Goal: Task Accomplishment & Management: Manage account settings

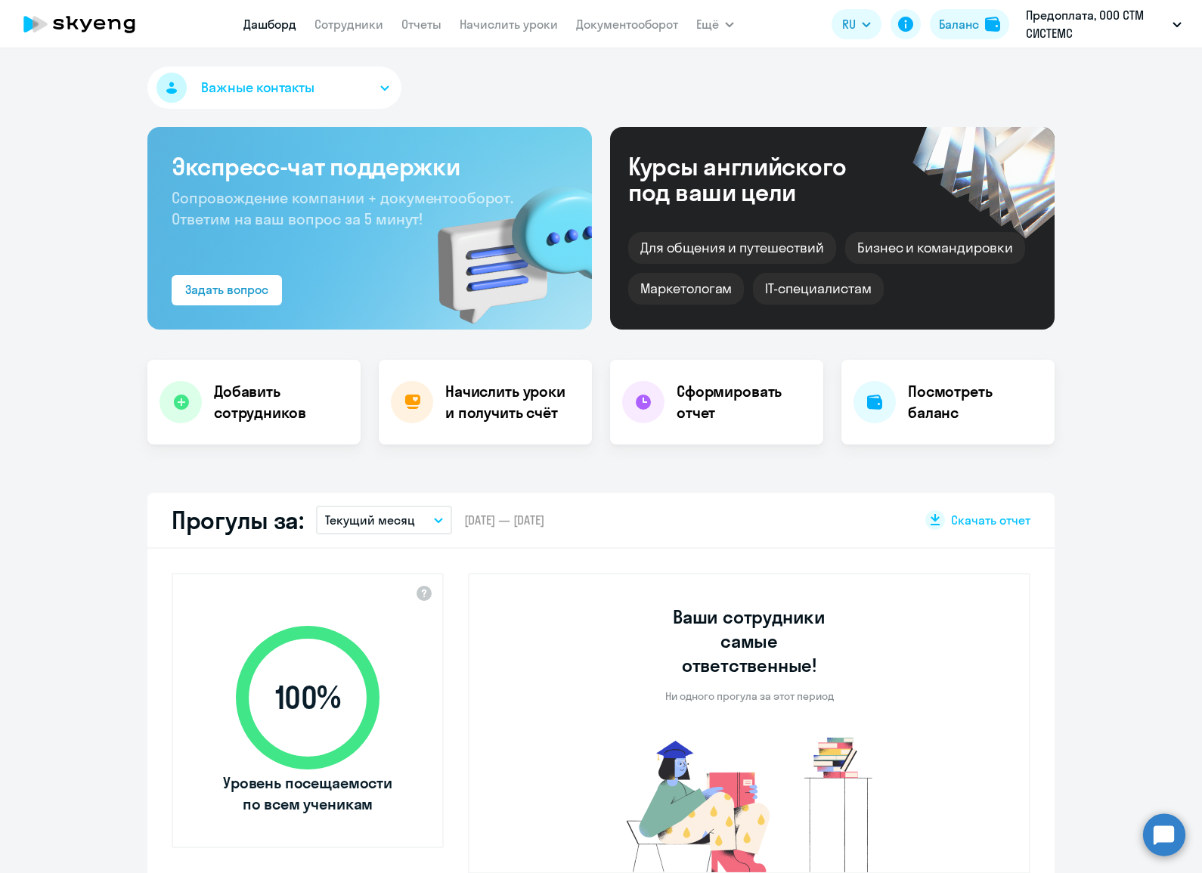
select select "30"
click at [305, 83] on span "Важные контакты" at bounding box center [257, 88] width 113 height 20
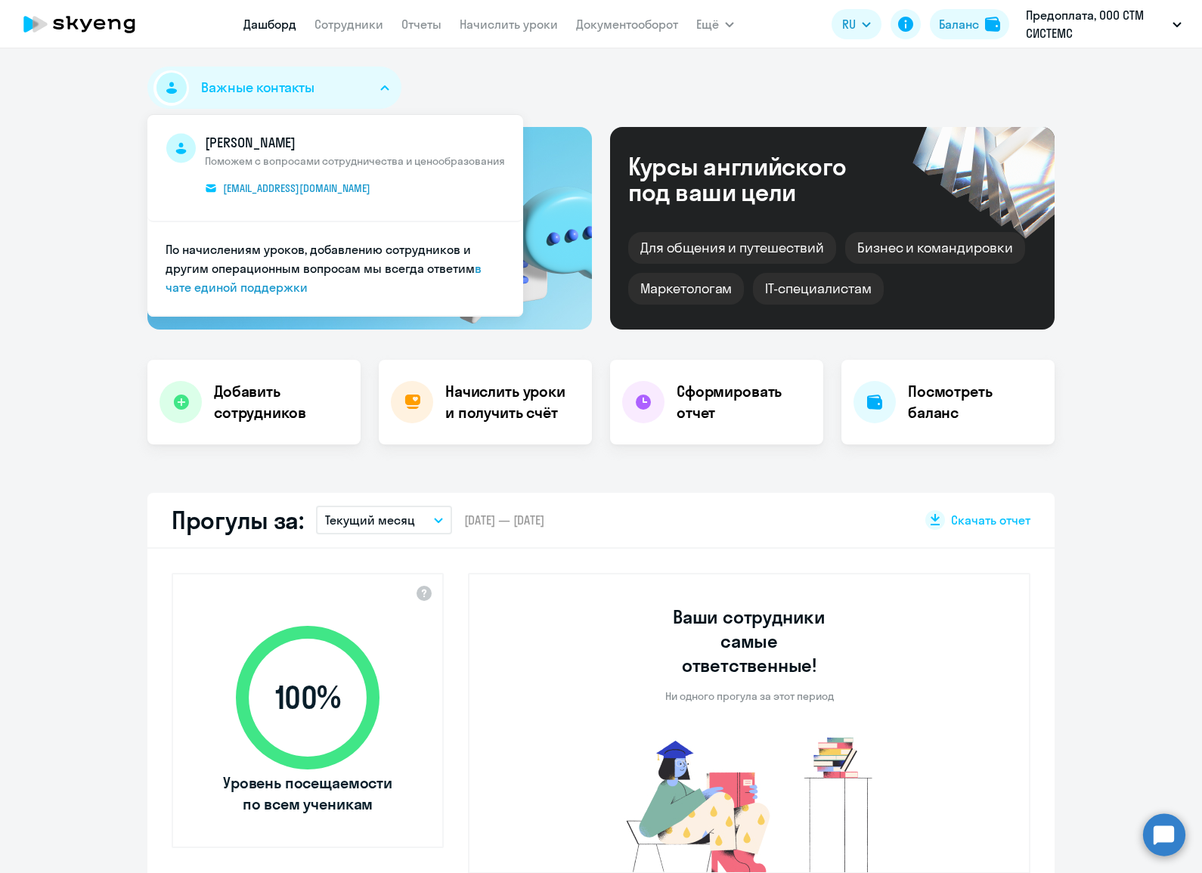
click at [333, 85] on button "Важные контакты" at bounding box center [274, 87] width 254 height 42
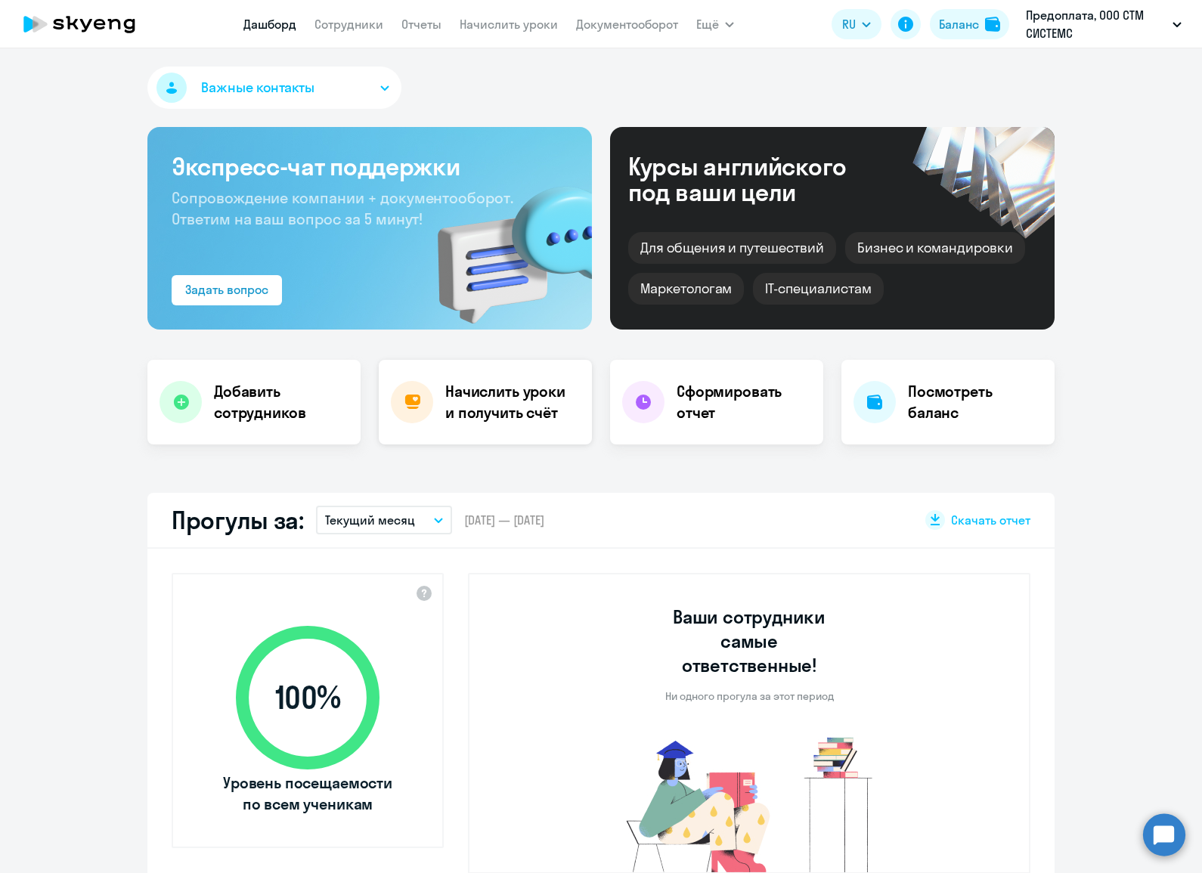
click at [521, 398] on h4 "Начислить уроки и получить счёт" at bounding box center [510, 402] width 131 height 42
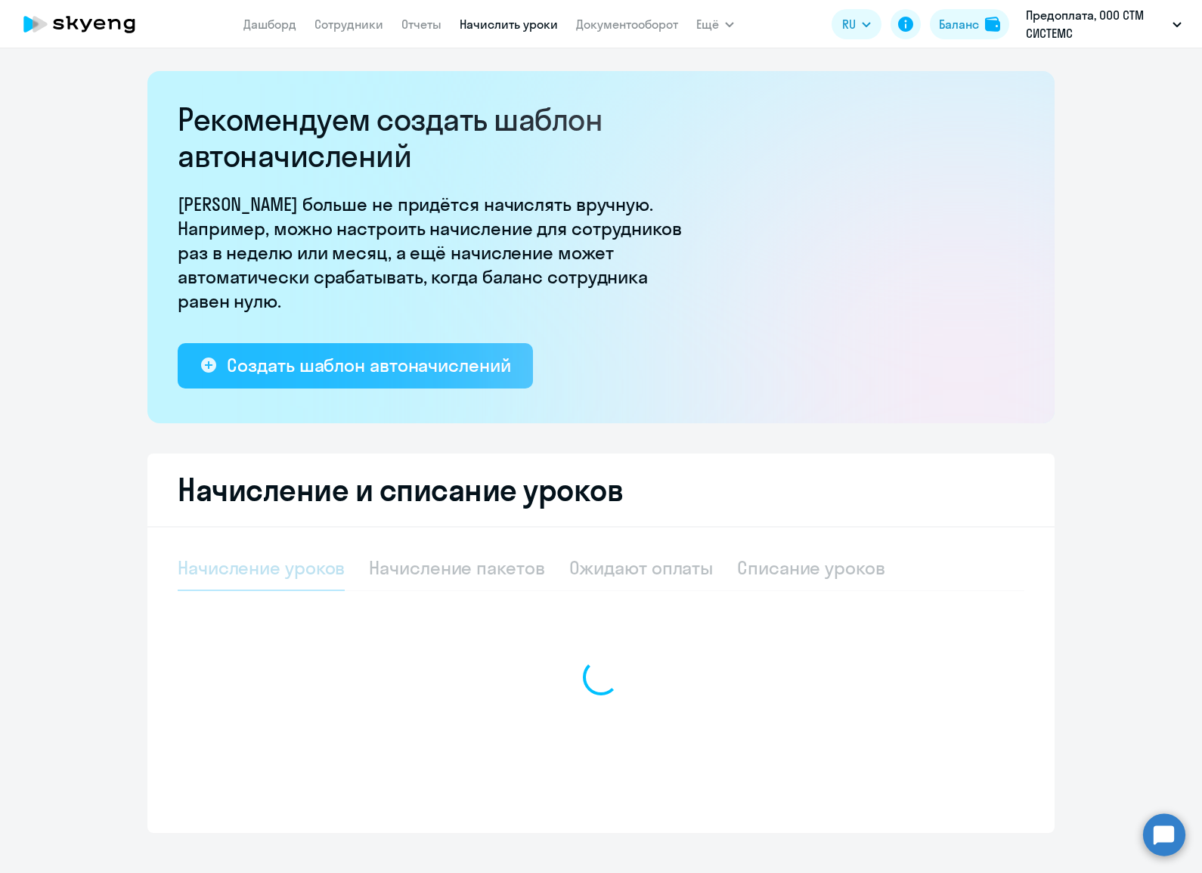
select select "10"
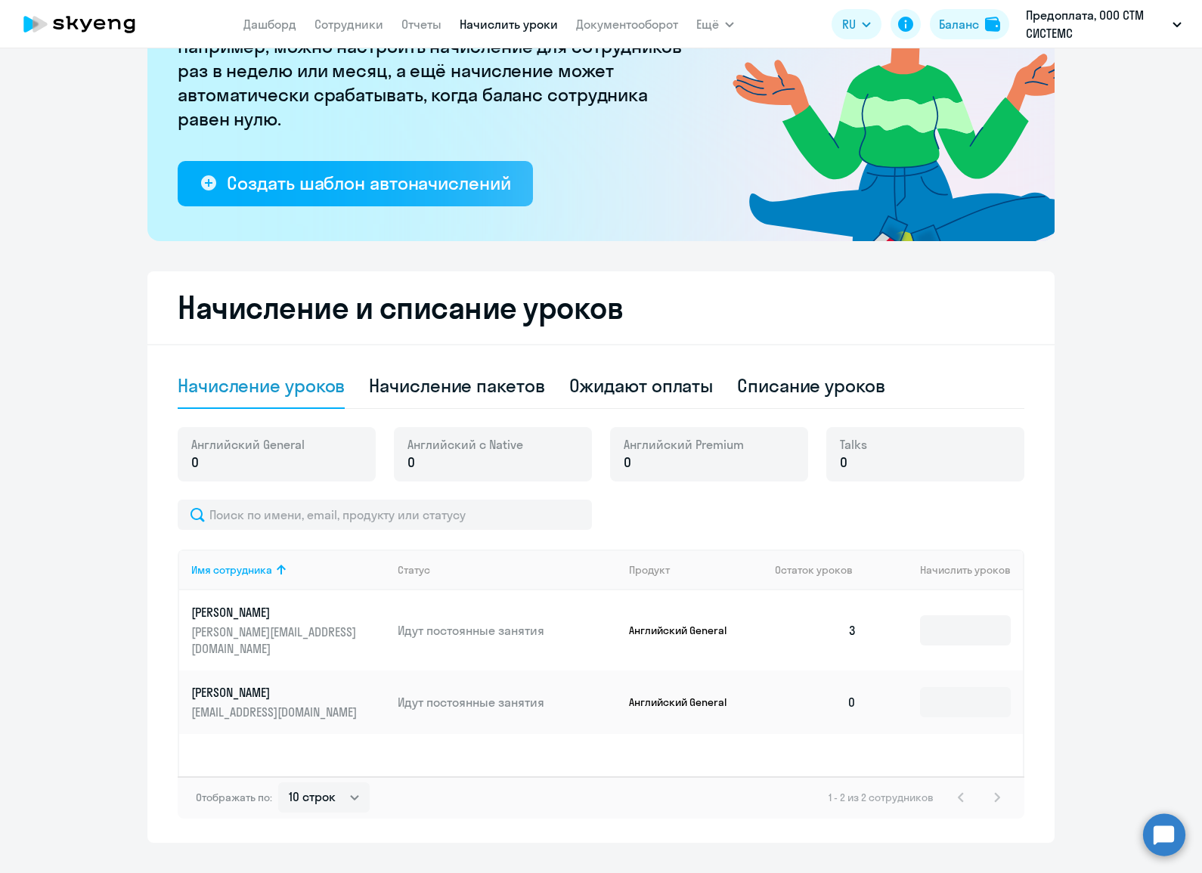
scroll to position [212, 0]
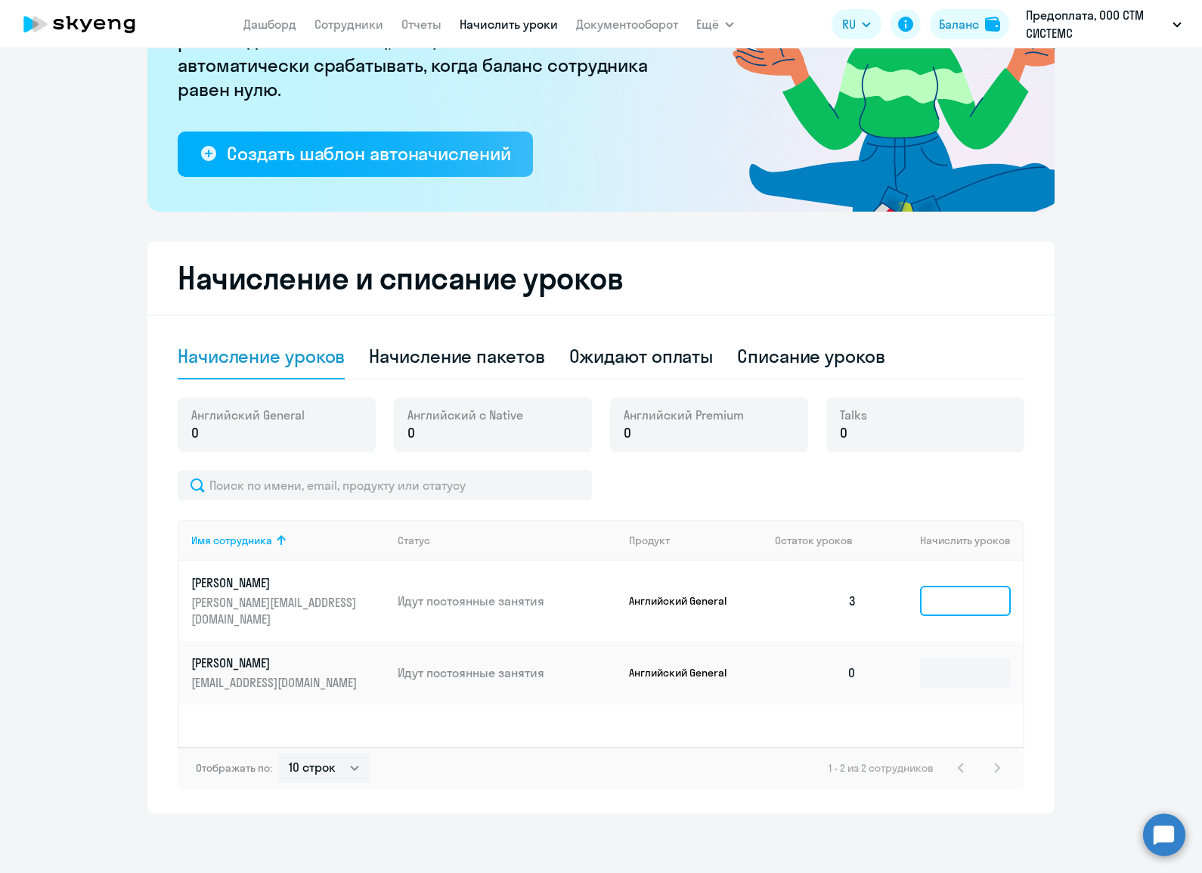
click at [920, 592] on input at bounding box center [965, 601] width 91 height 30
click at [902, 468] on app-balance-block "Talks 0" at bounding box center [925, 433] width 198 height 73
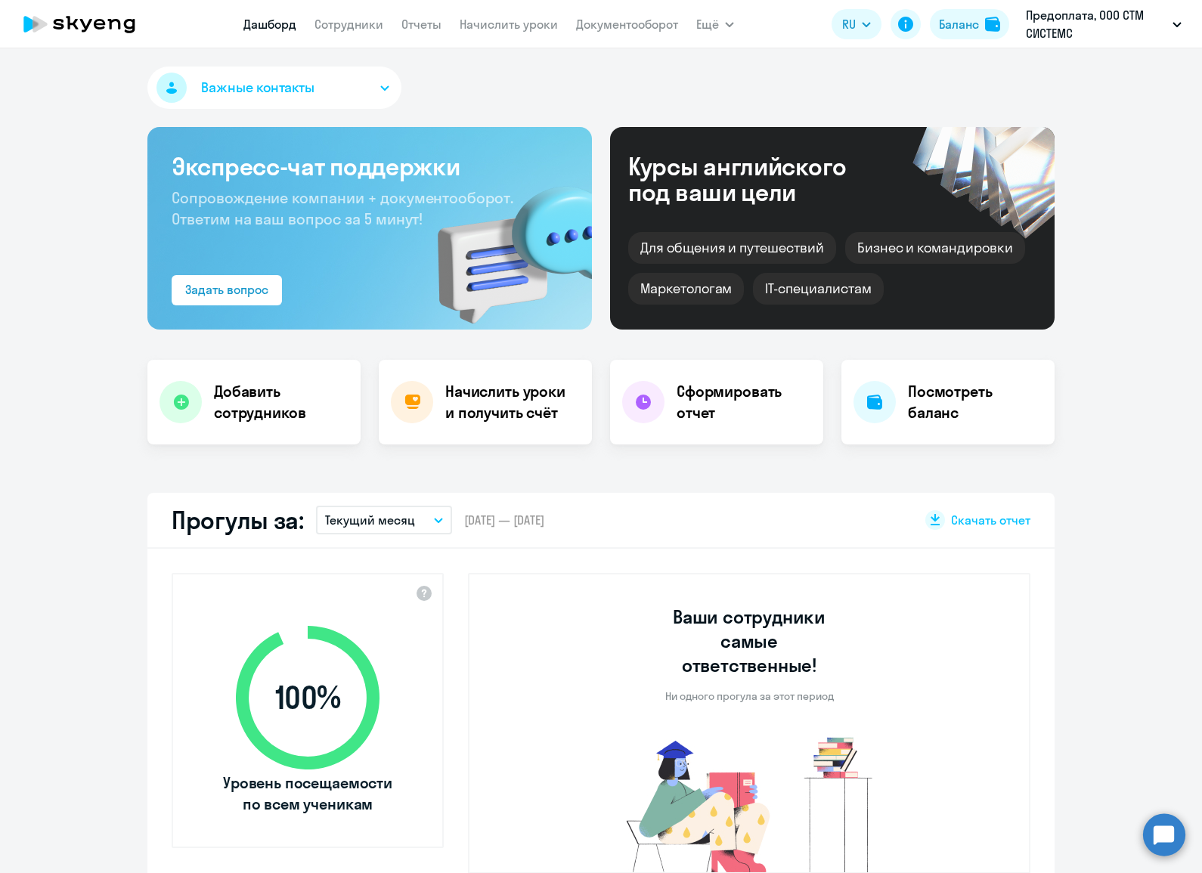
select select "30"
click at [252, 413] on h4 "Добавить сотрудников" at bounding box center [281, 402] width 135 height 42
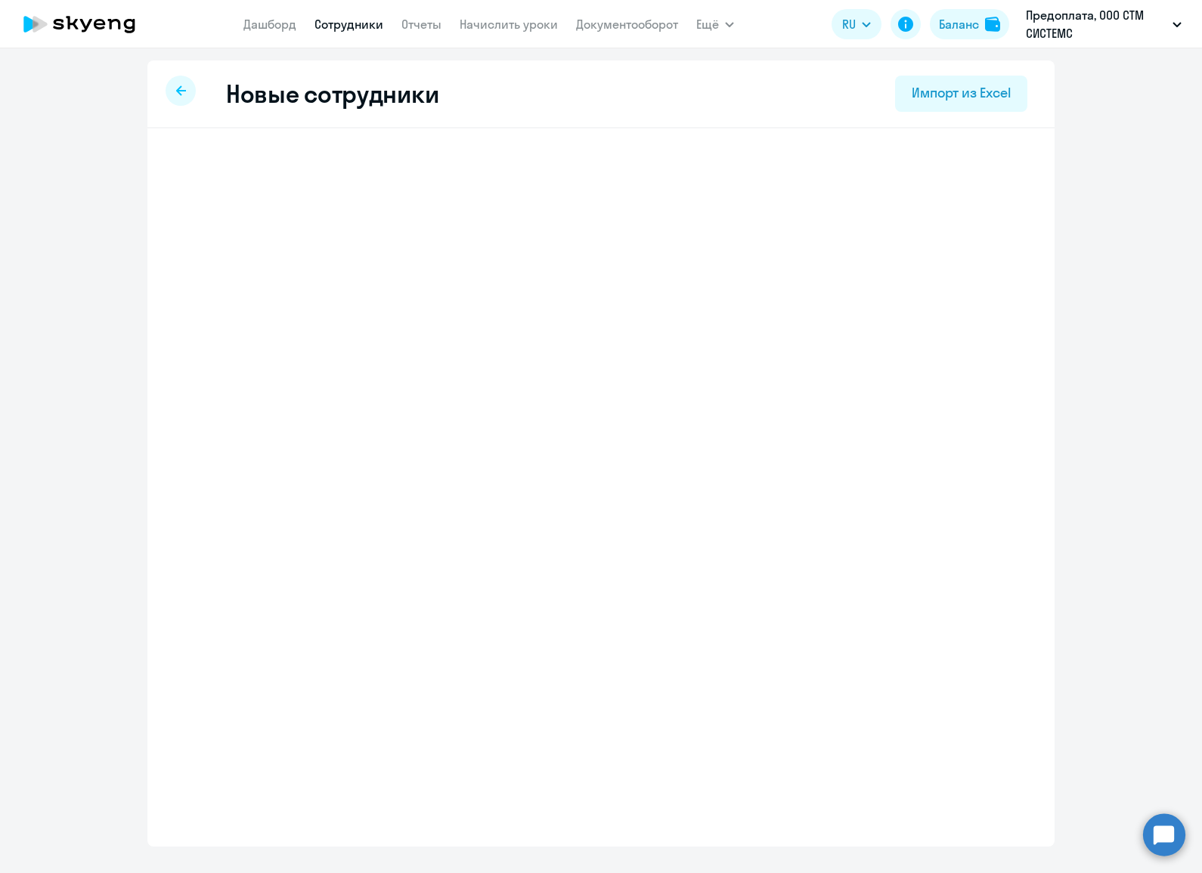
select select "english_adult_not_native_speaker"
select select "3"
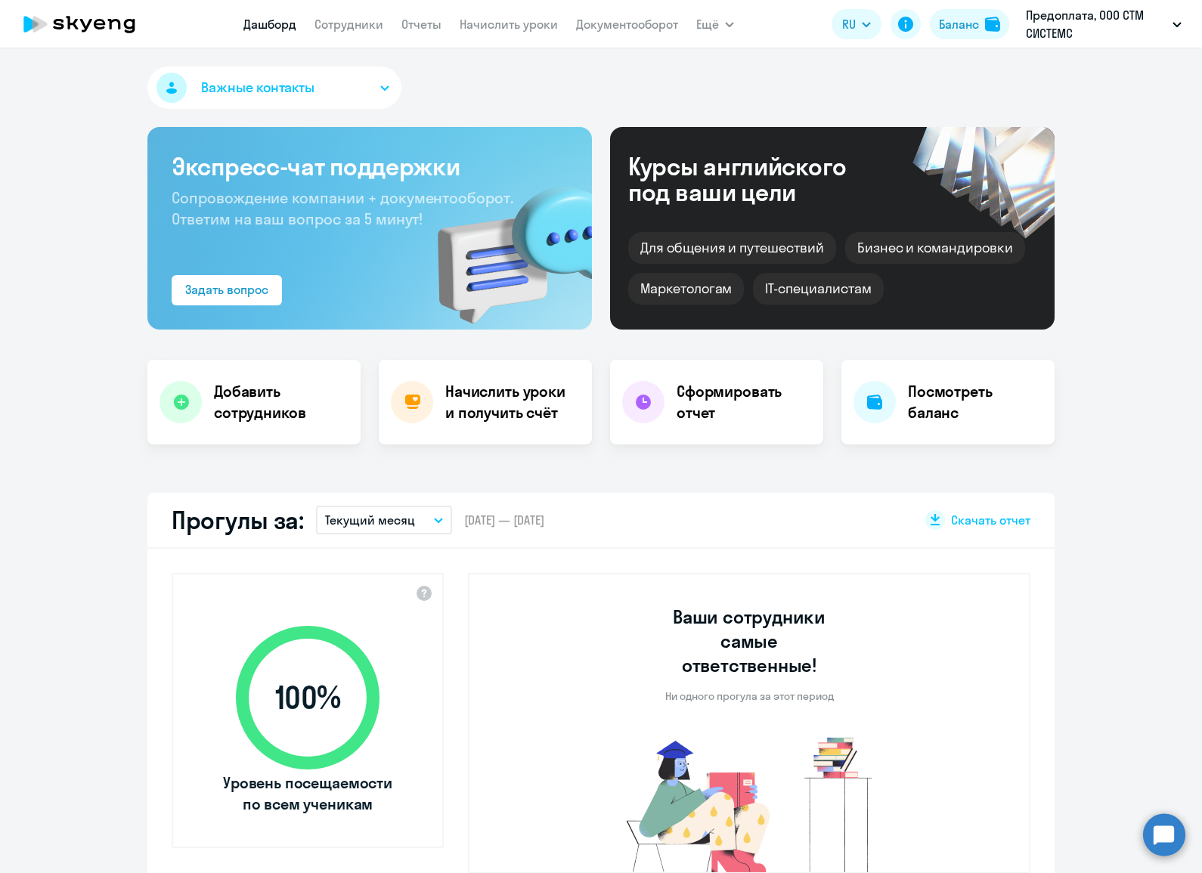
select select "30"
click at [261, 103] on button "Важные контакты" at bounding box center [274, 87] width 254 height 42
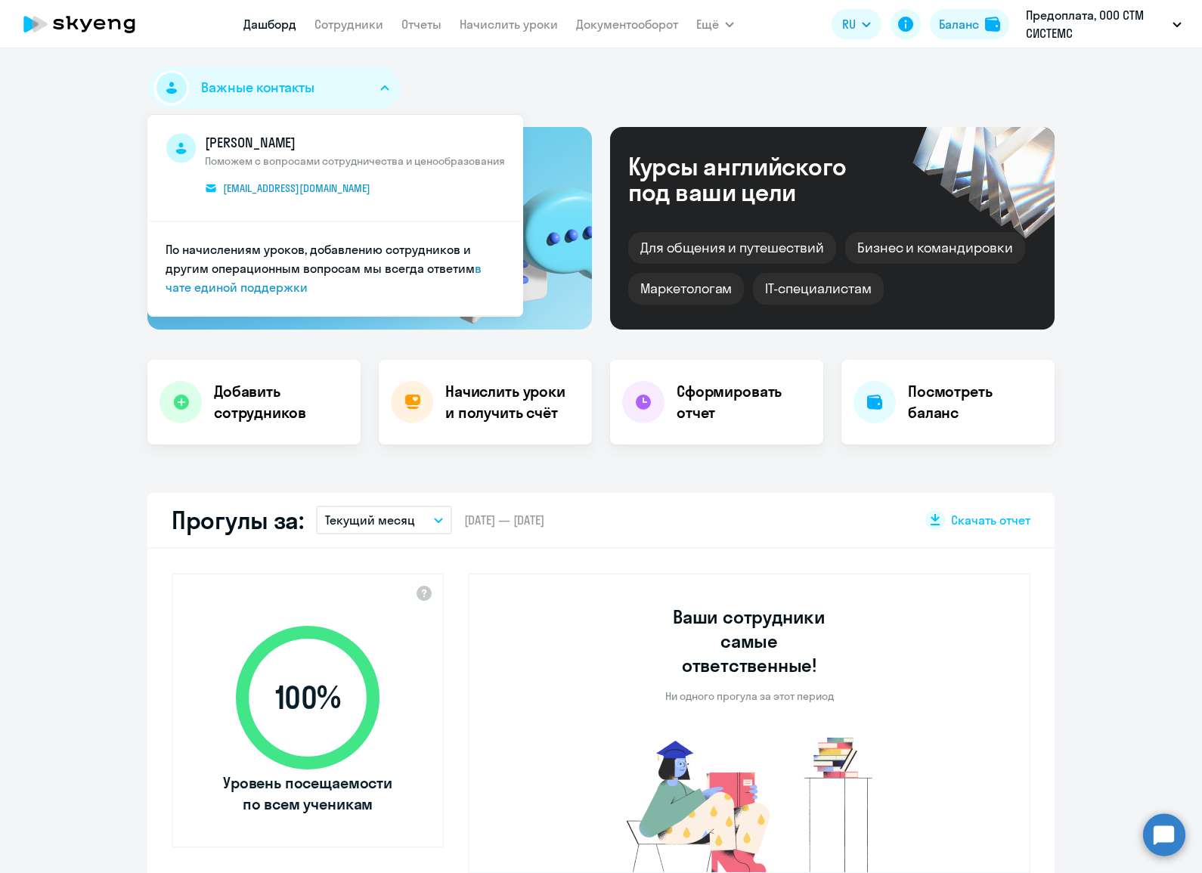
click at [271, 96] on span "Важные контакты" at bounding box center [257, 88] width 113 height 20
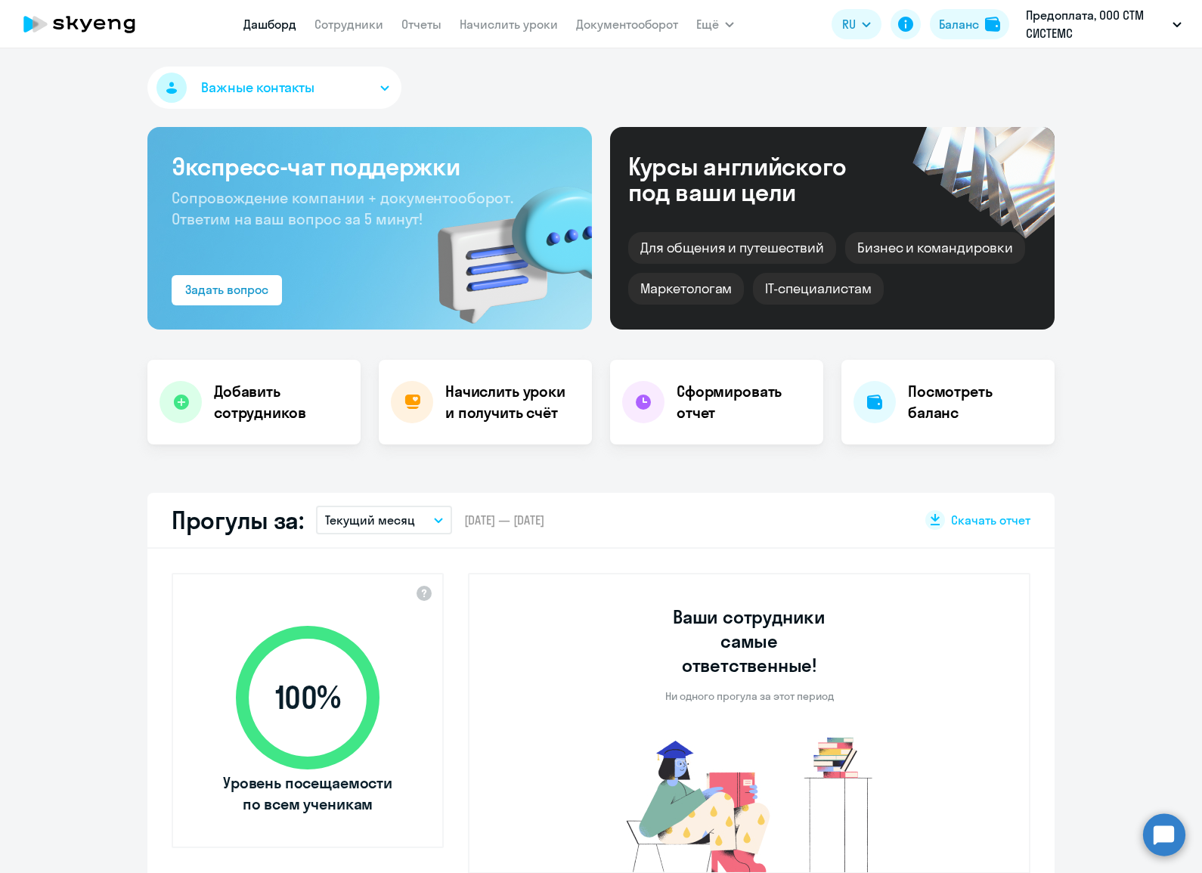
scroll to position [503, 0]
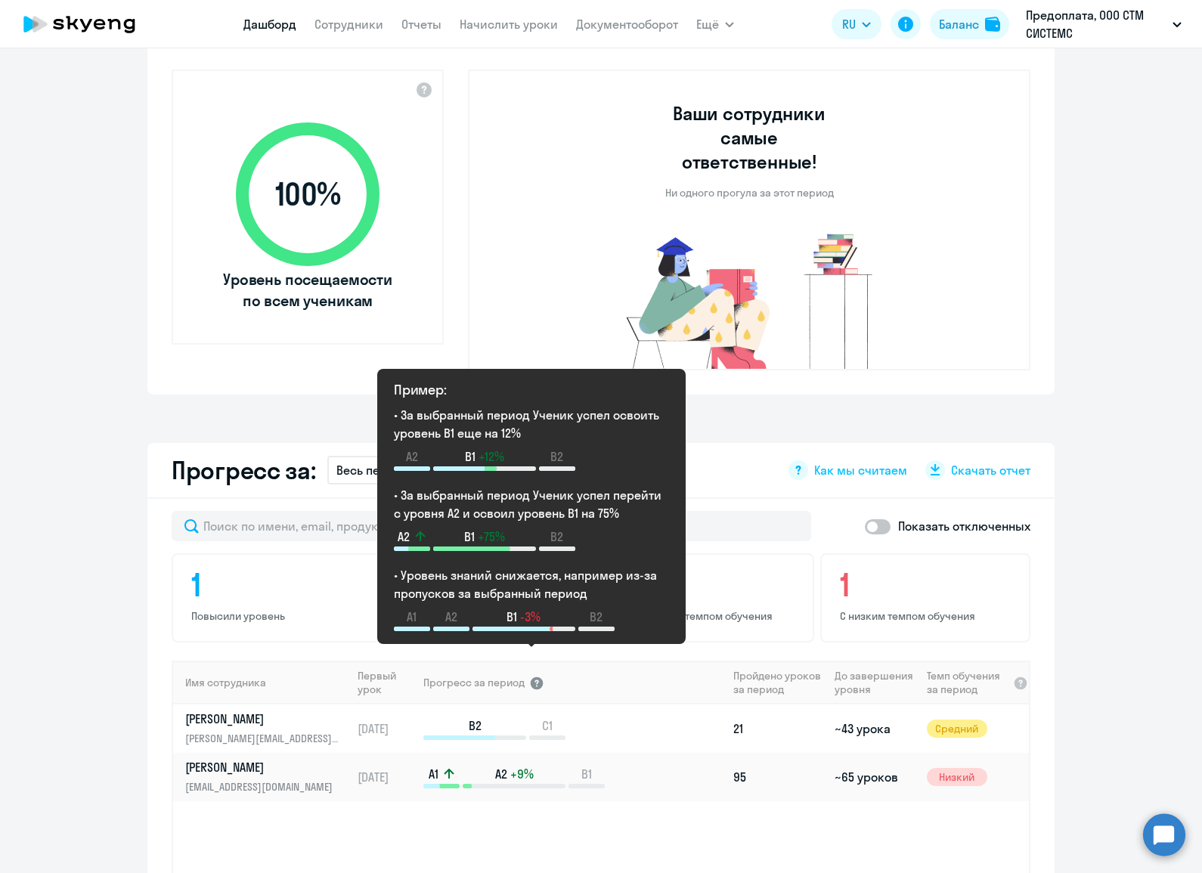
click at [529, 675] on div at bounding box center [536, 682] width 15 height 15
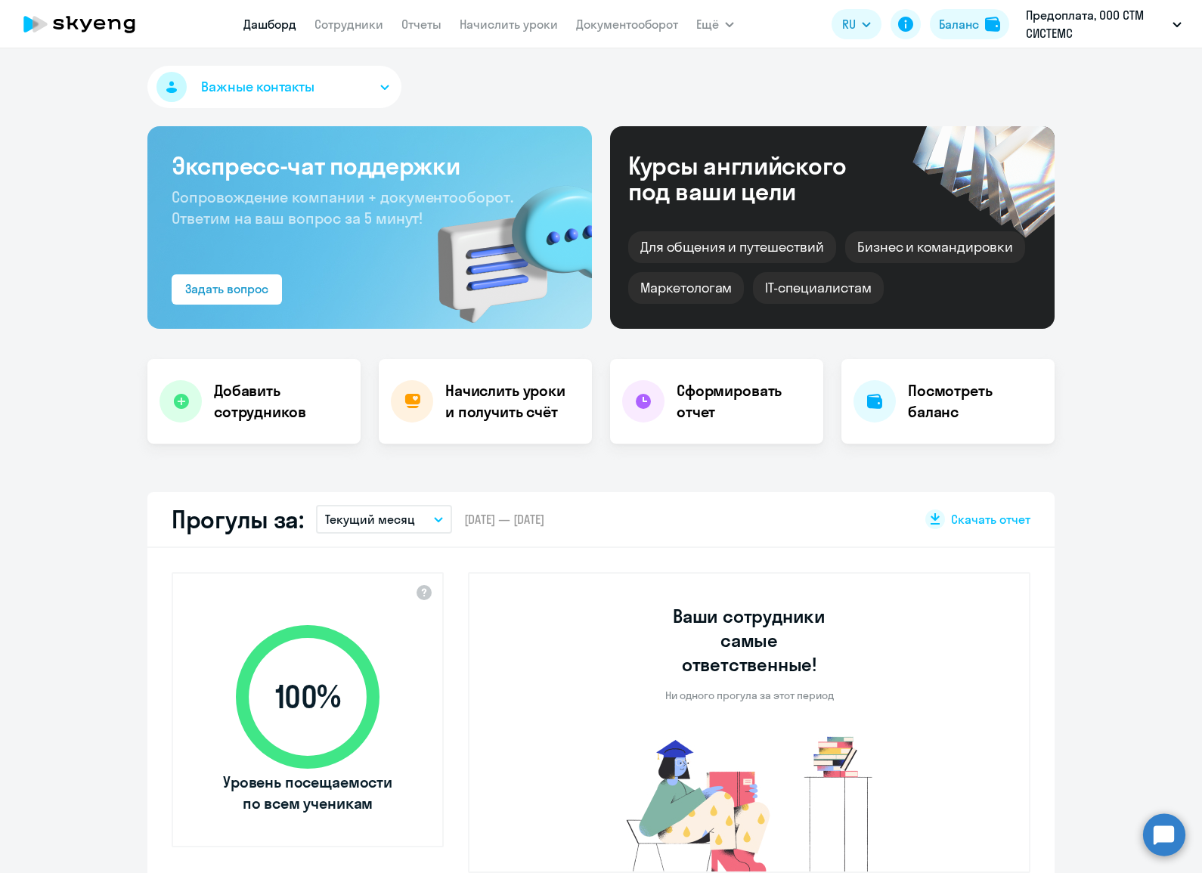
scroll to position [0, 0]
click at [1173, 26] on icon "button" at bounding box center [1177, 25] width 8 height 4
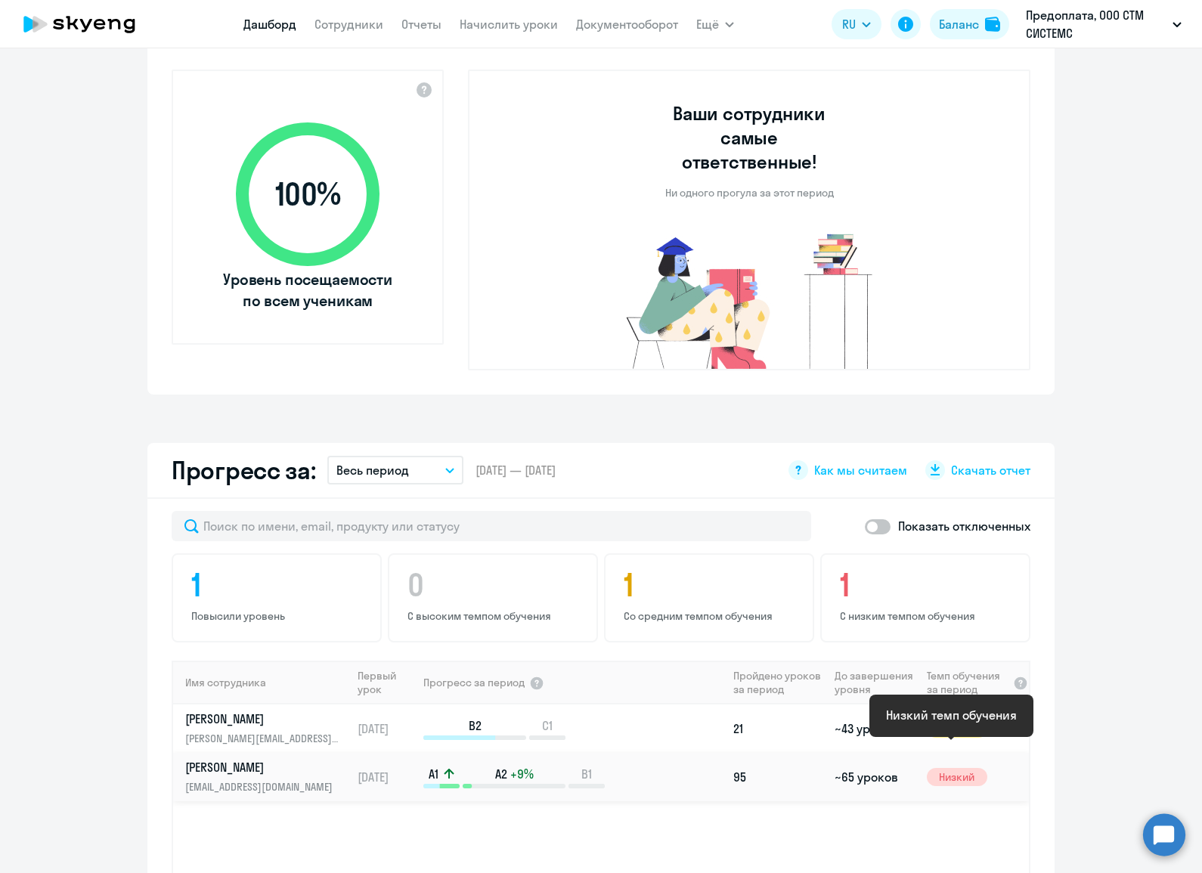
click at [957, 768] on span "Низкий" at bounding box center [956, 777] width 60 height 18
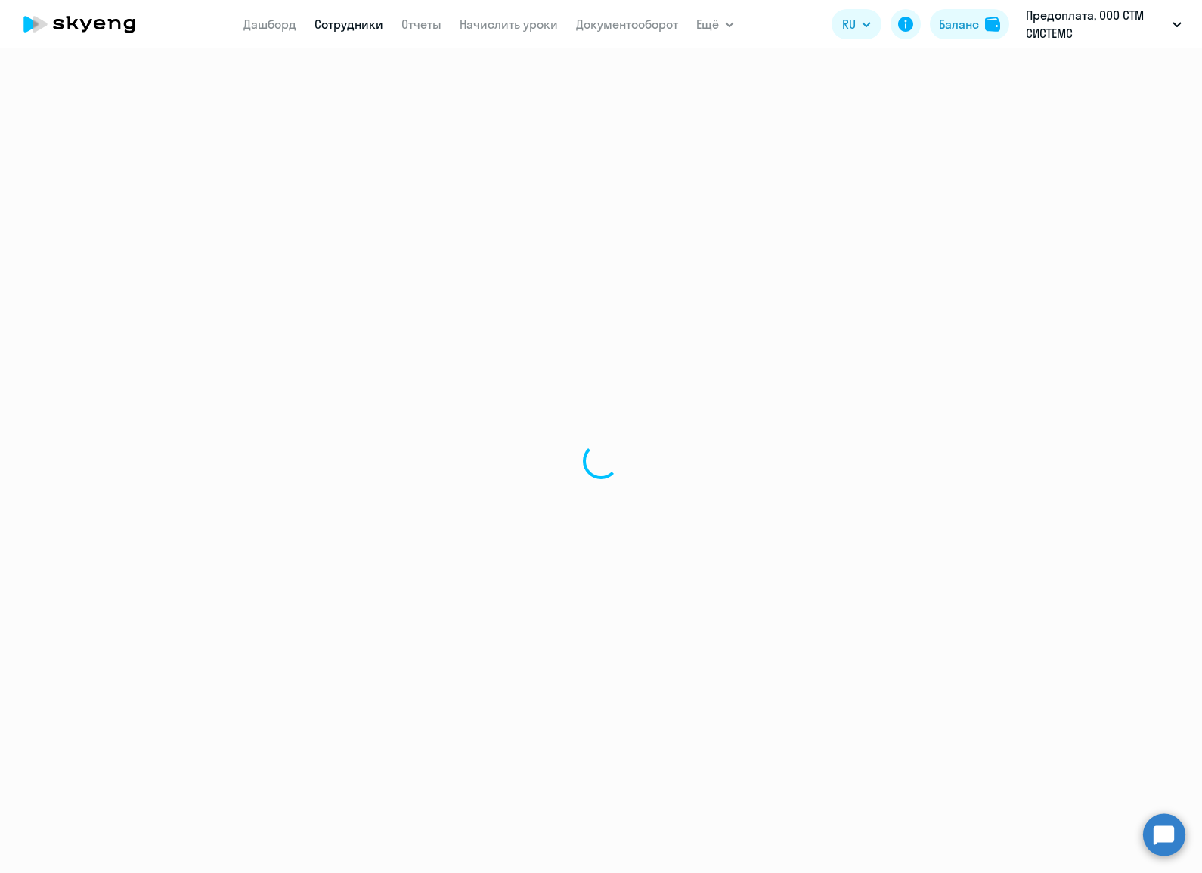
select select "english"
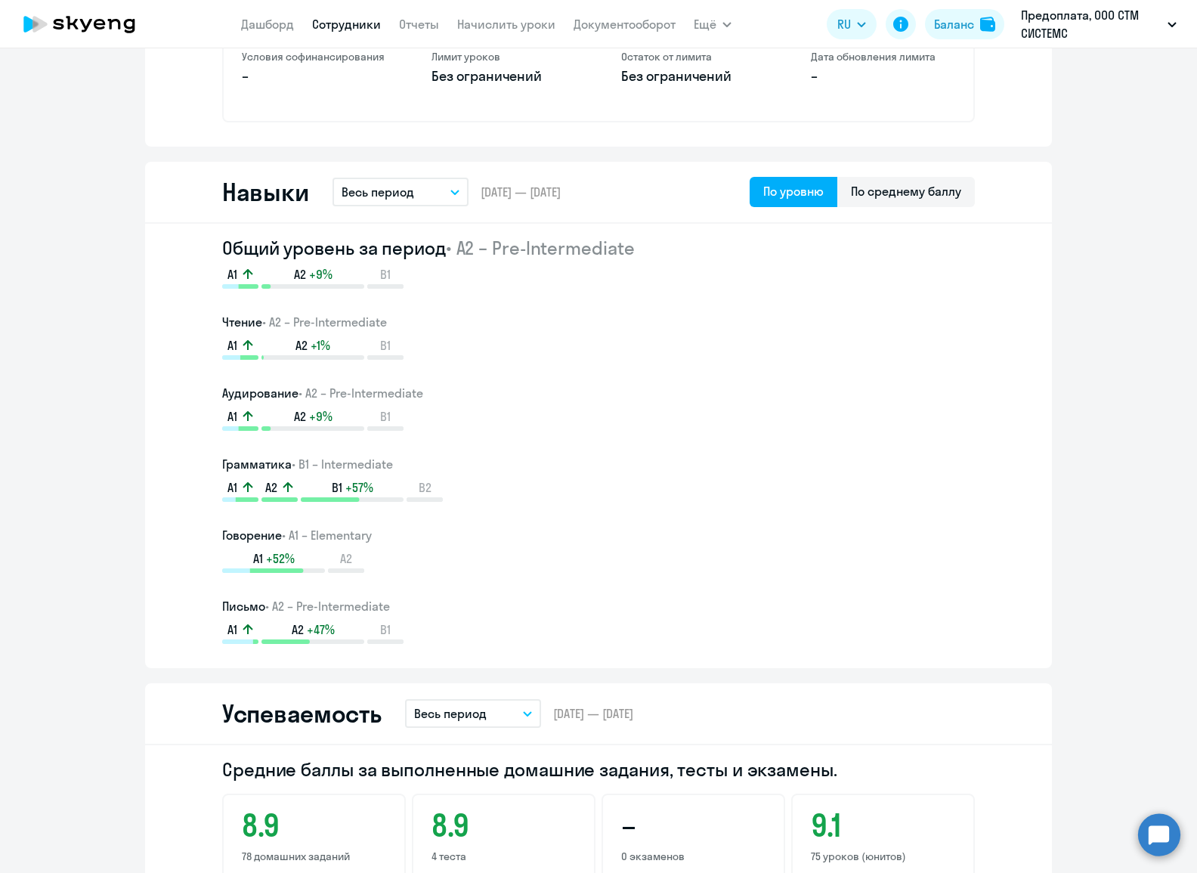
scroll to position [716, 0]
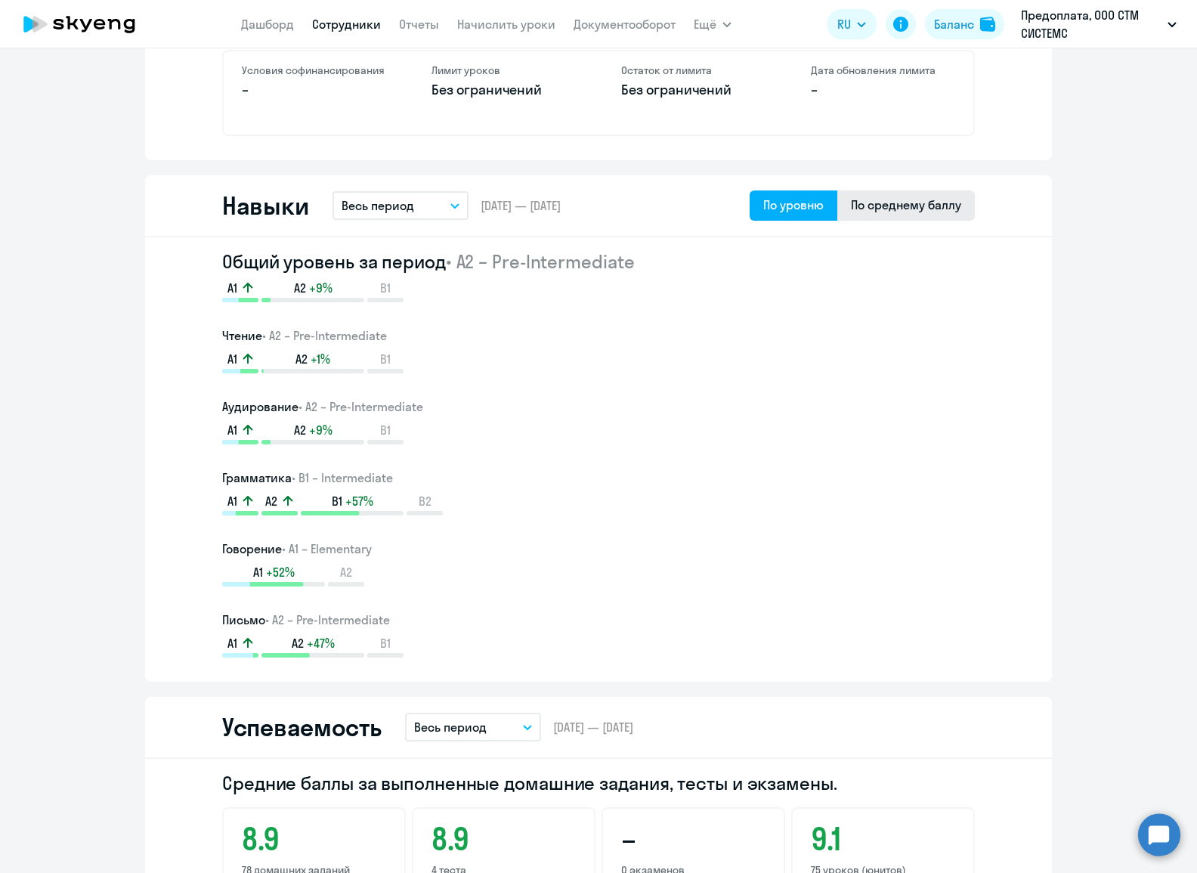
click at [917, 196] on div "По среднему баллу" at bounding box center [906, 205] width 110 height 18
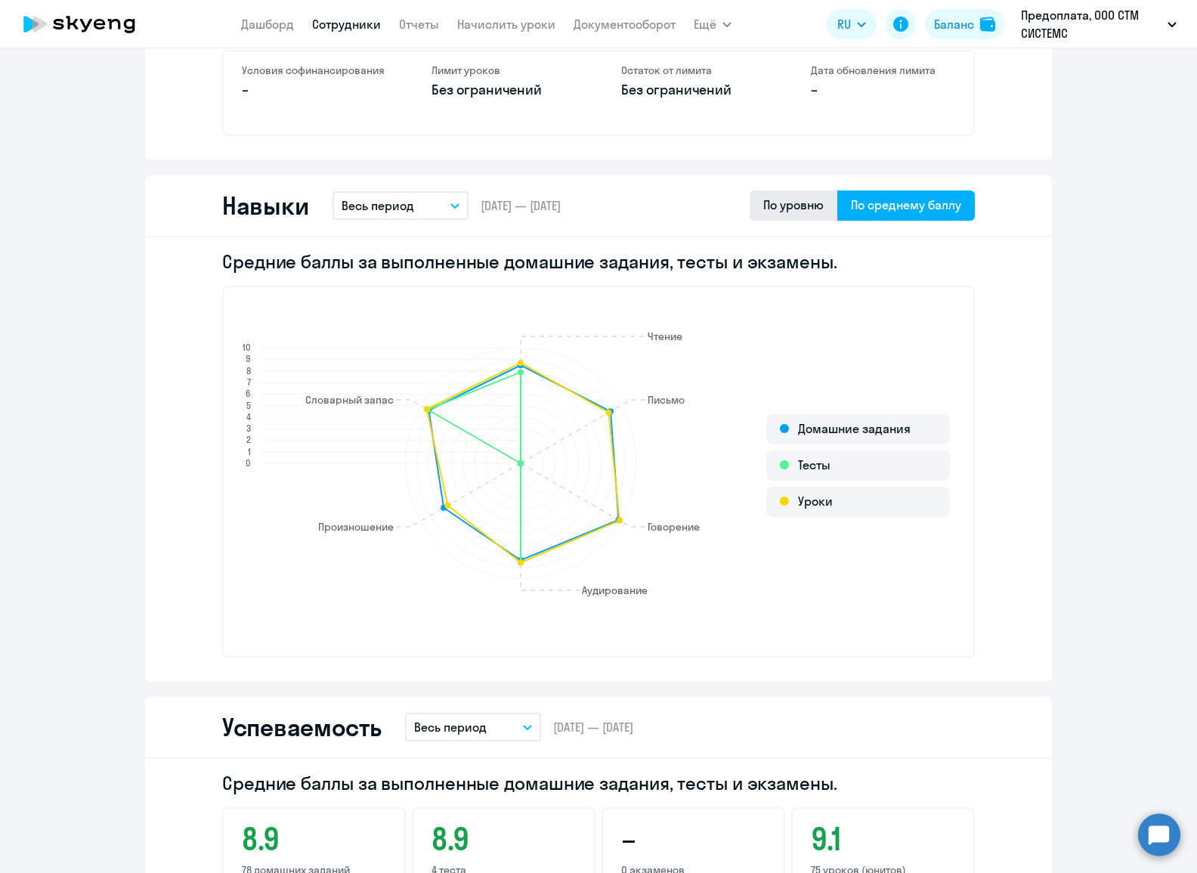
click at [790, 201] on div "По уровню" at bounding box center [793, 205] width 60 height 18
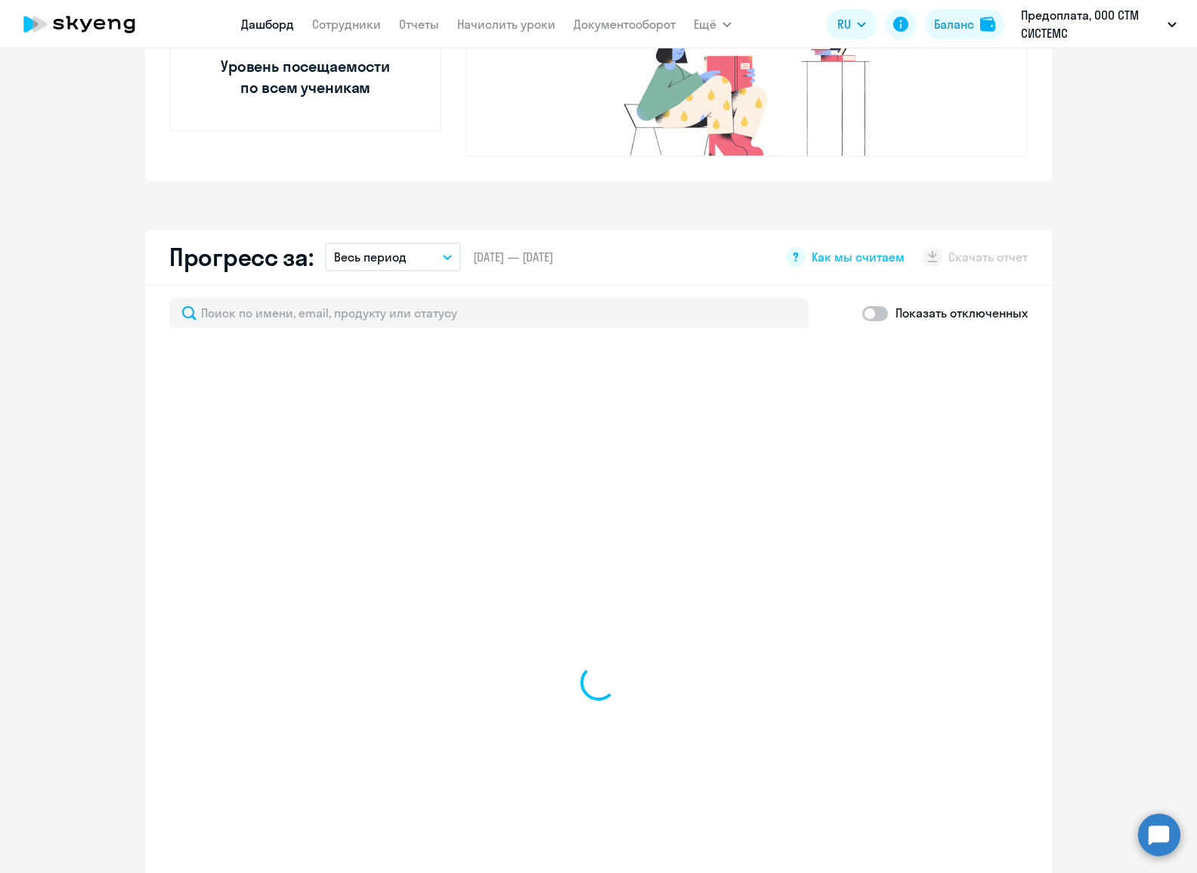
scroll to position [822, 0]
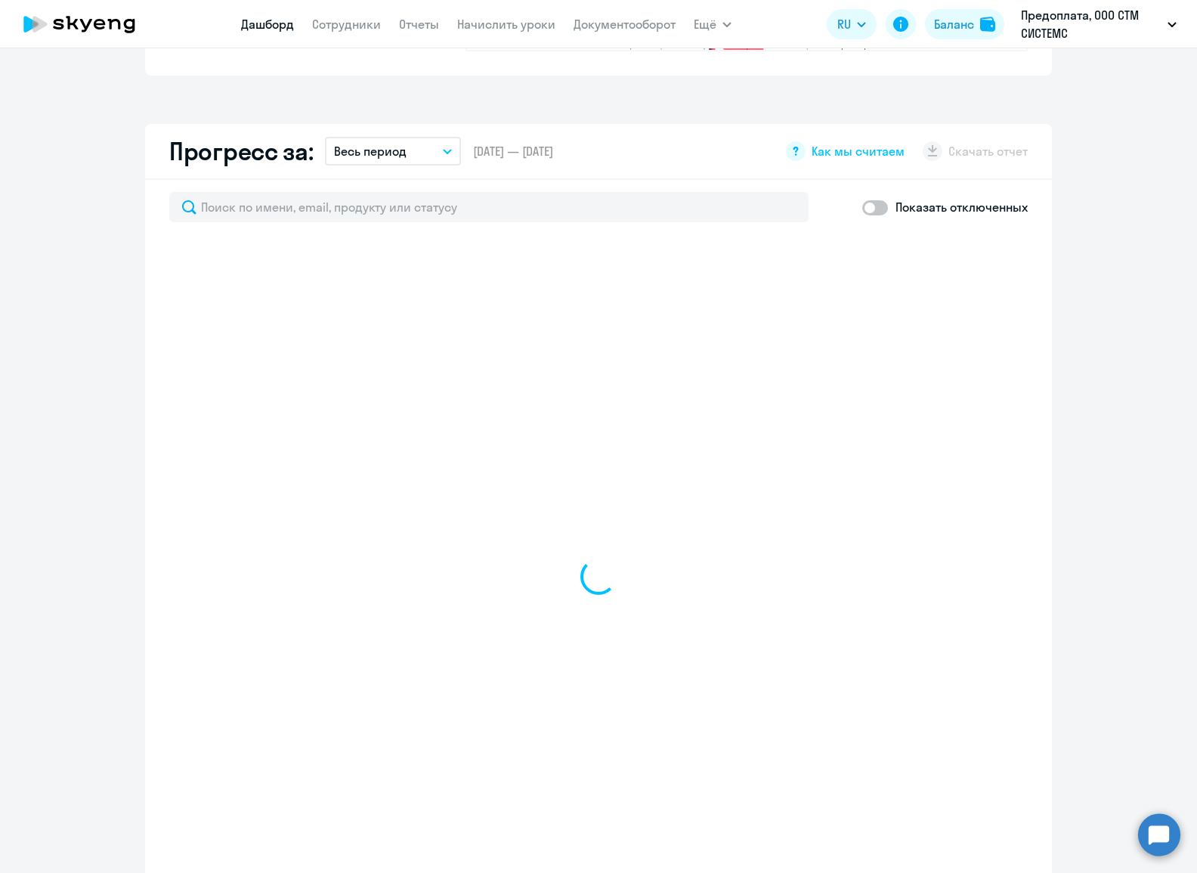
select select "30"
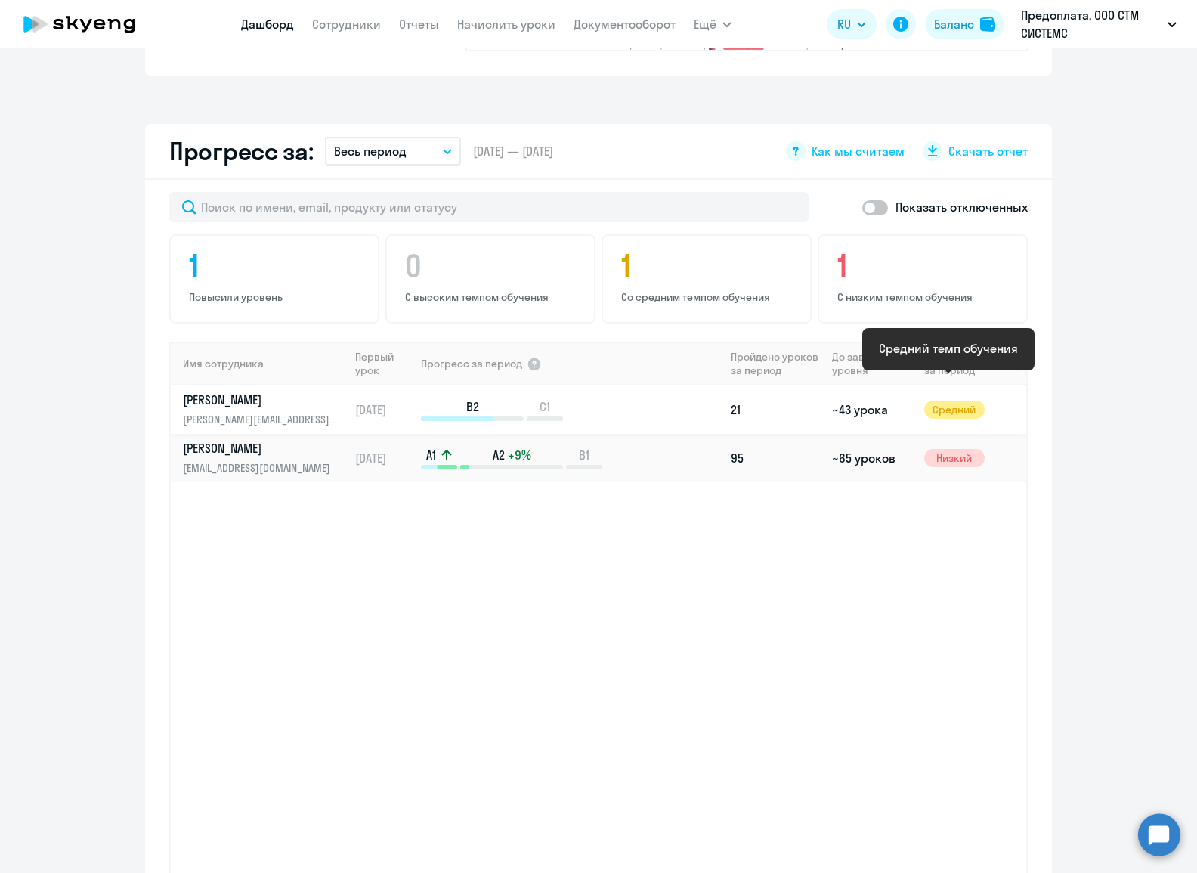
click at [933, 401] on span "Средний" at bounding box center [954, 410] width 60 height 18
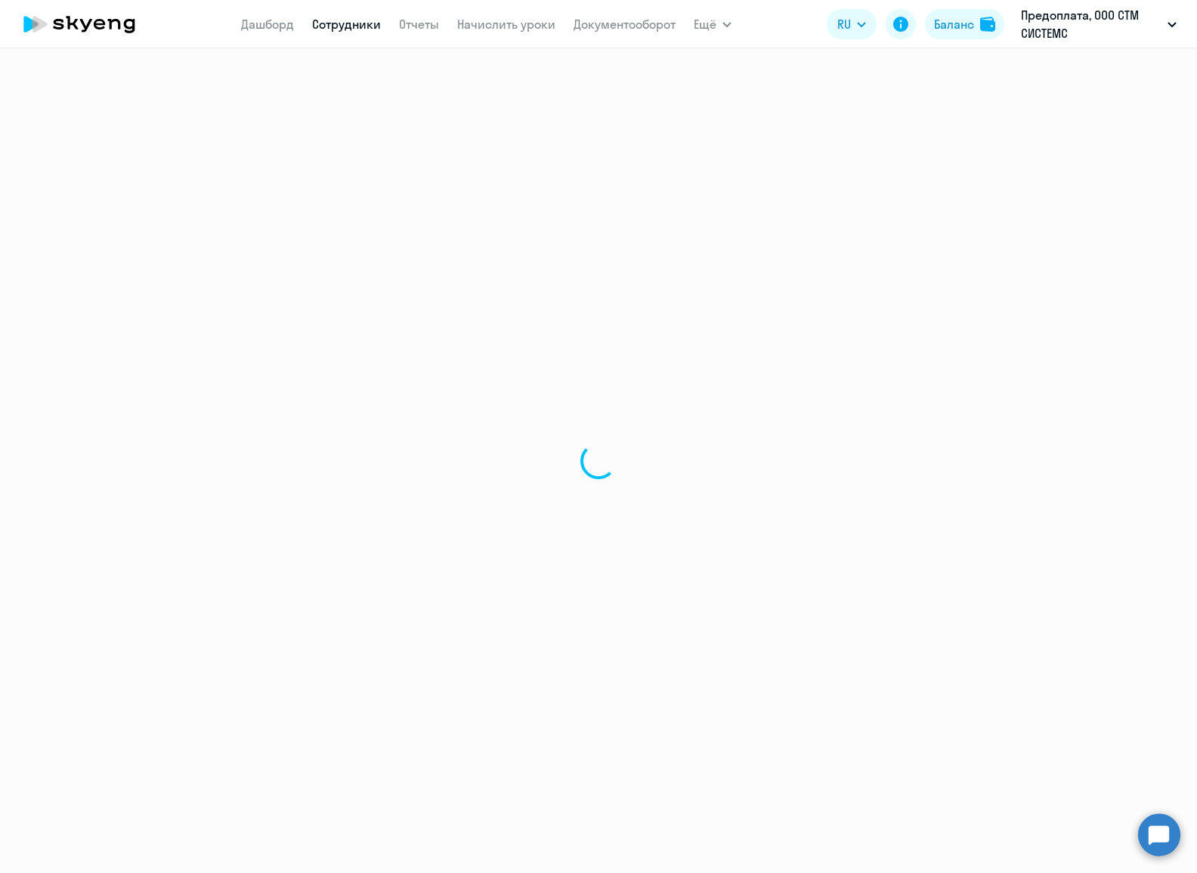
select select "english"
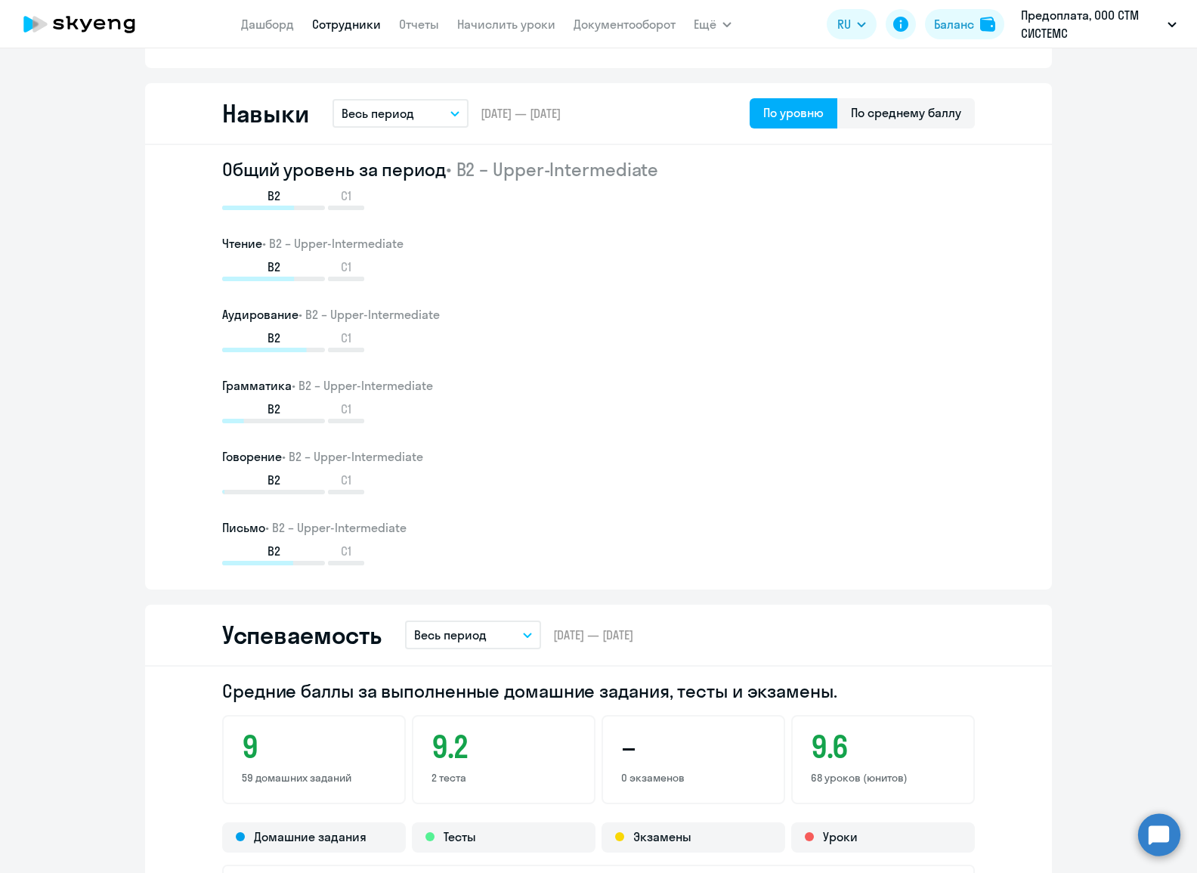
scroll to position [741, 0]
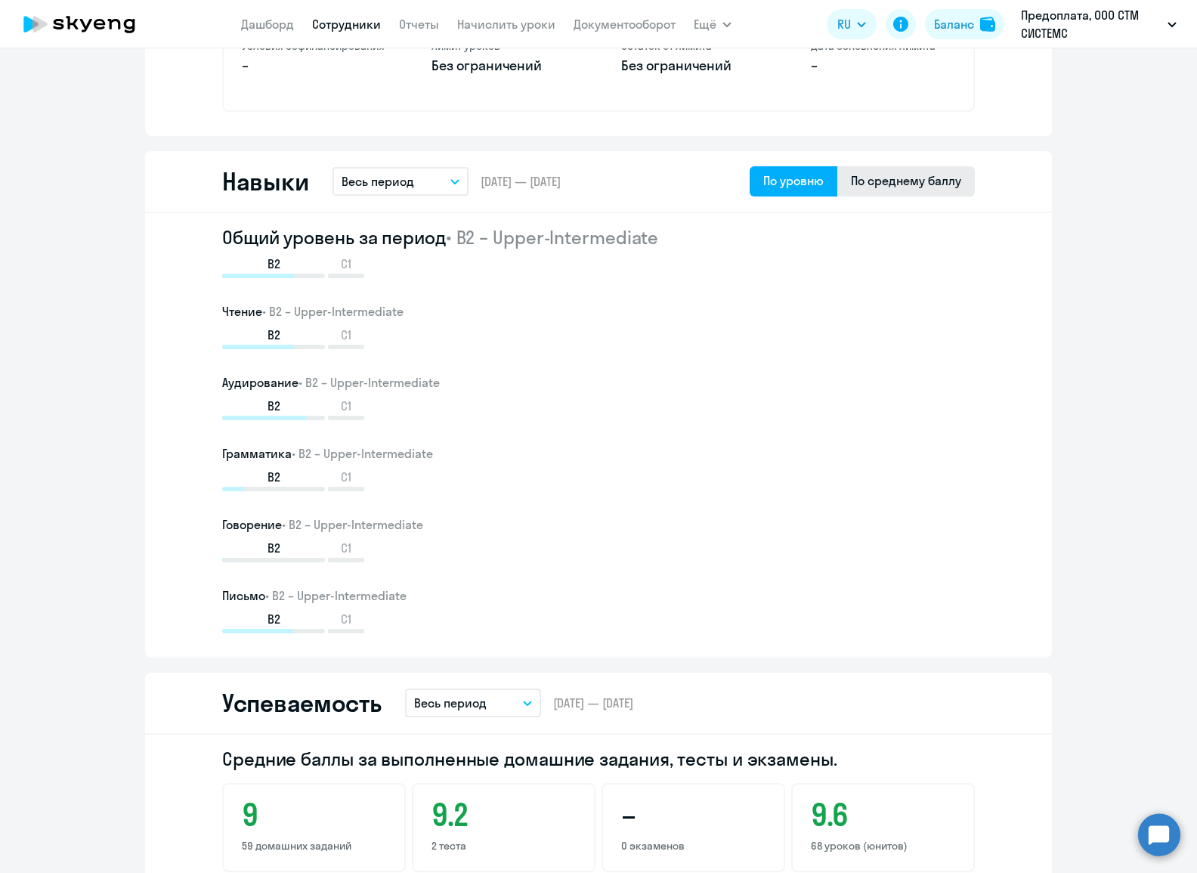
click at [883, 178] on div "По среднему баллу" at bounding box center [906, 181] width 110 height 18
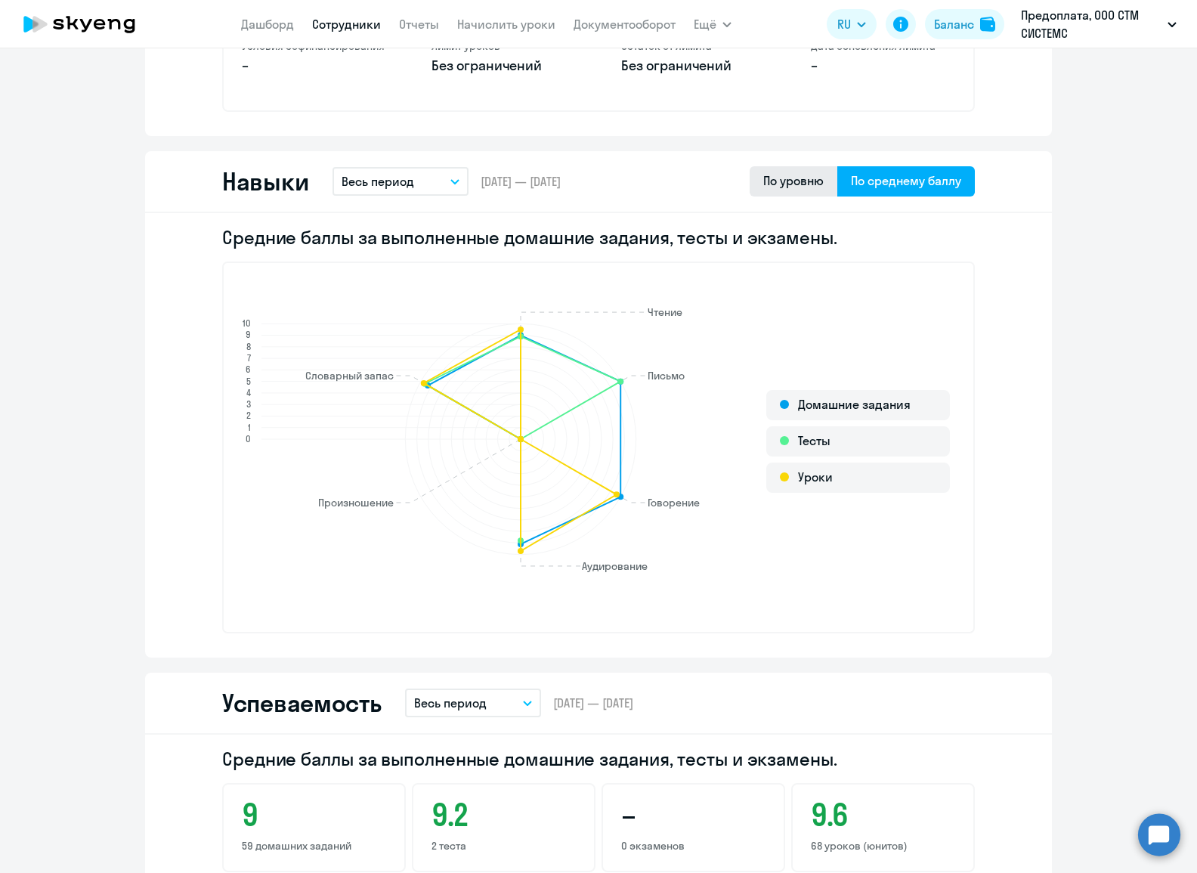
click at [772, 173] on div "По уровню" at bounding box center [793, 181] width 60 height 18
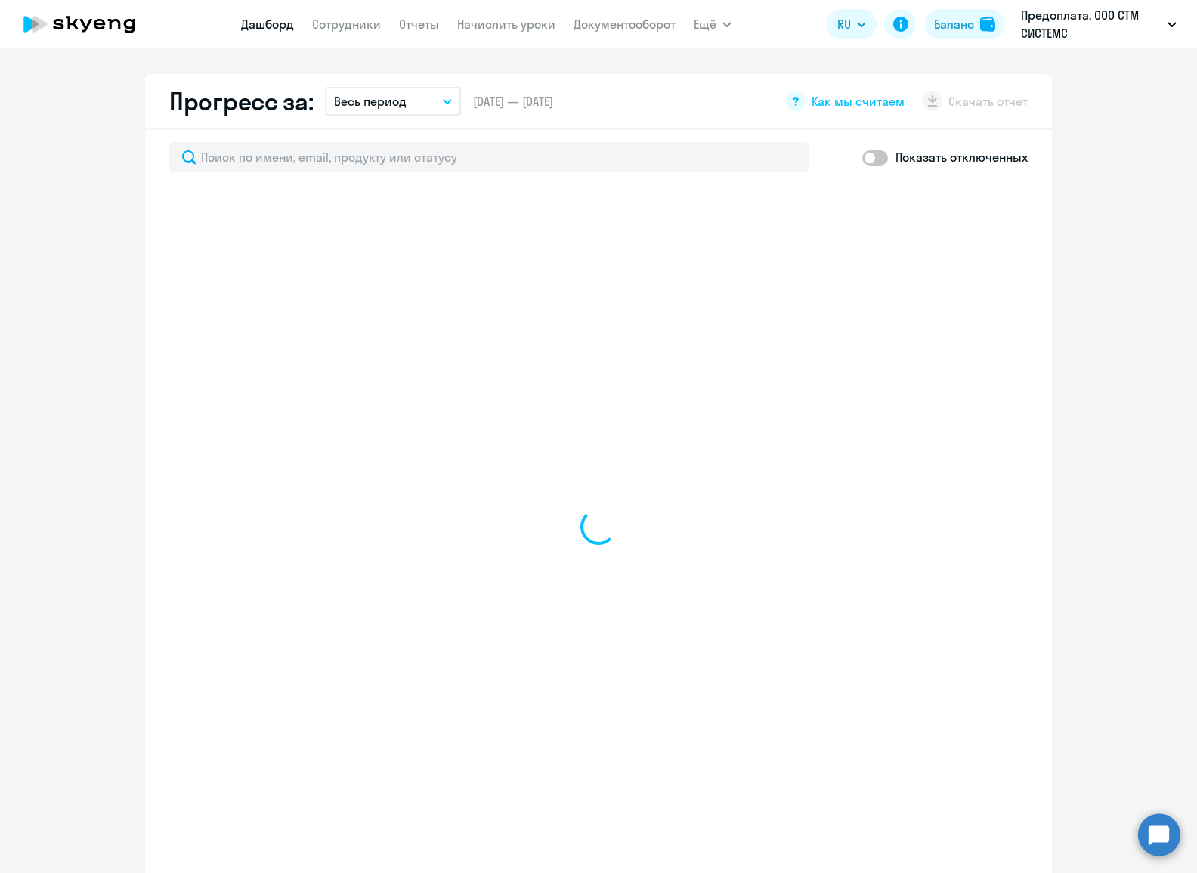
scroll to position [848, 0]
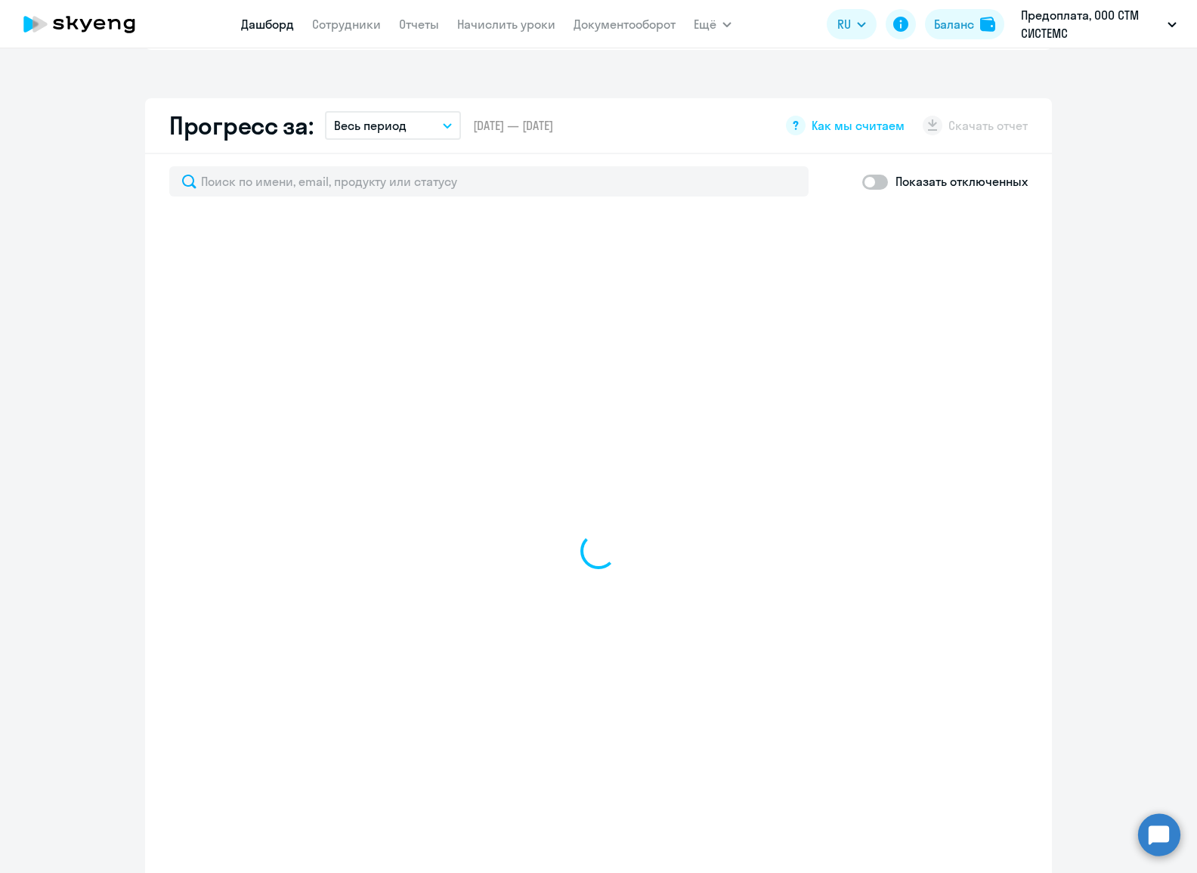
select select "30"
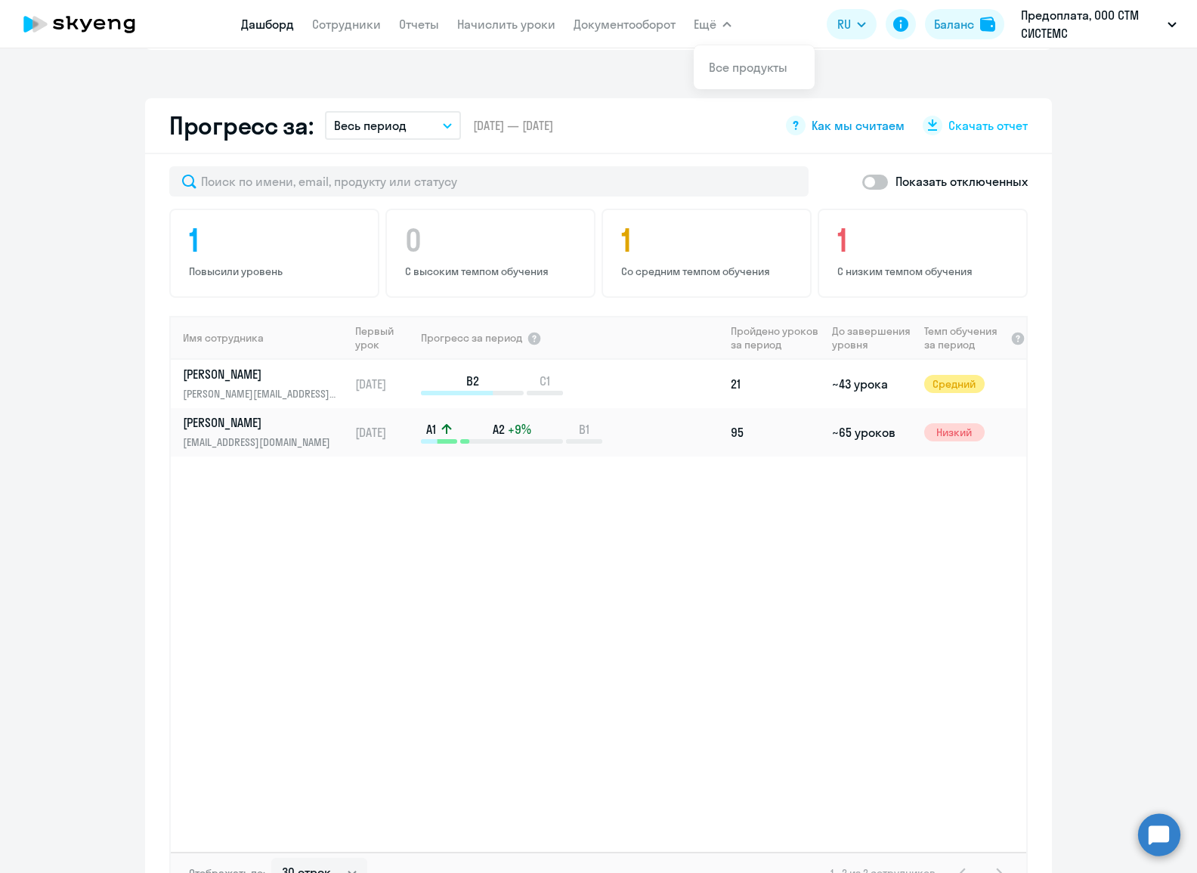
click at [793, 121] on icon at bounding box center [795, 125] width 5 height 9
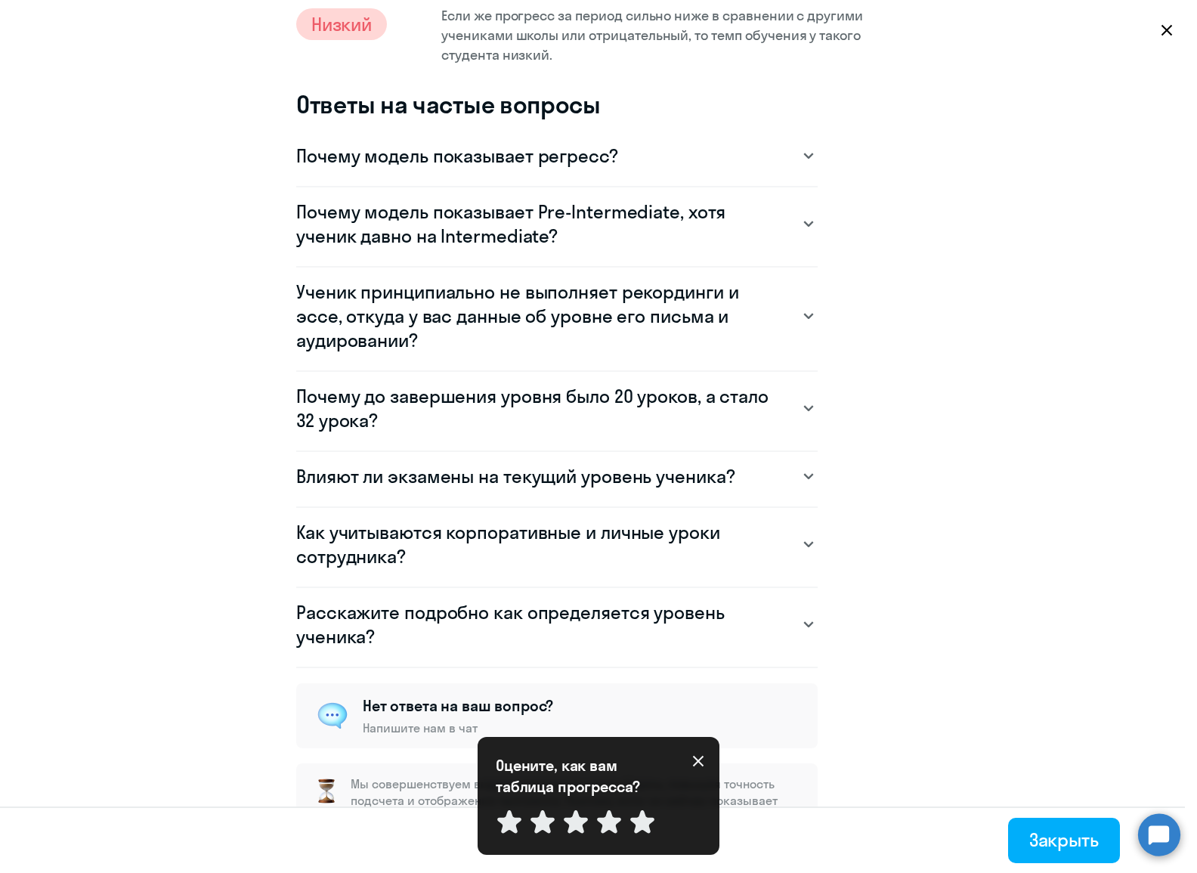
scroll to position [903, 0]
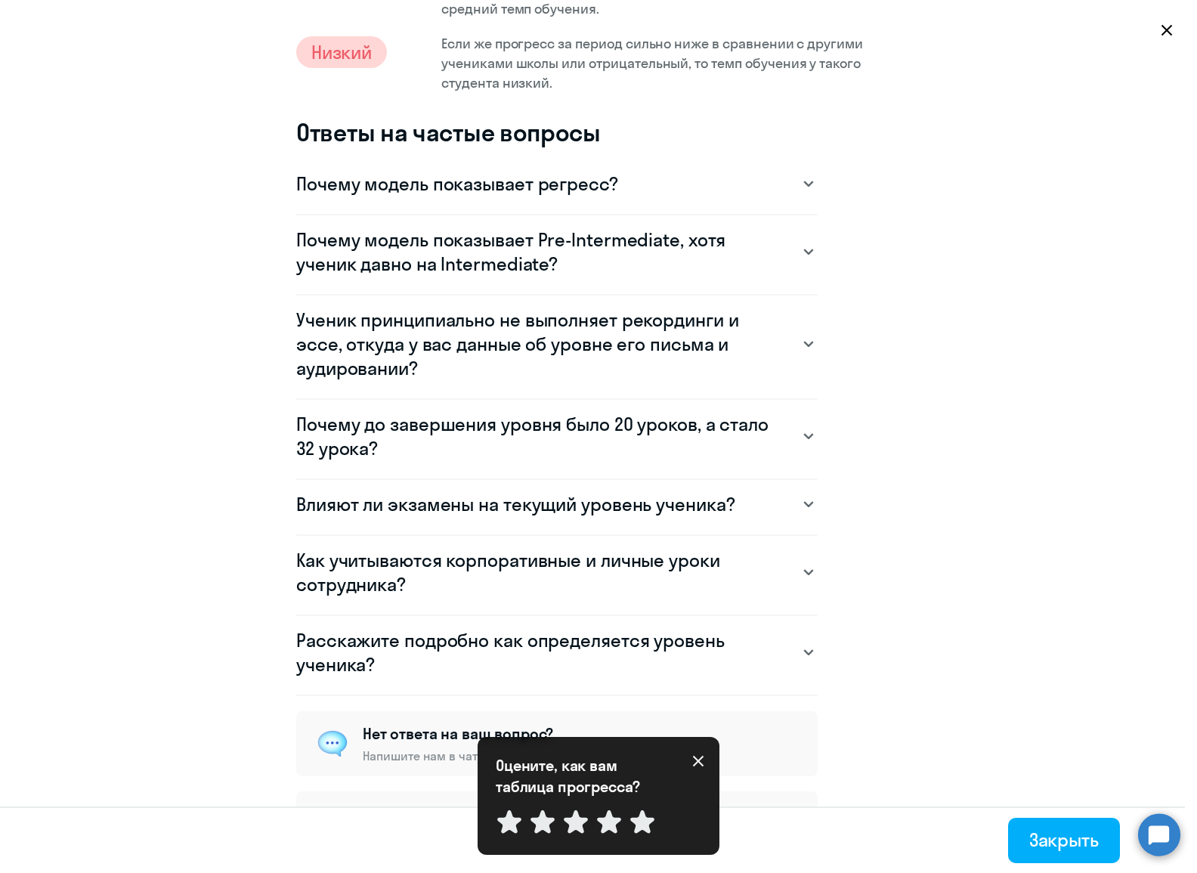
click at [799, 439] on svg-icon at bounding box center [808, 436] width 18 height 18
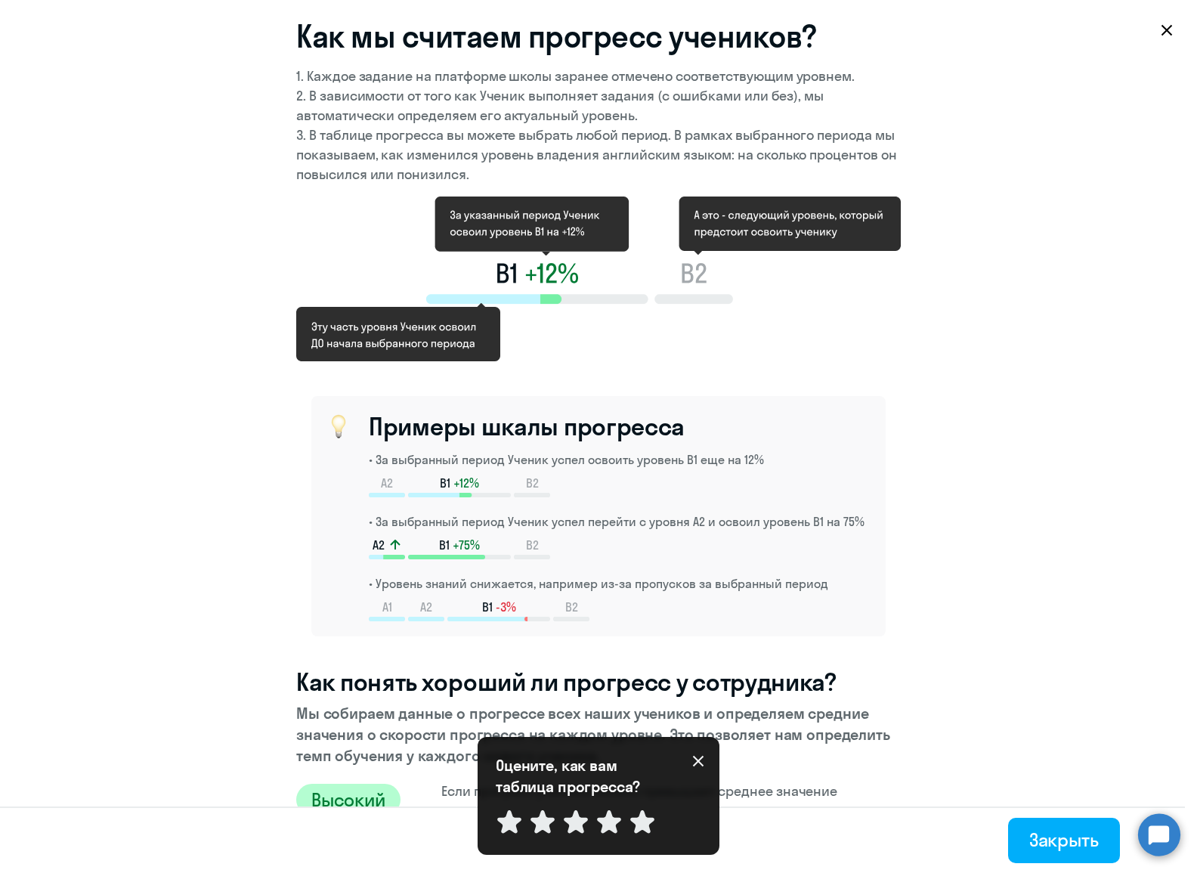
scroll to position [0, 0]
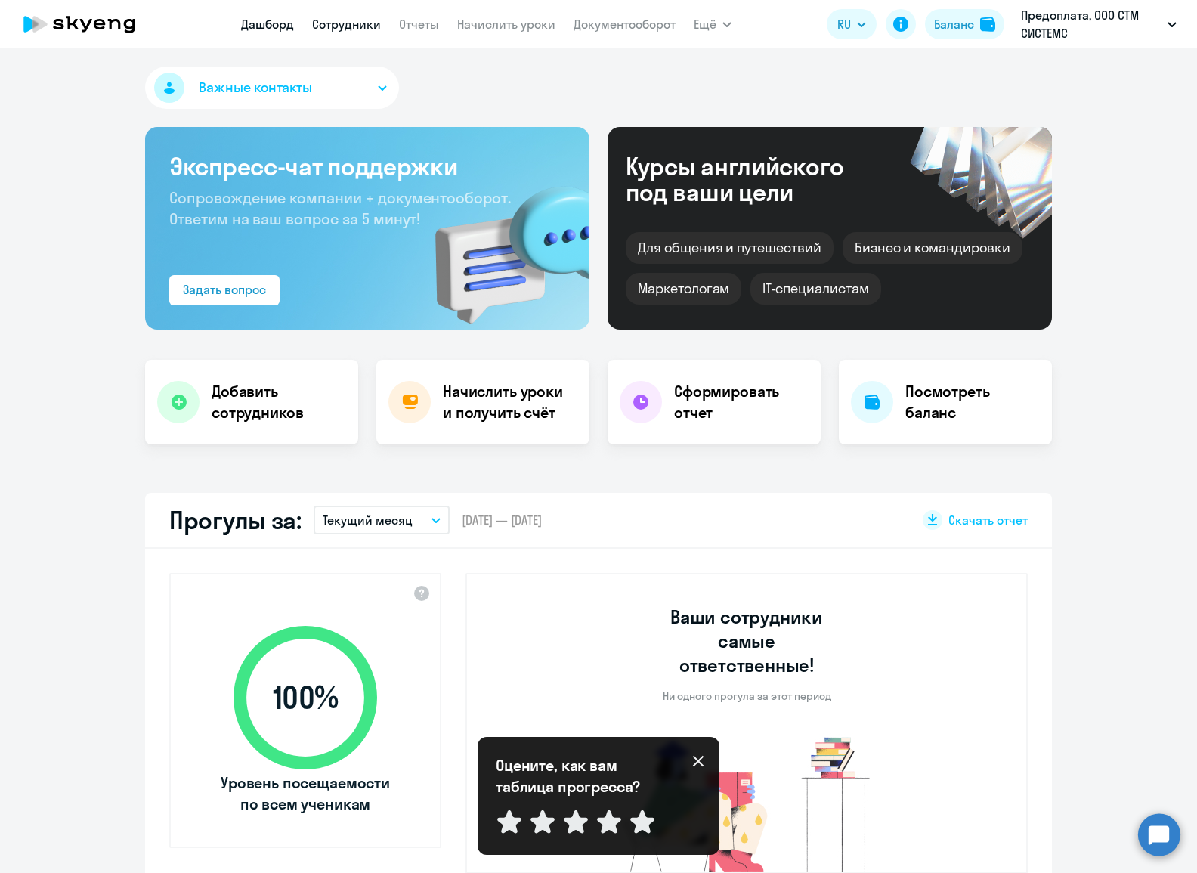
click at [357, 20] on link "Сотрудники" at bounding box center [346, 24] width 69 height 15
select select "30"
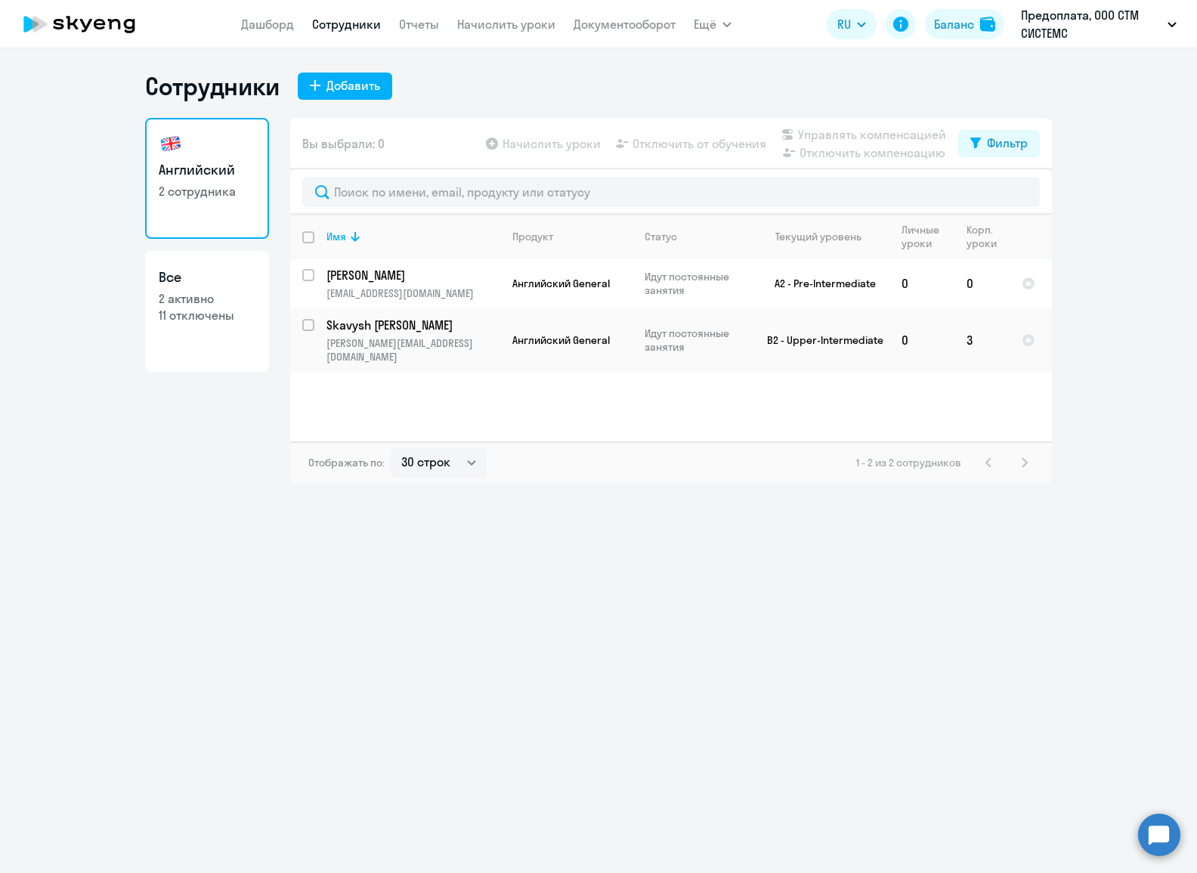
click at [230, 302] on p "2 активно" at bounding box center [207, 298] width 97 height 17
select select "30"
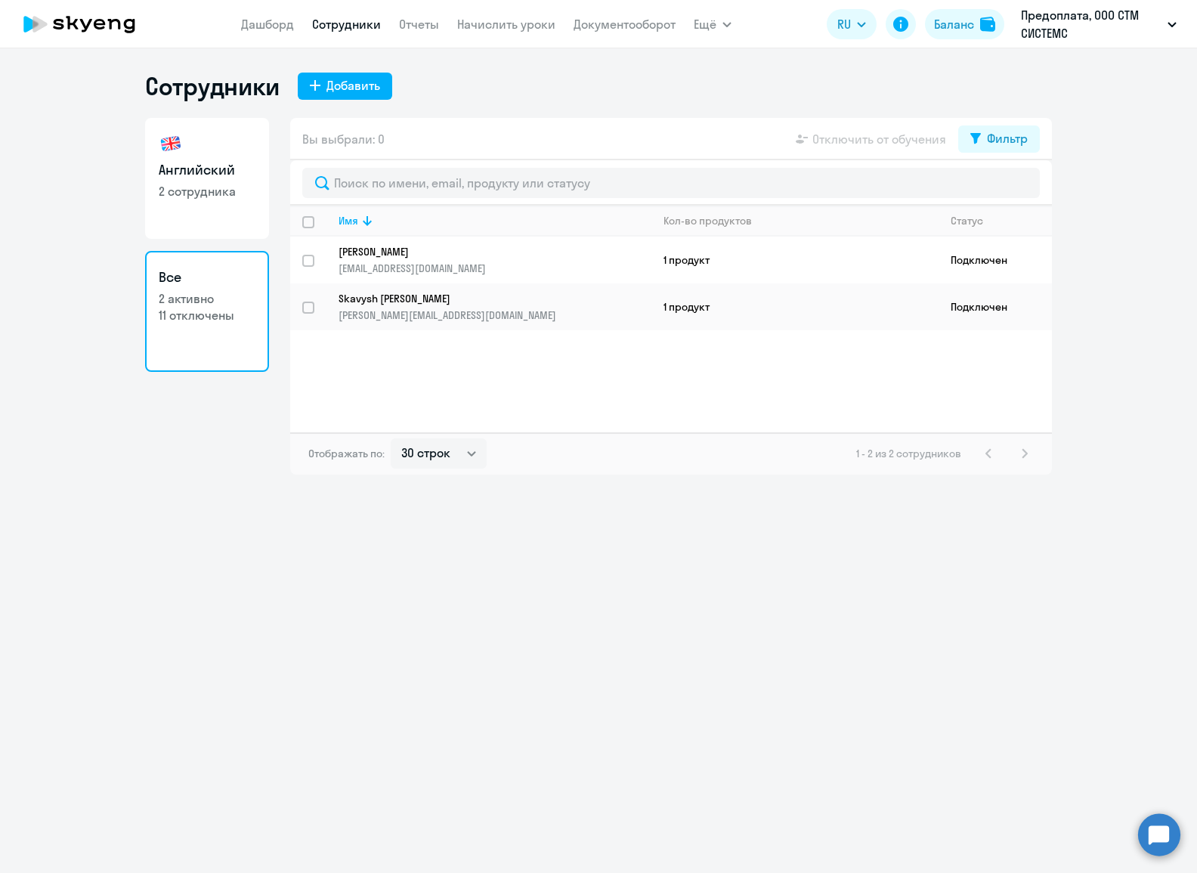
click at [1025, 453] on div "1 - 2 из 2 сотрудников" at bounding box center [945, 453] width 178 height 18
click at [420, 20] on link "Отчеты" at bounding box center [419, 24] width 40 height 15
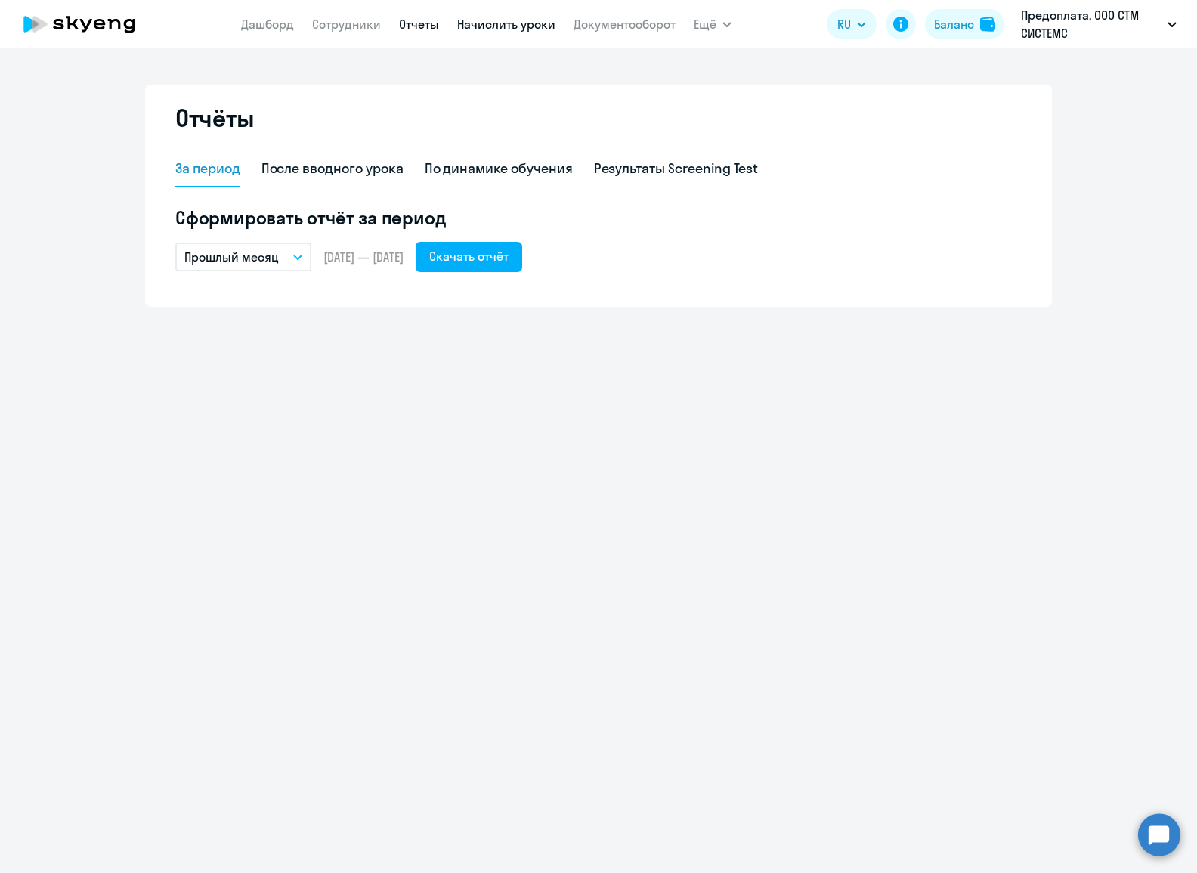
click at [528, 24] on link "Начислить уроки" at bounding box center [506, 24] width 98 height 15
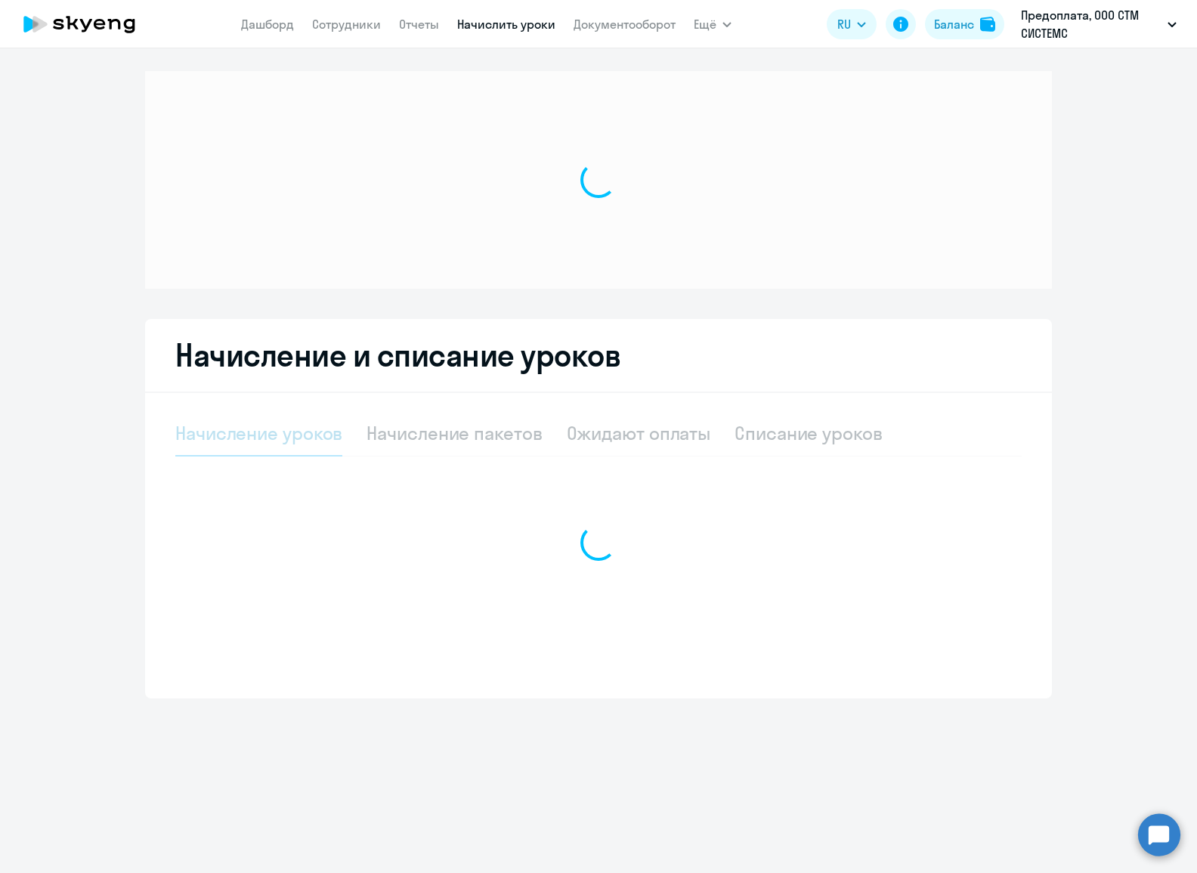
select select "10"
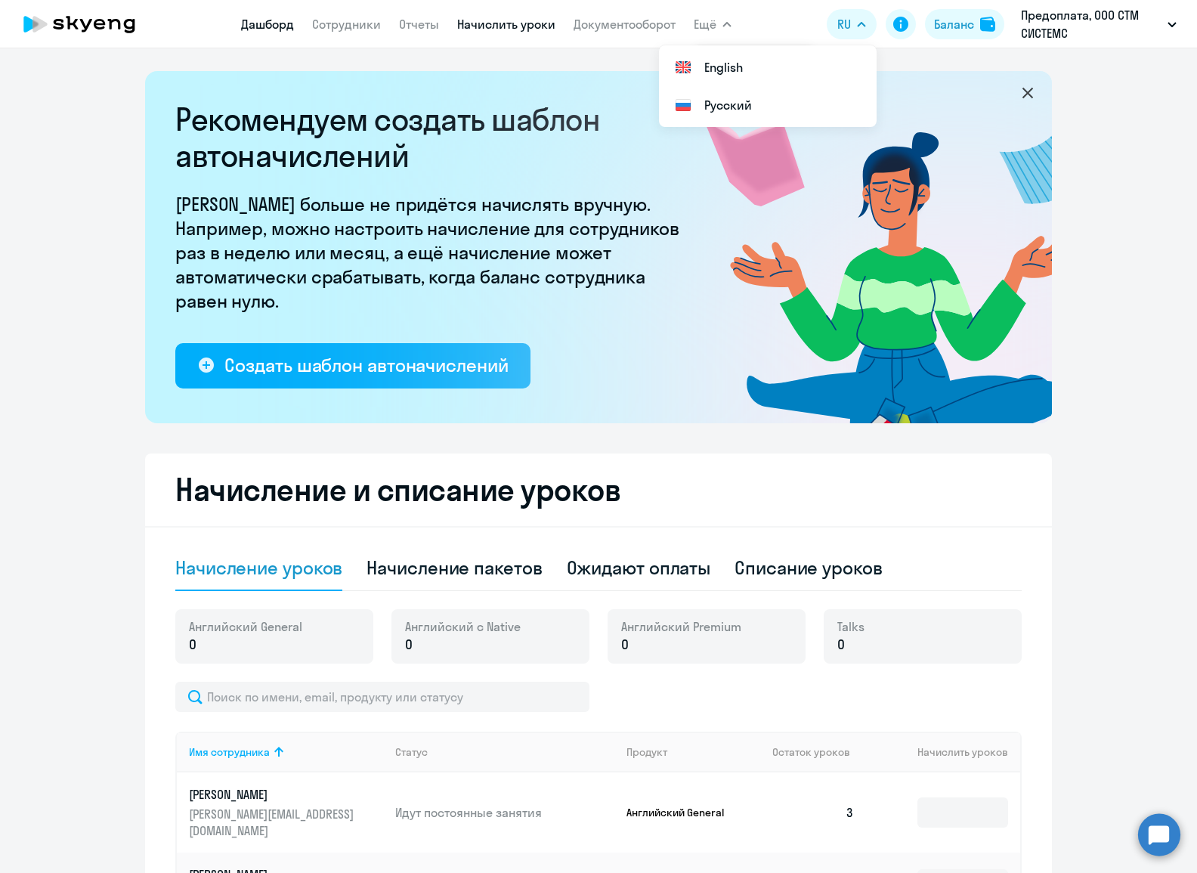
click at [261, 26] on link "Дашборд" at bounding box center [267, 24] width 53 height 15
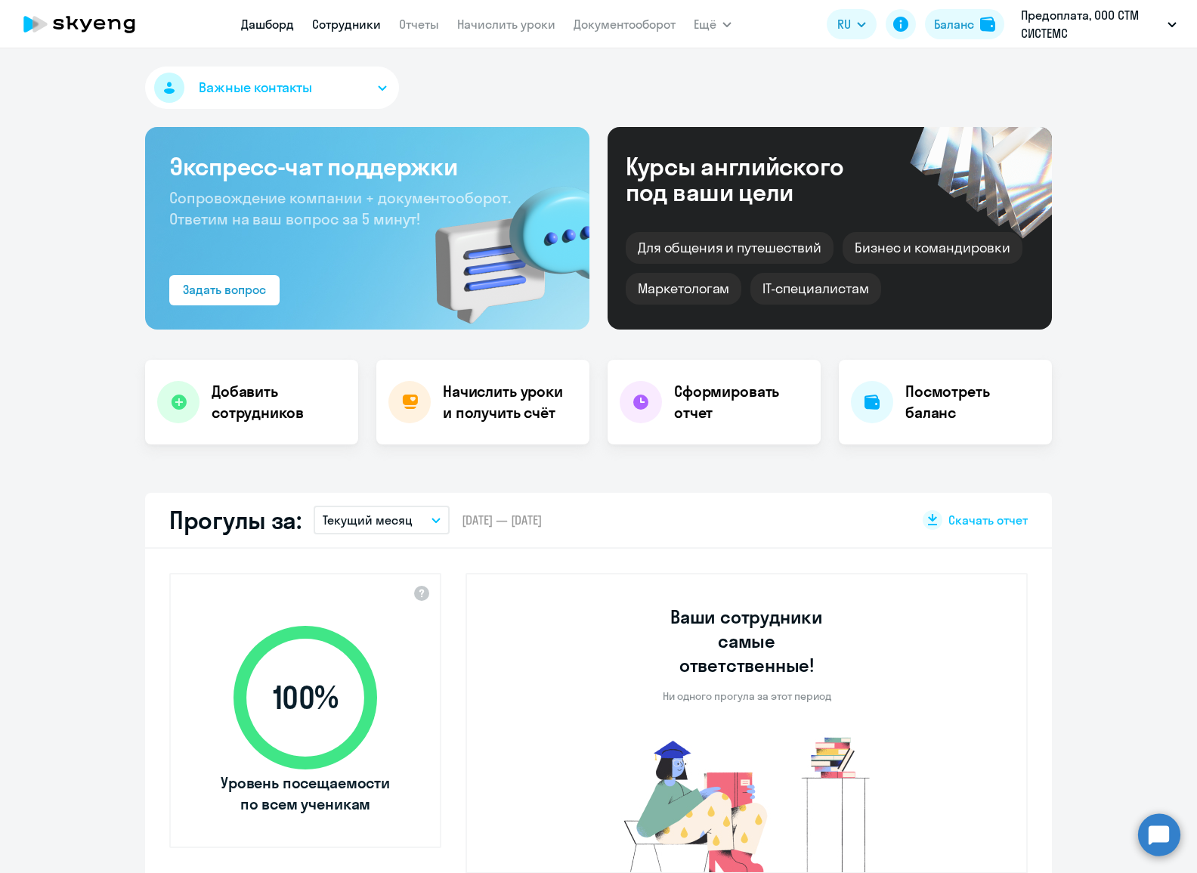
select select "30"
click at [339, 23] on link "Сотрудники" at bounding box center [346, 24] width 69 height 15
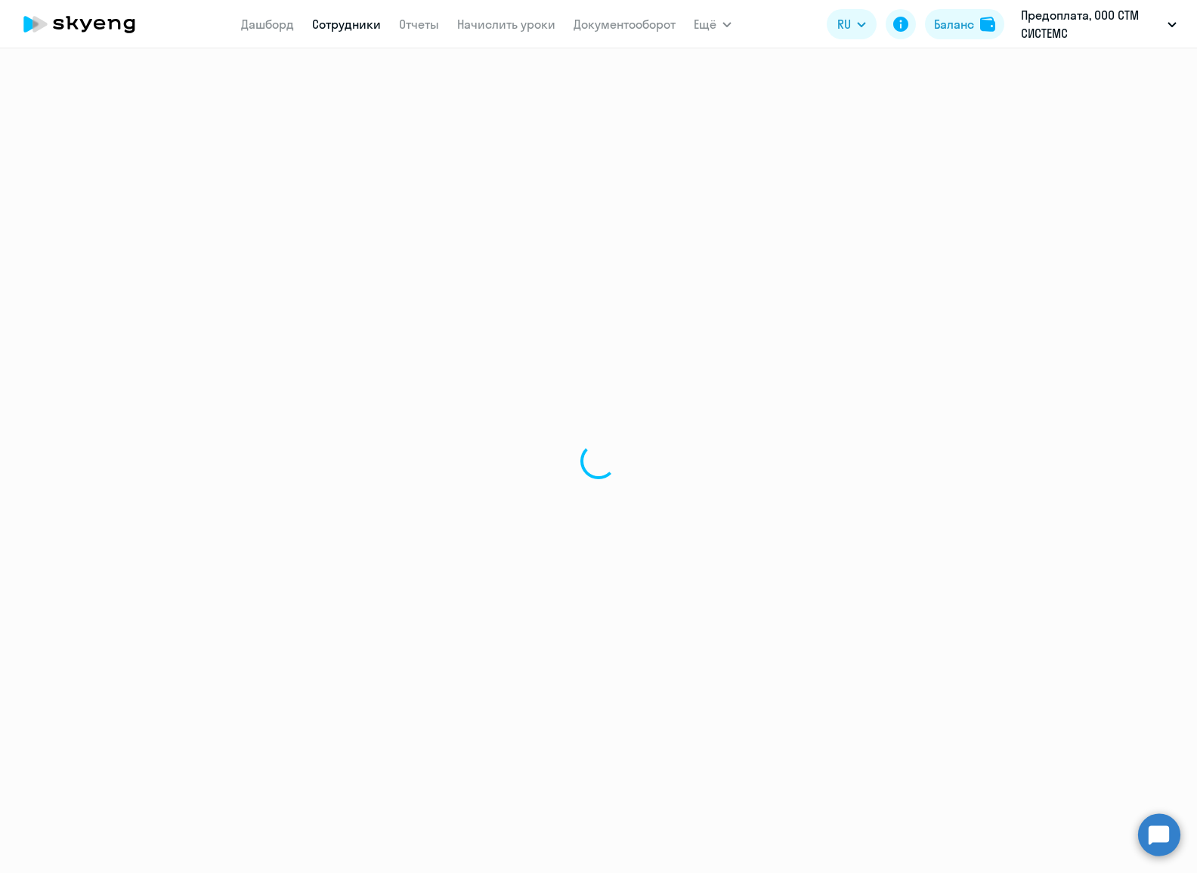
select select "30"
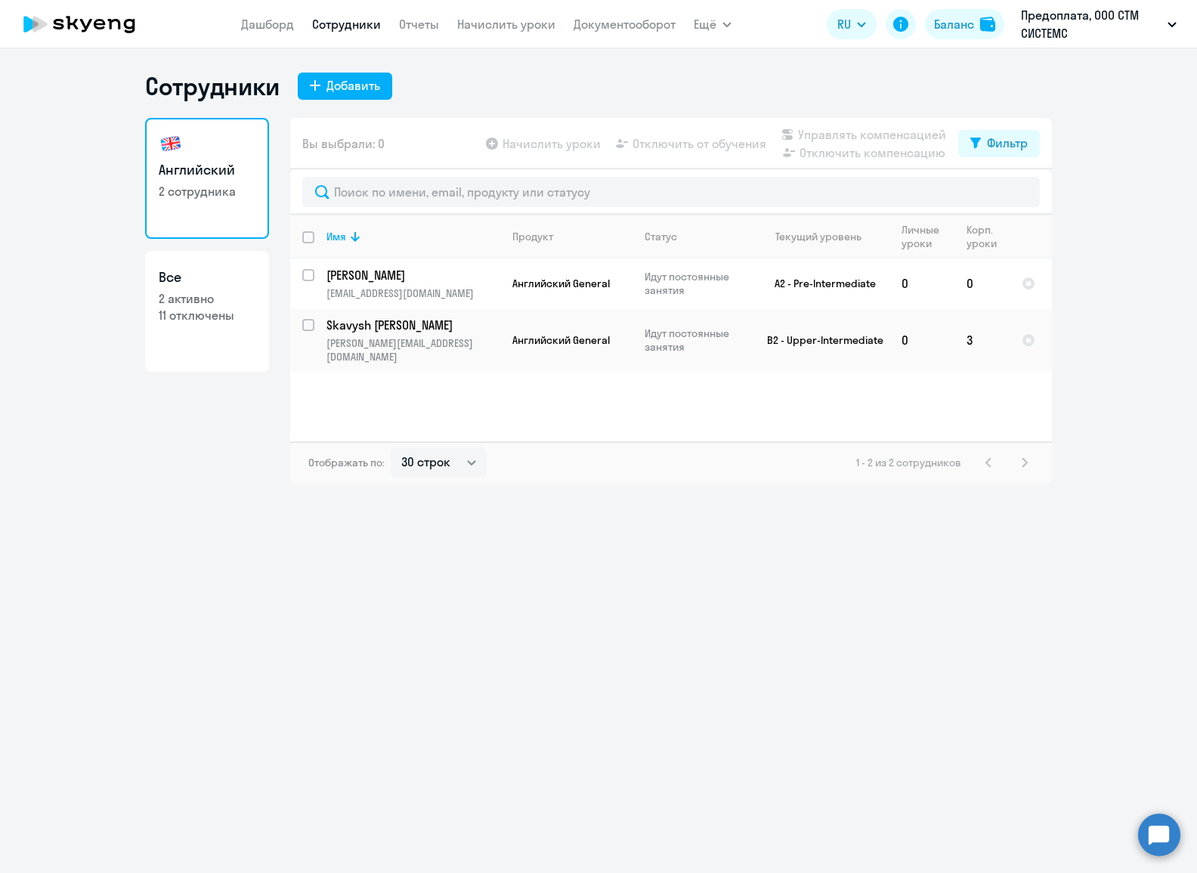
click at [236, 315] on p "11 отключены" at bounding box center [207, 315] width 97 height 17
select select "30"
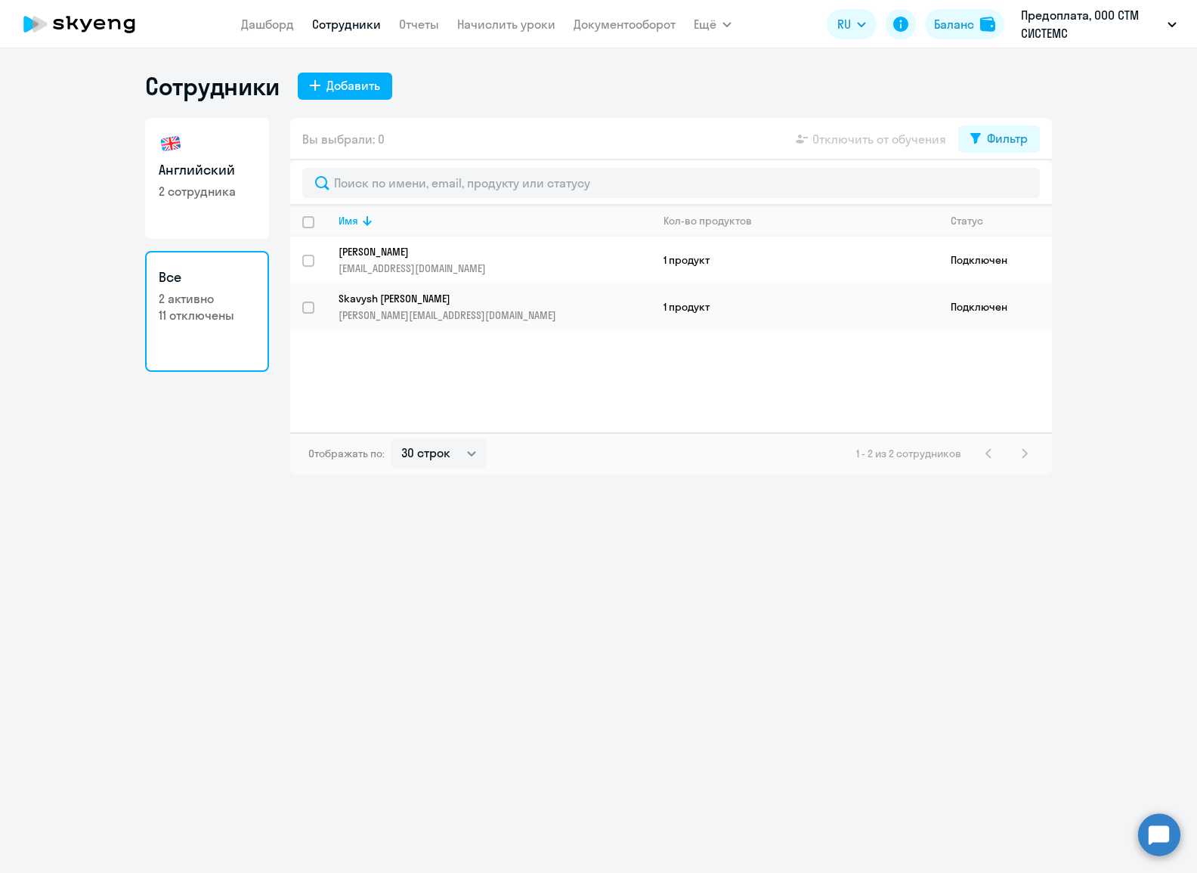
click at [50, 220] on ng-component "Сотрудники Добавить Английский 2 сотрудника Все 2 активно 11 отключены Вы выбра…" at bounding box center [598, 273] width 1197 height 404
click at [169, 314] on p "11 отключены" at bounding box center [207, 315] width 97 height 17
drag, startPoint x: 168, startPoint y: 314, endPoint x: 125, endPoint y: 408, distance: 103.8
click at [125, 408] on ng-component "Сотрудники Добавить Английский 2 сотрудника Все 2 активно 11 отключены Вы выбра…" at bounding box center [598, 273] width 1197 height 404
click at [1021, 149] on button "Фильтр" at bounding box center [999, 138] width 82 height 27
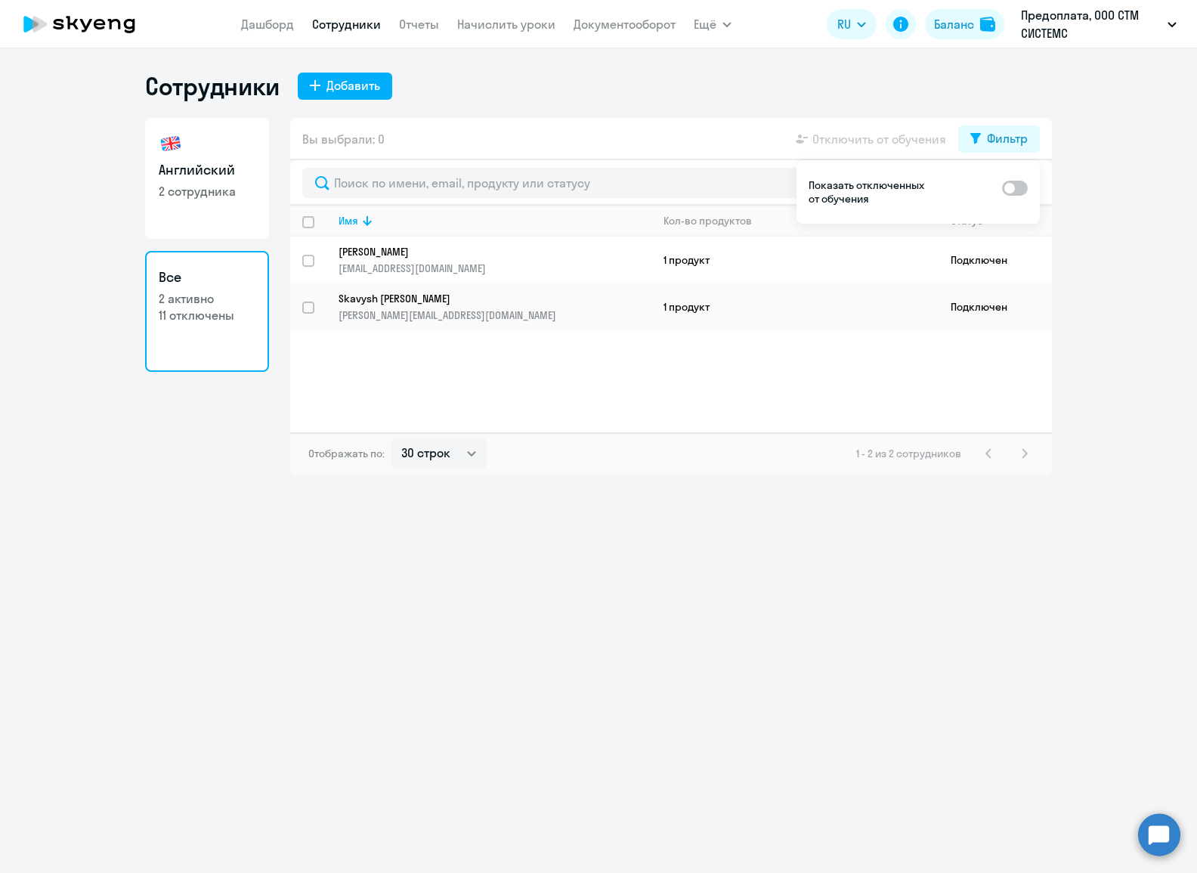
click at [1015, 191] on span at bounding box center [1015, 188] width 26 height 15
click at [1002, 188] on input "checkbox" at bounding box center [1001, 187] width 1 height 1
checkbox input "true"
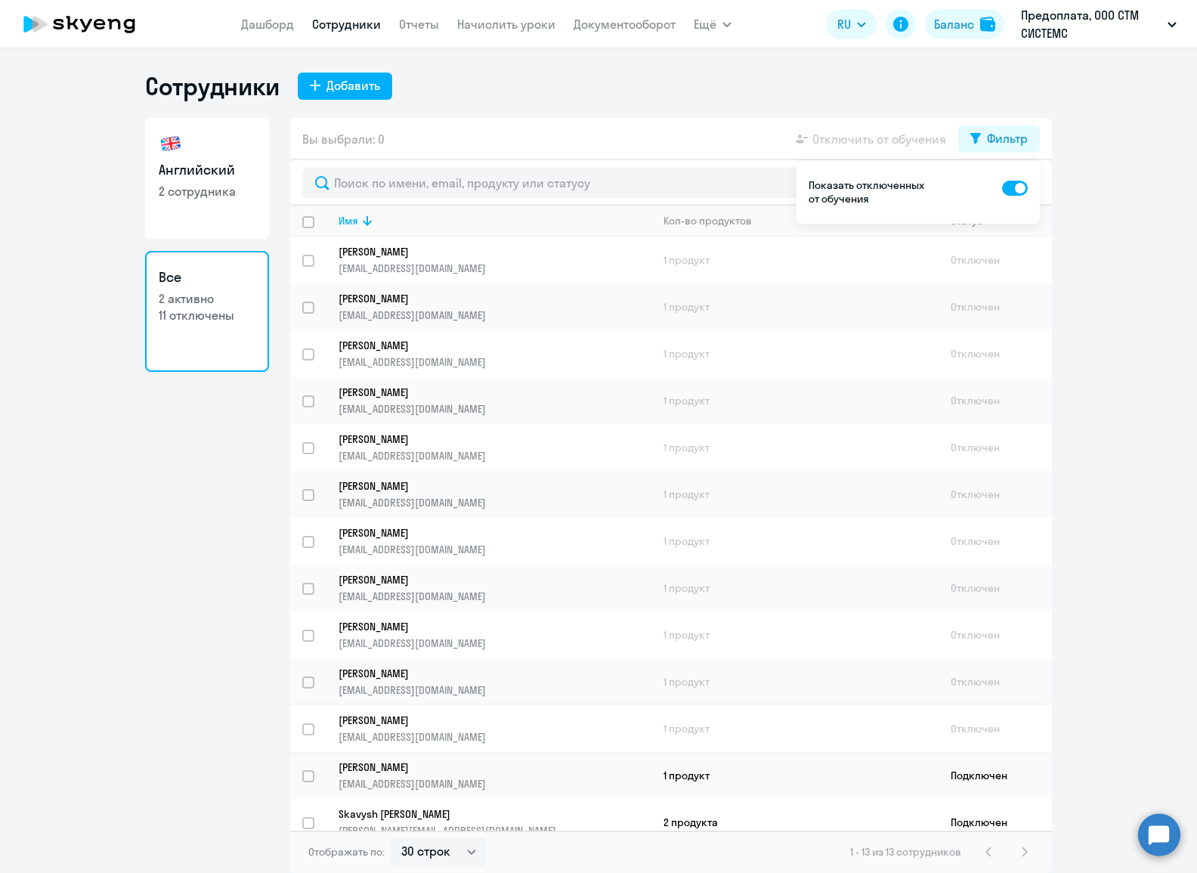
scroll to position [2, 0]
click at [703, 810] on td "2 продукта" at bounding box center [794, 820] width 287 height 47
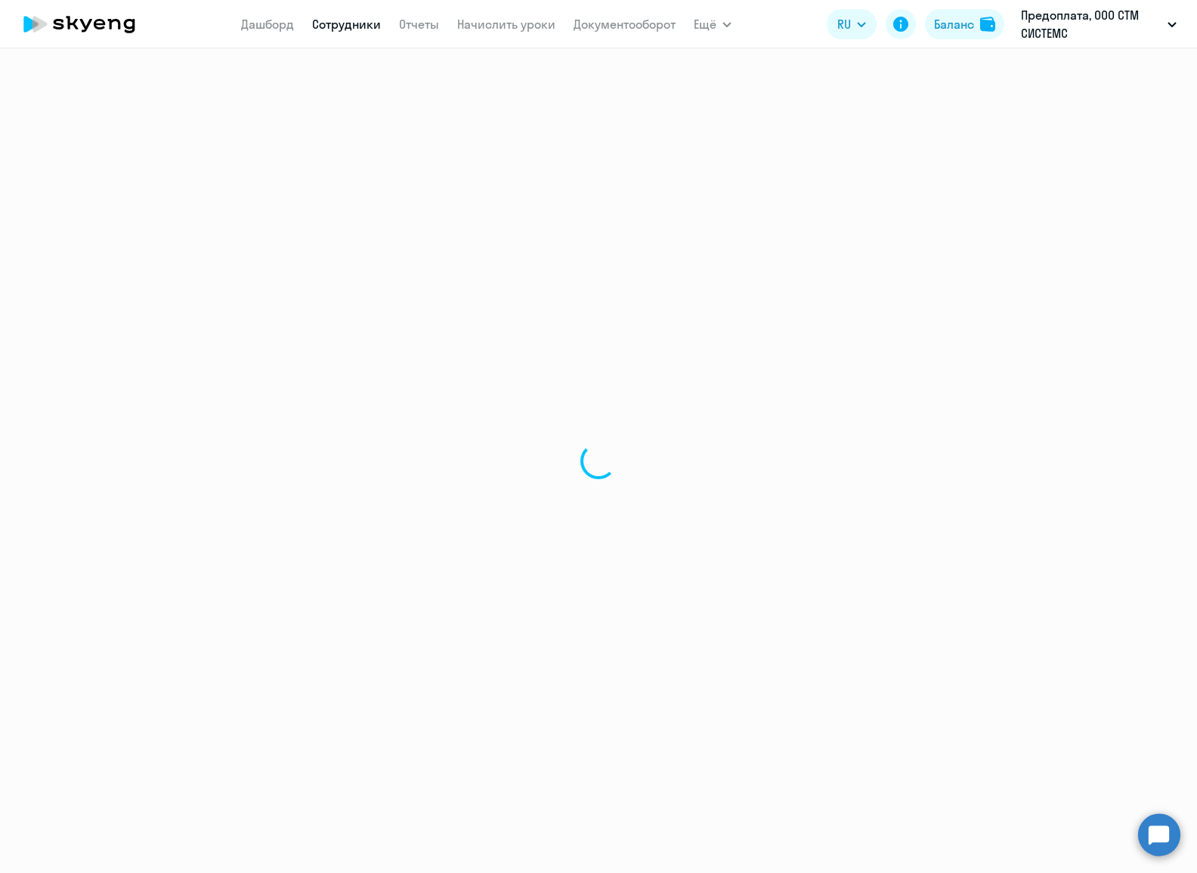
select select "english"
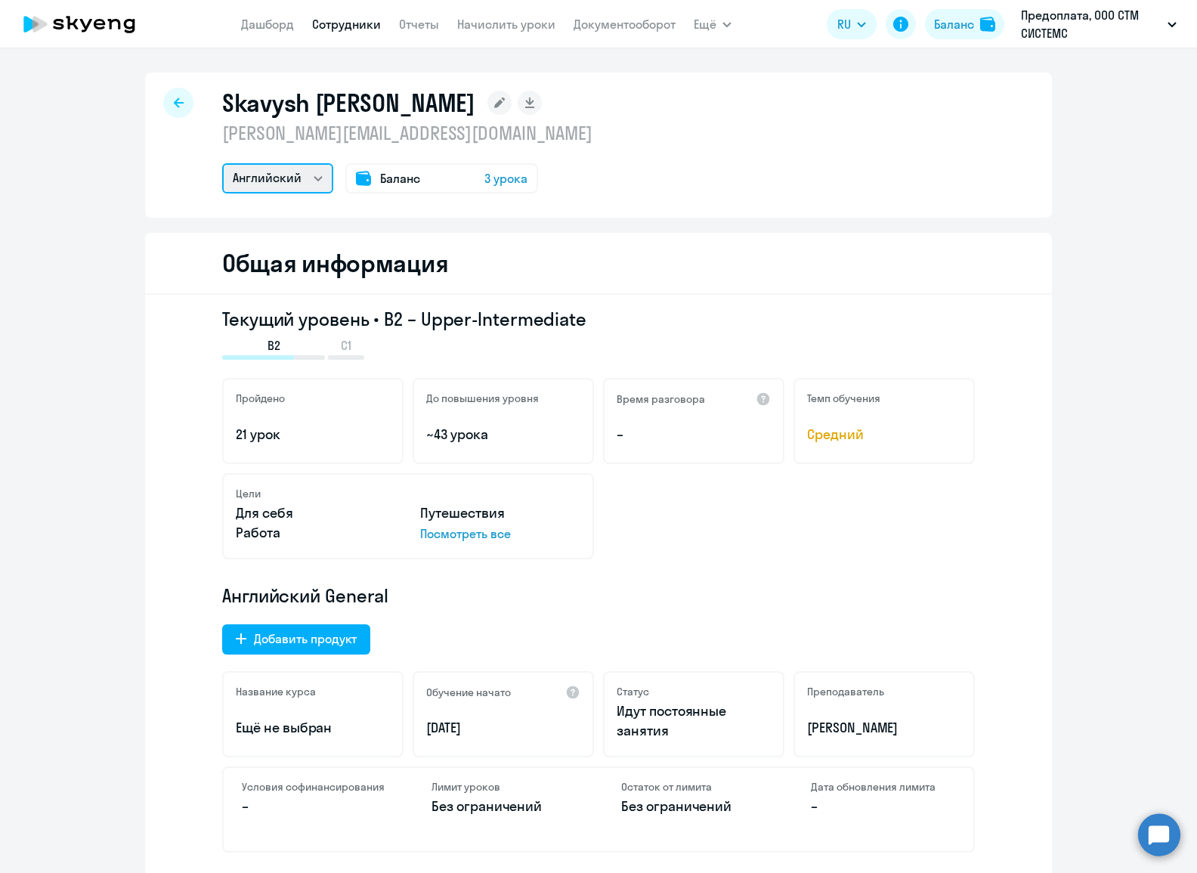
click at [249, 186] on select "Английский" at bounding box center [277, 178] width 111 height 30
click at [251, 184] on select "Английский" at bounding box center [277, 178] width 111 height 30
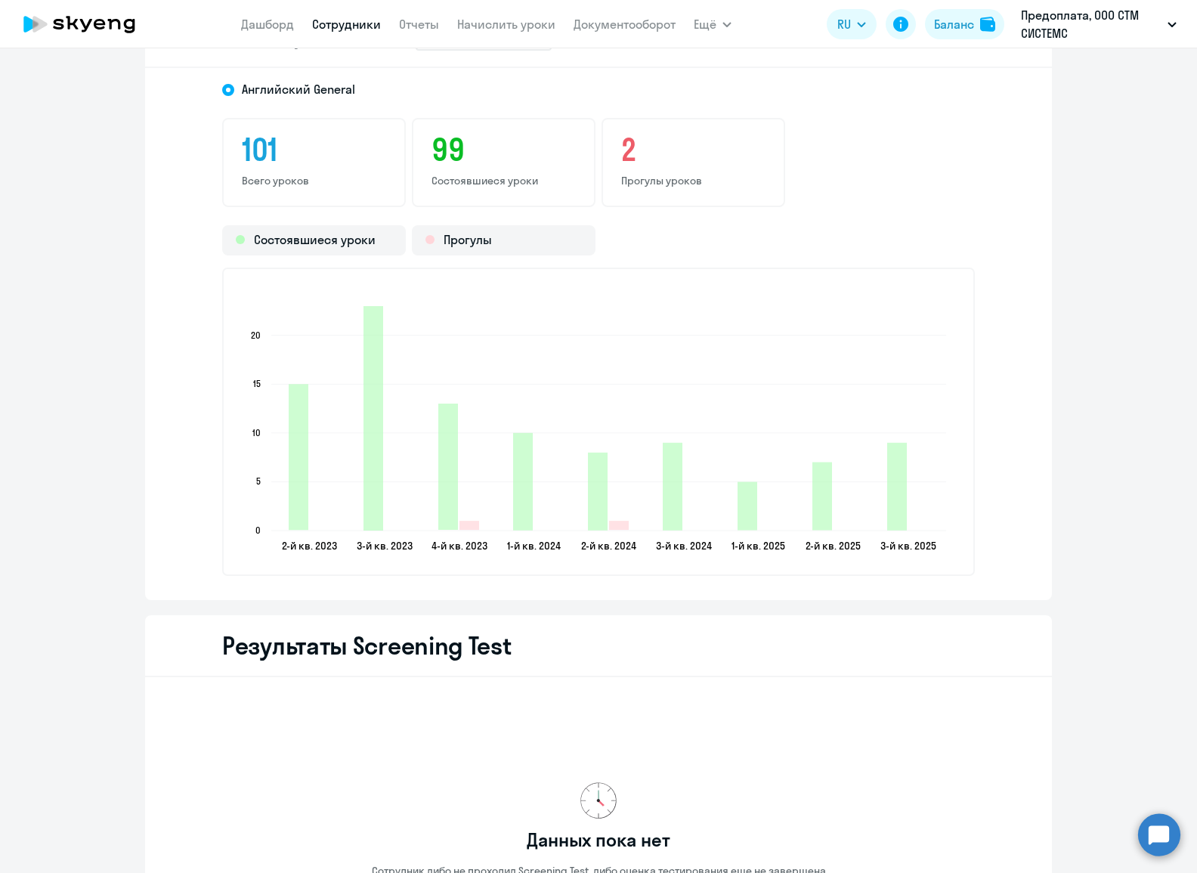
scroll to position [2246, 0]
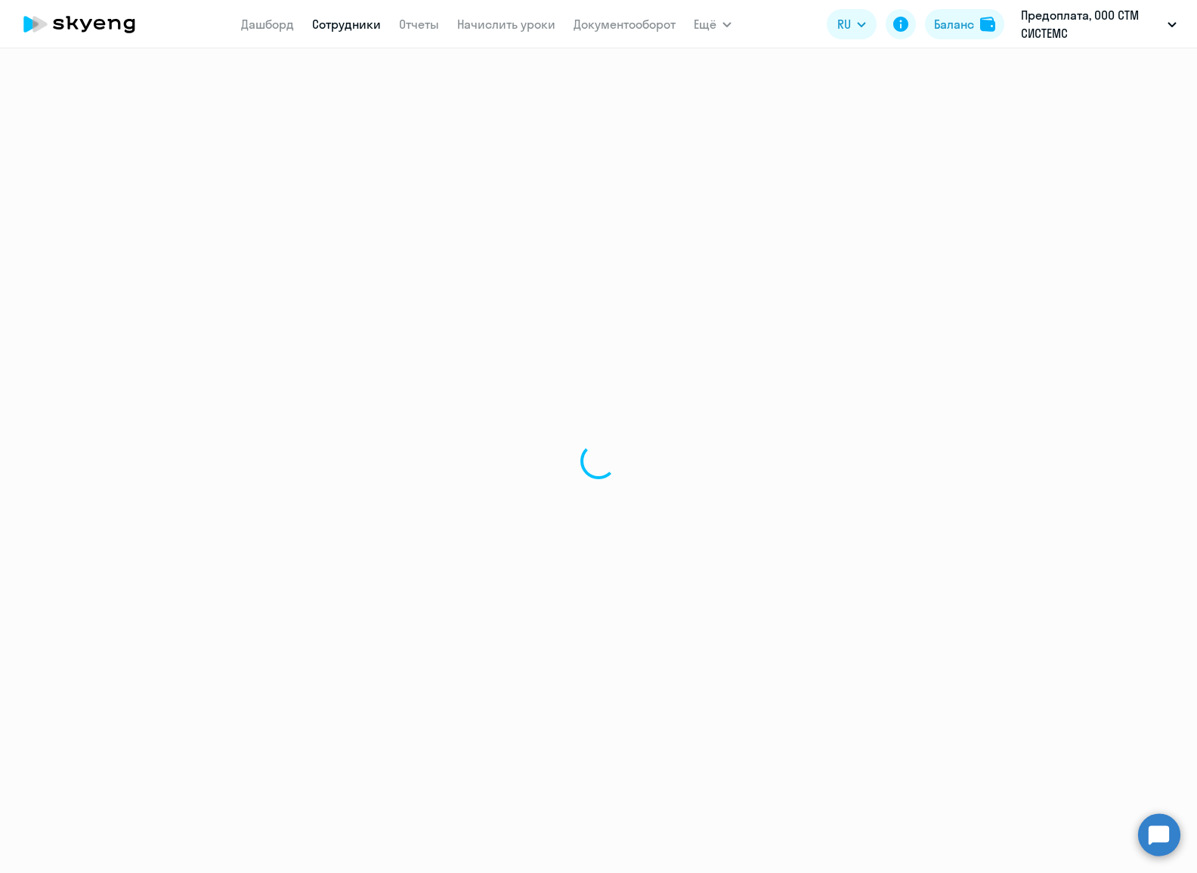
select select "30"
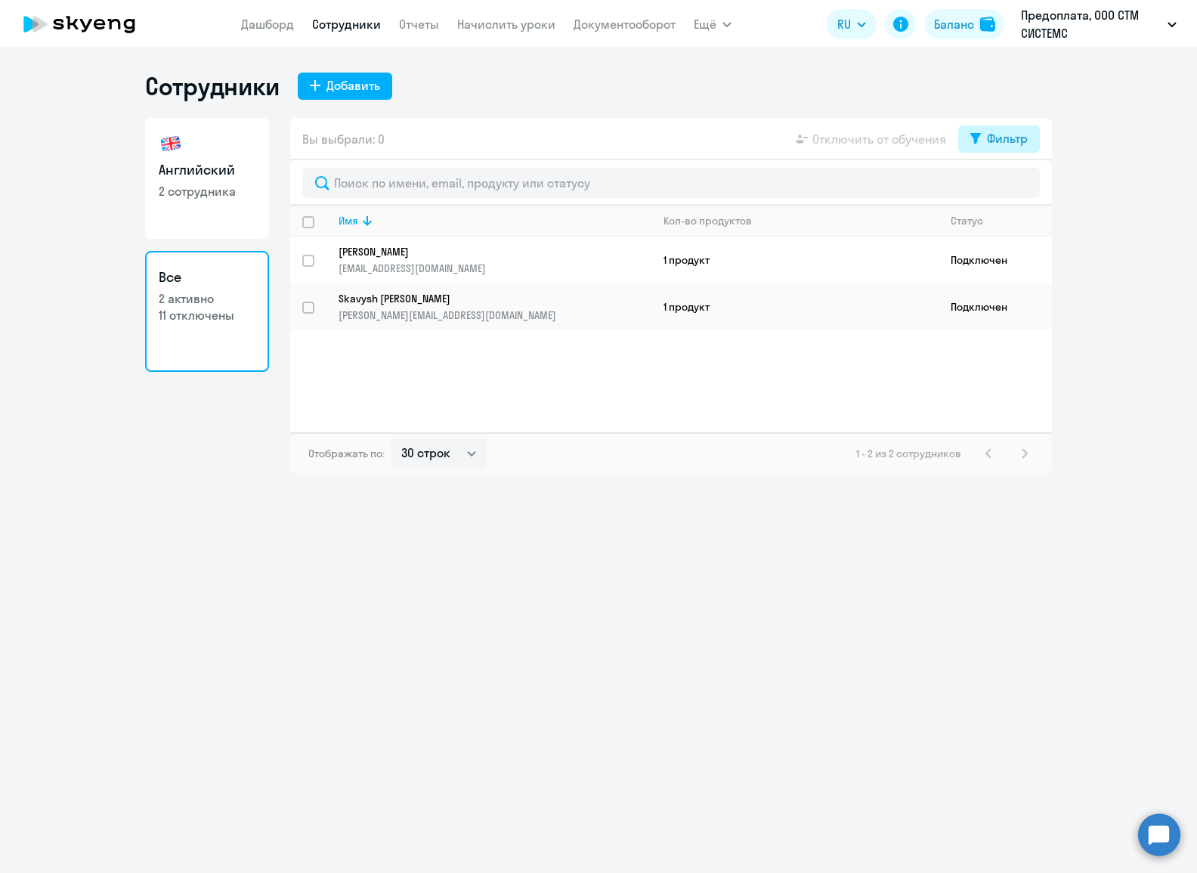
click at [997, 150] on button "Фильтр" at bounding box center [999, 138] width 82 height 27
click at [1018, 184] on span at bounding box center [1015, 188] width 26 height 15
click at [1002, 187] on input "checkbox" at bounding box center [1001, 187] width 1 height 1
checkbox input "true"
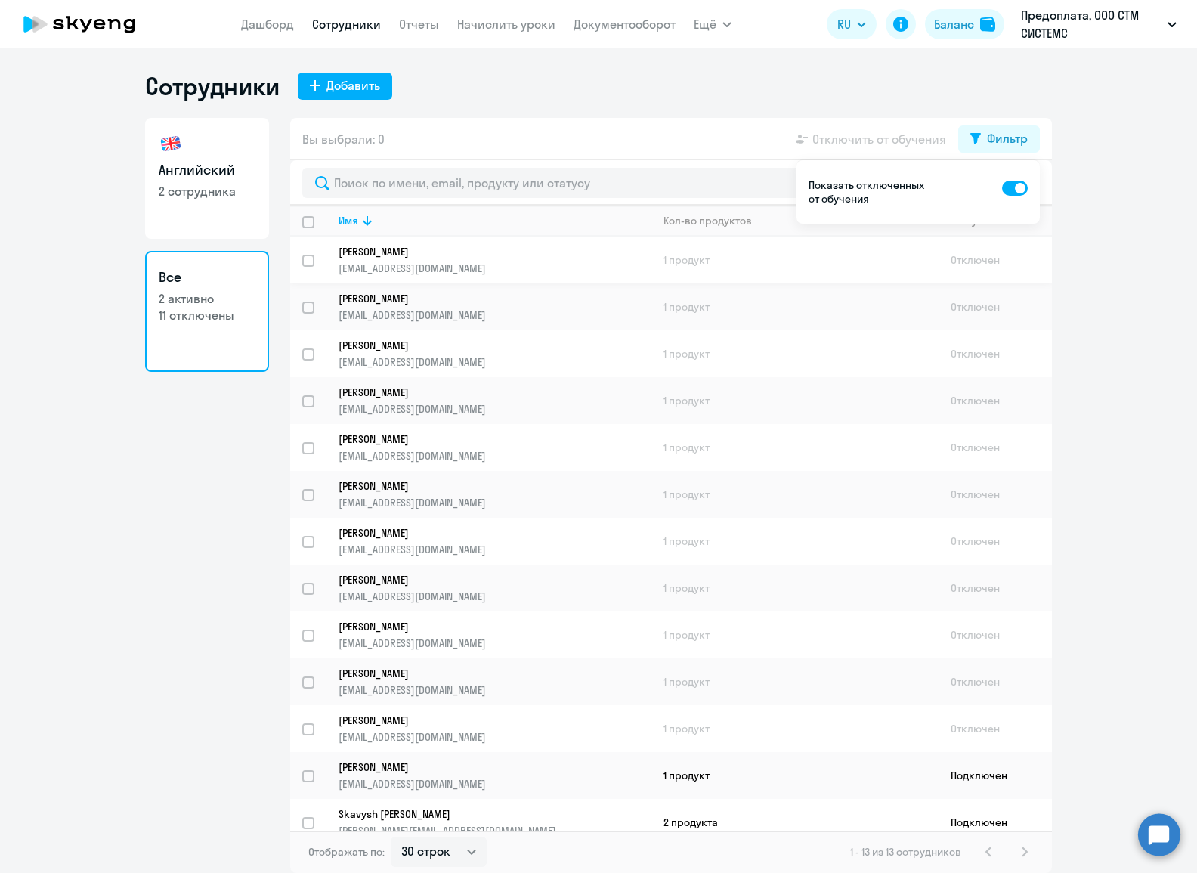
click at [431, 252] on p "[PERSON_NAME]" at bounding box center [485, 252] width 292 height 14
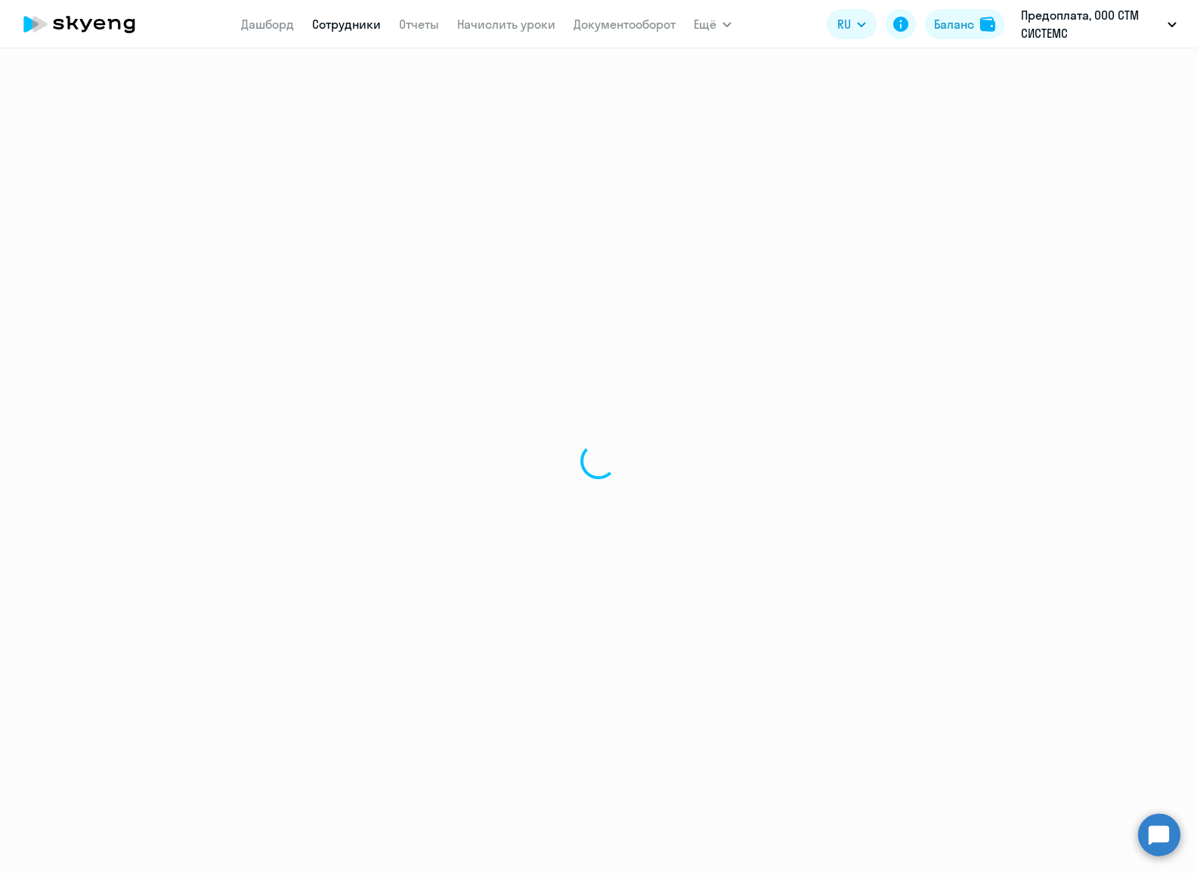
select select "english"
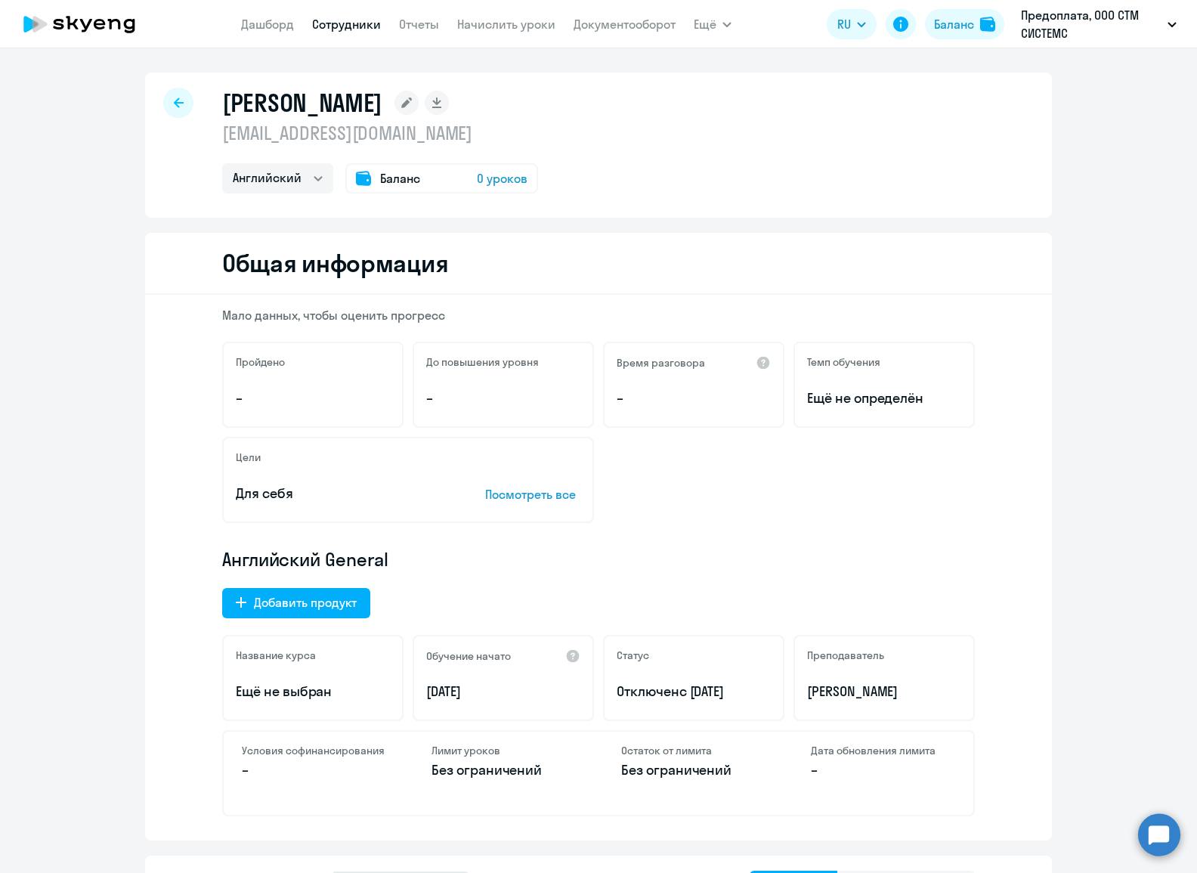
select select "30"
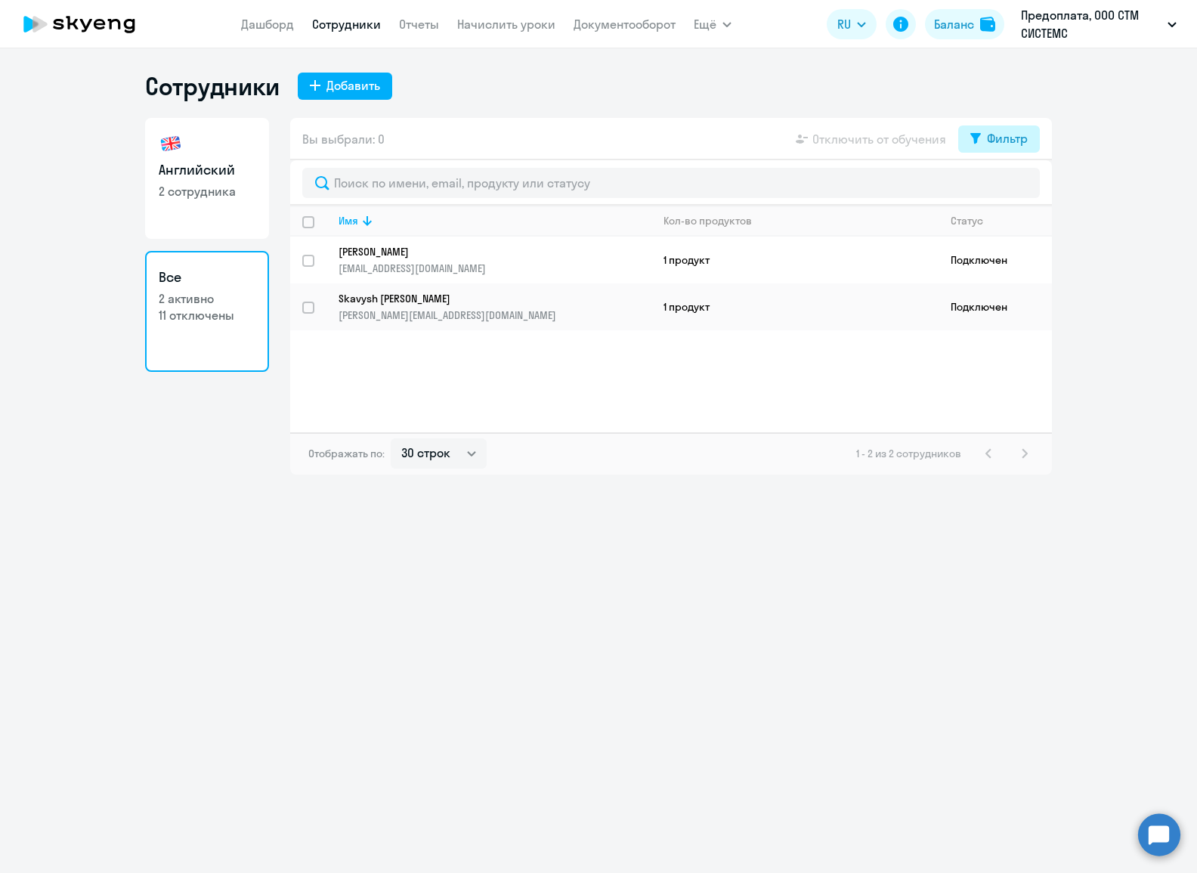
click at [1007, 136] on div "Фильтр" at bounding box center [1007, 138] width 41 height 18
click at [1006, 187] on span at bounding box center [1015, 188] width 26 height 15
click at [1002, 187] on input "checkbox" at bounding box center [1001, 187] width 1 height 1
checkbox input "true"
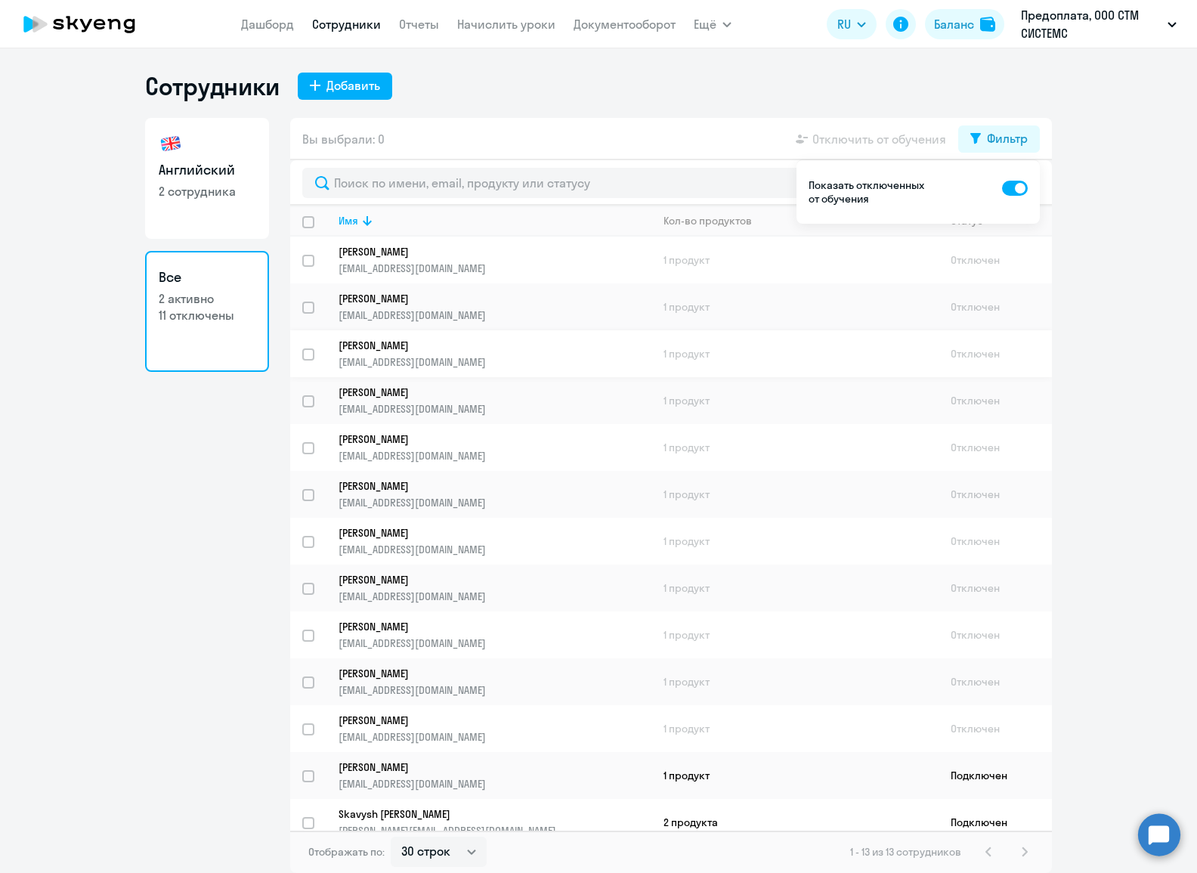
click at [414, 342] on p "[PERSON_NAME]" at bounding box center [485, 346] width 292 height 14
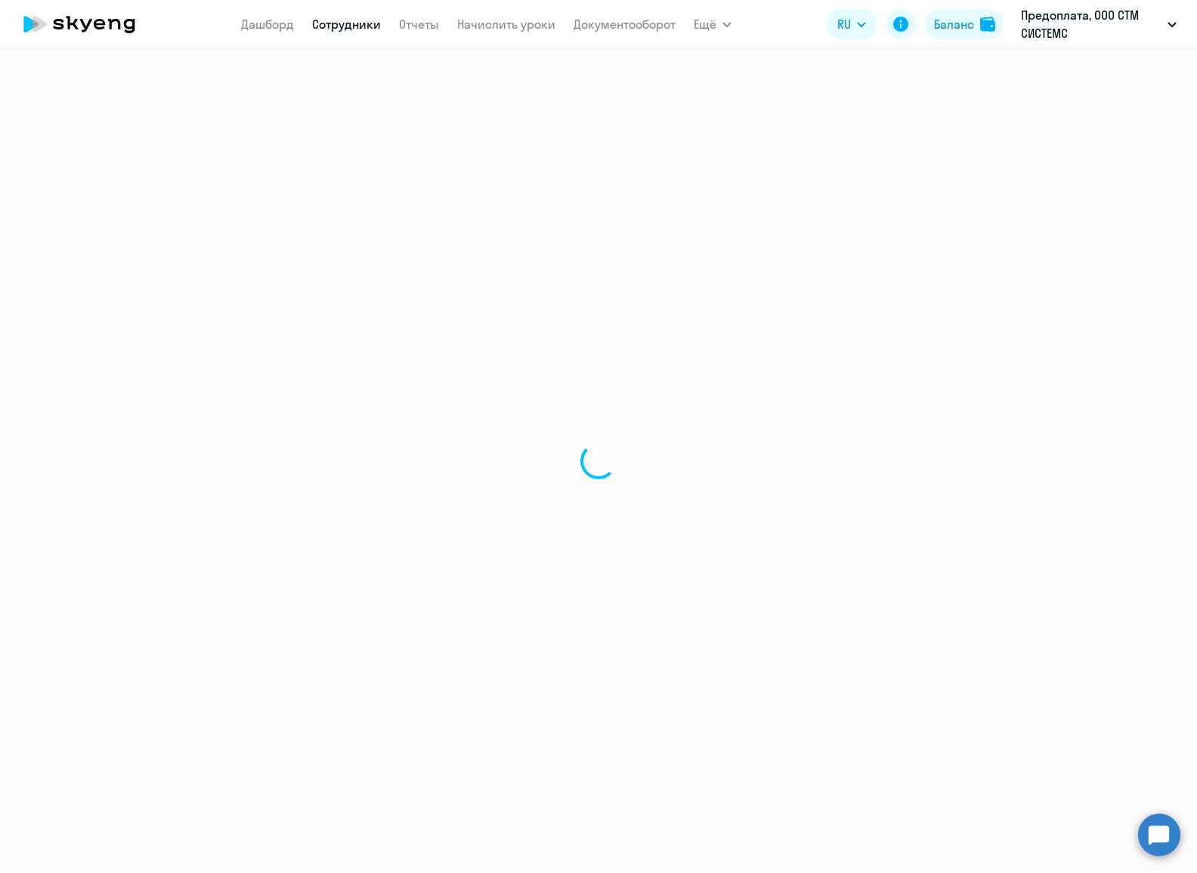
select select "english"
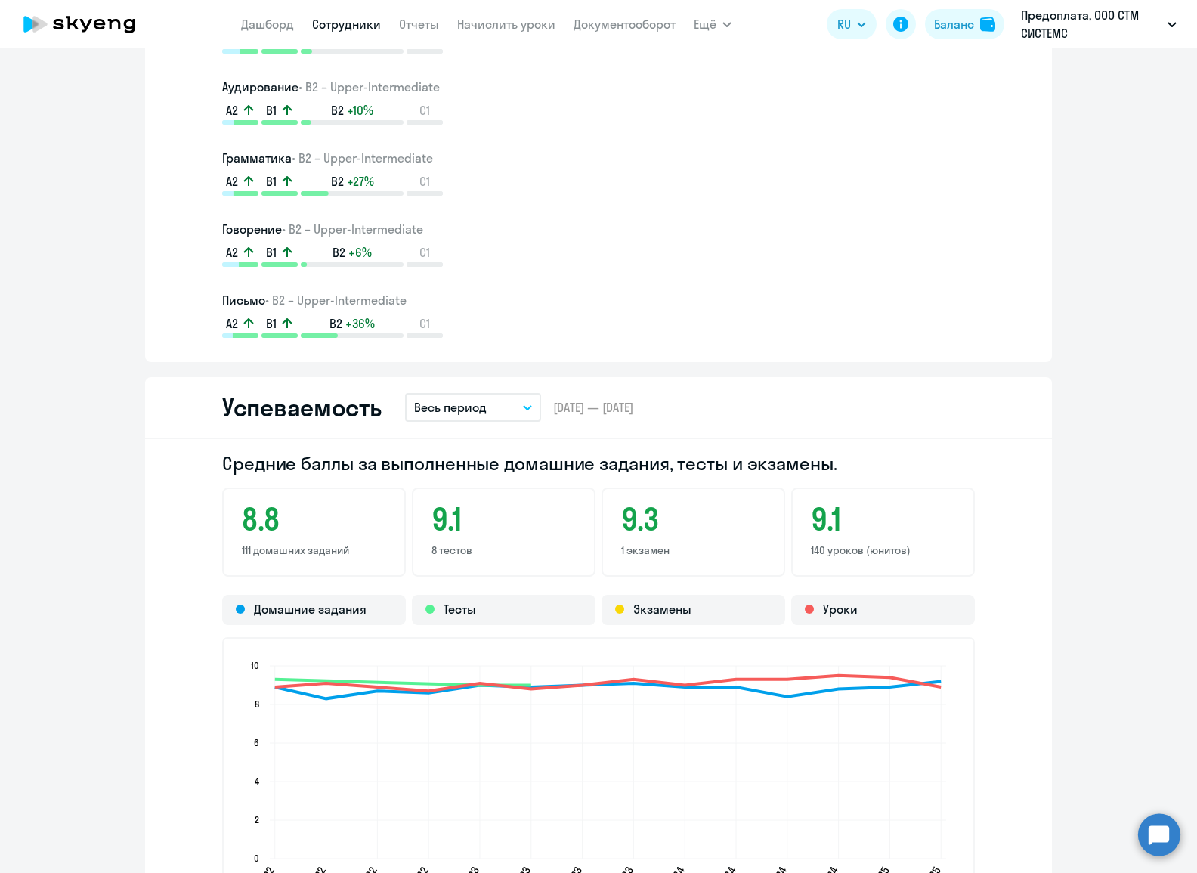
scroll to position [503, 0]
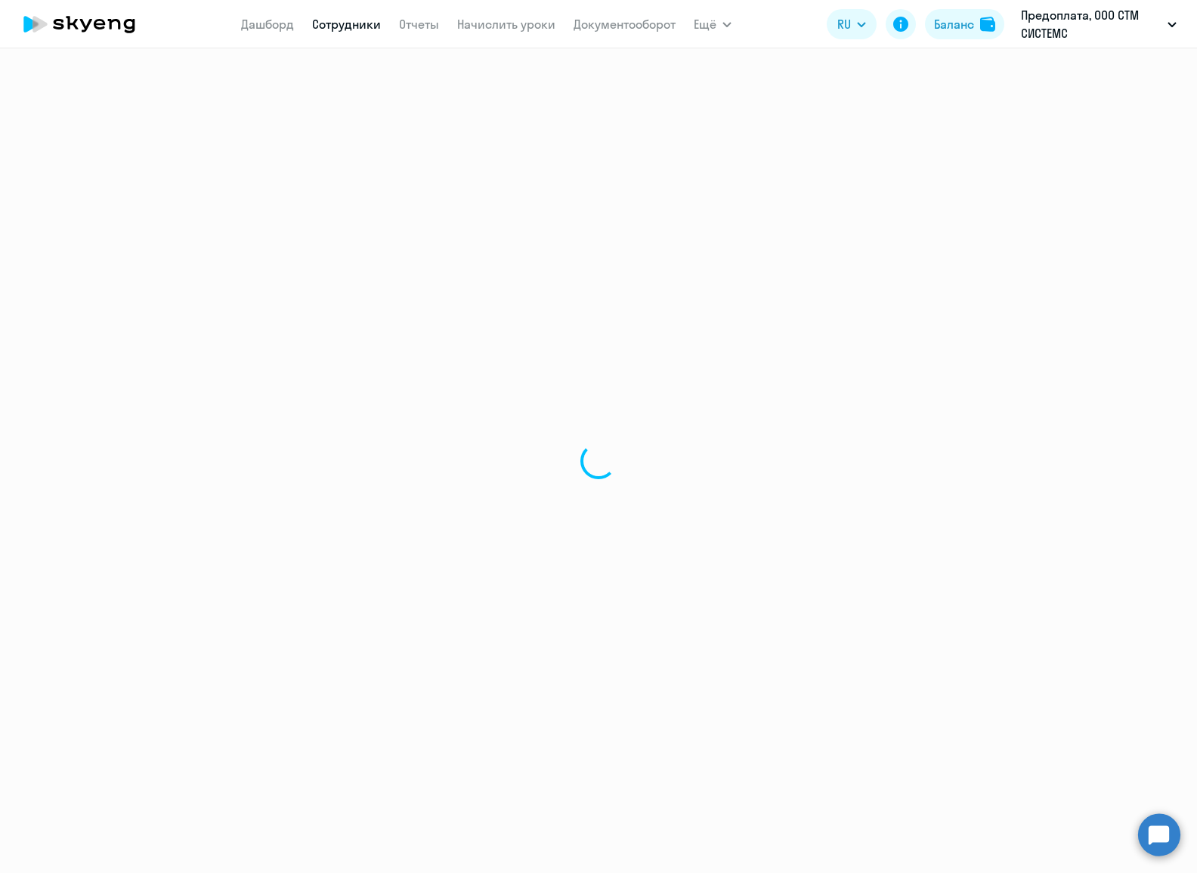
select select "30"
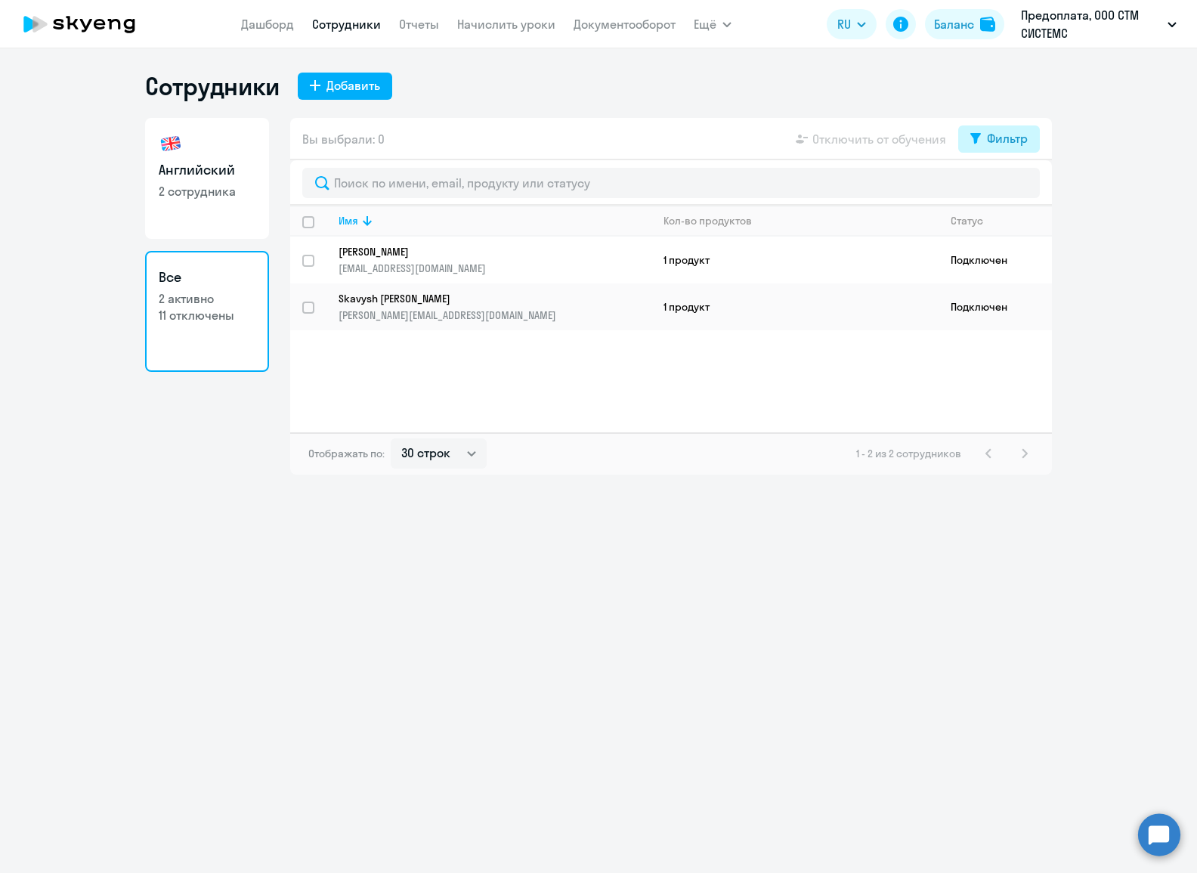
click at [1004, 140] on div "Фильтр" at bounding box center [1007, 138] width 41 height 18
click at [1012, 186] on span at bounding box center [1015, 188] width 26 height 15
click at [1002, 187] on input "checkbox" at bounding box center [1001, 187] width 1 height 1
checkbox input "true"
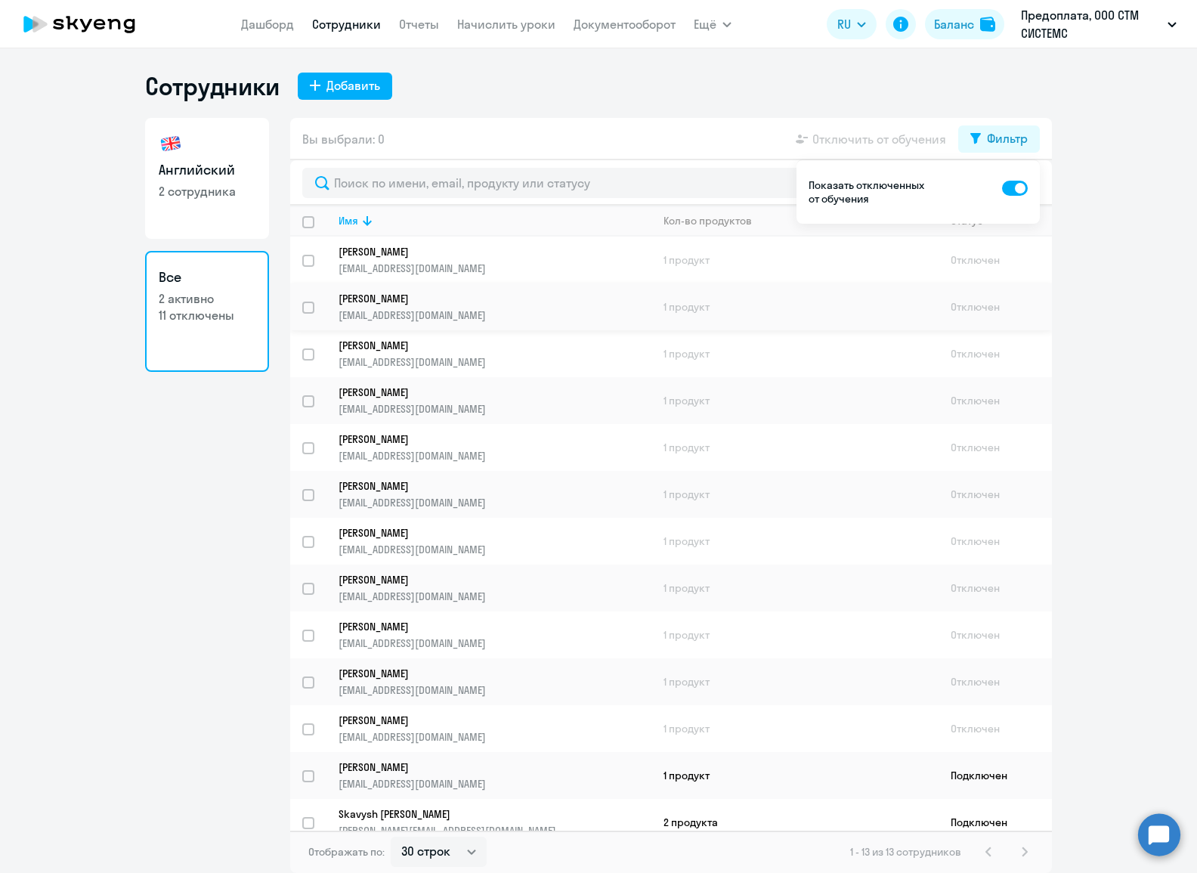
click at [476, 294] on p "[PERSON_NAME]" at bounding box center [485, 299] width 292 height 14
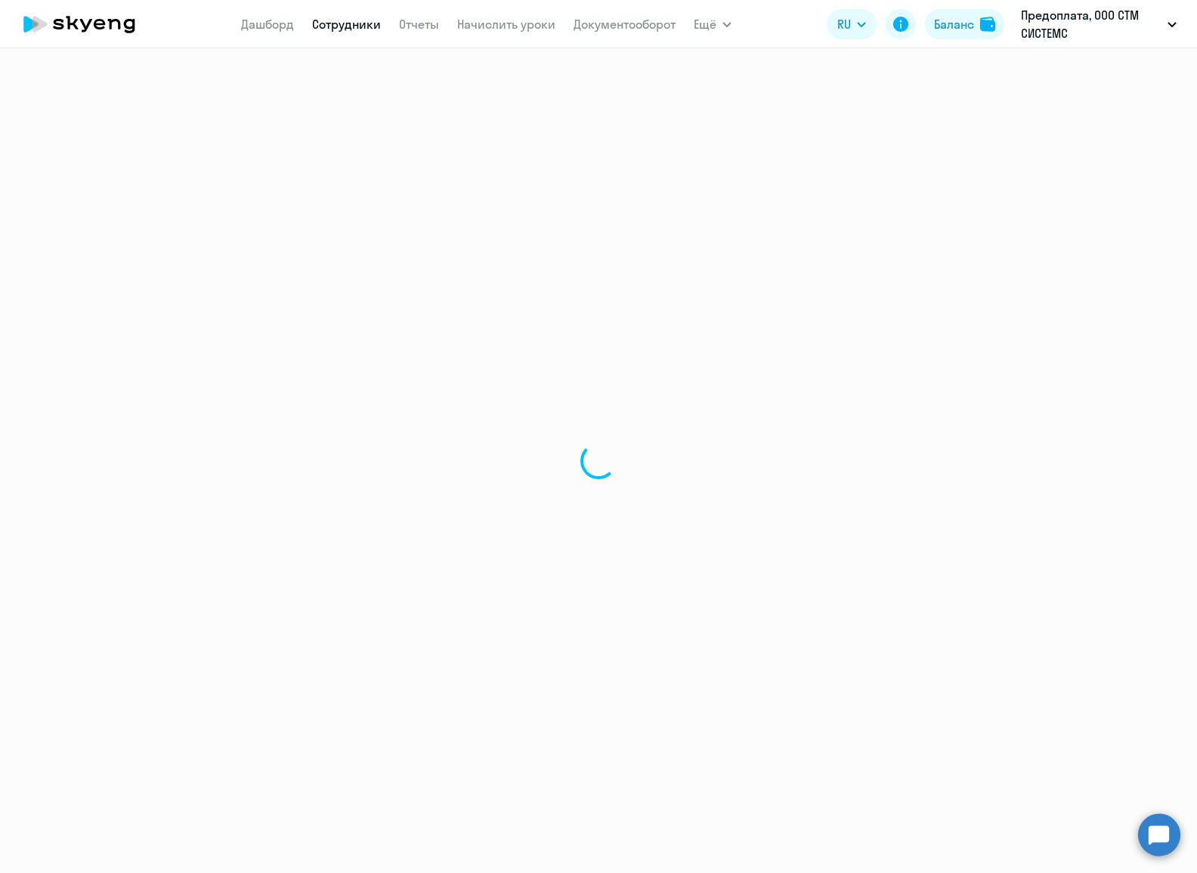
select select "english"
select select "30"
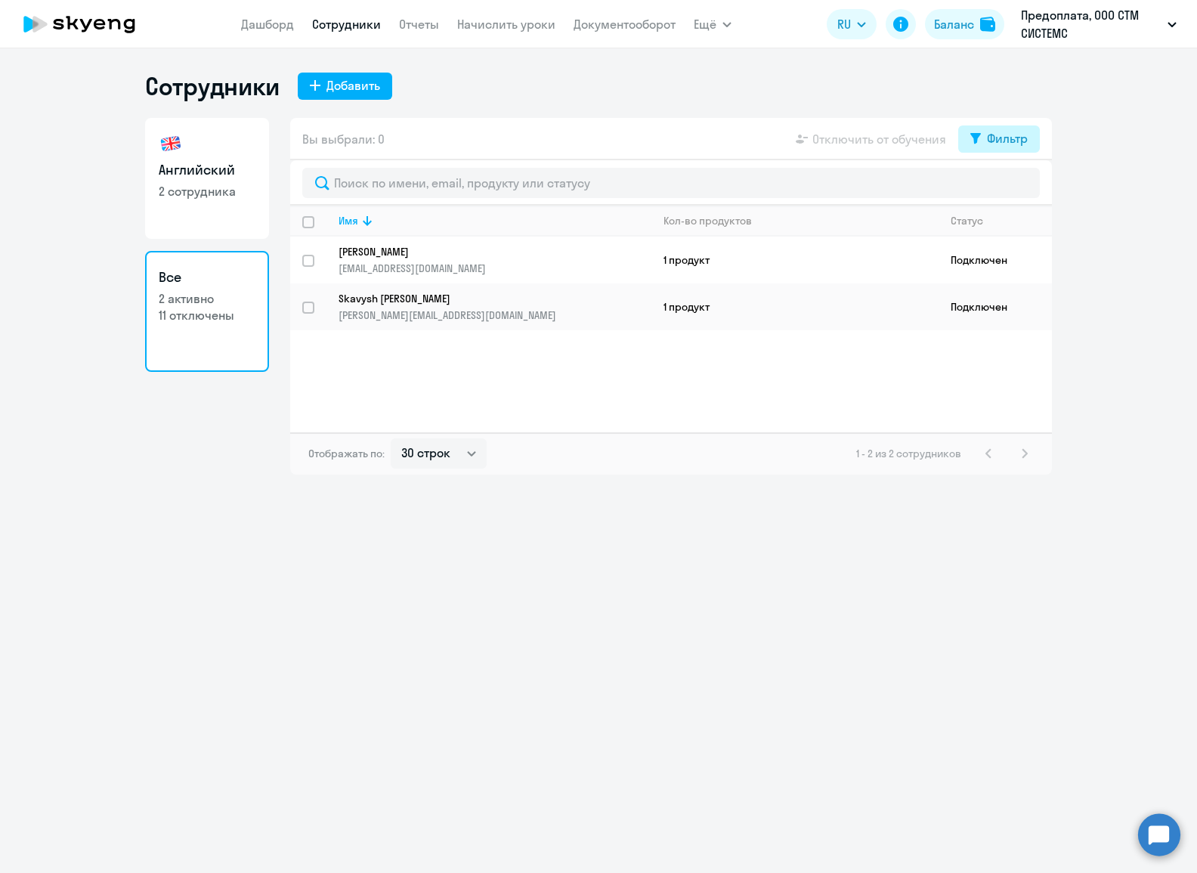
click at [985, 140] on button "Фильтр" at bounding box center [999, 138] width 82 height 27
click at [1008, 188] on span at bounding box center [1015, 188] width 26 height 15
click at [1002, 188] on input "checkbox" at bounding box center [1001, 187] width 1 height 1
checkbox input "true"
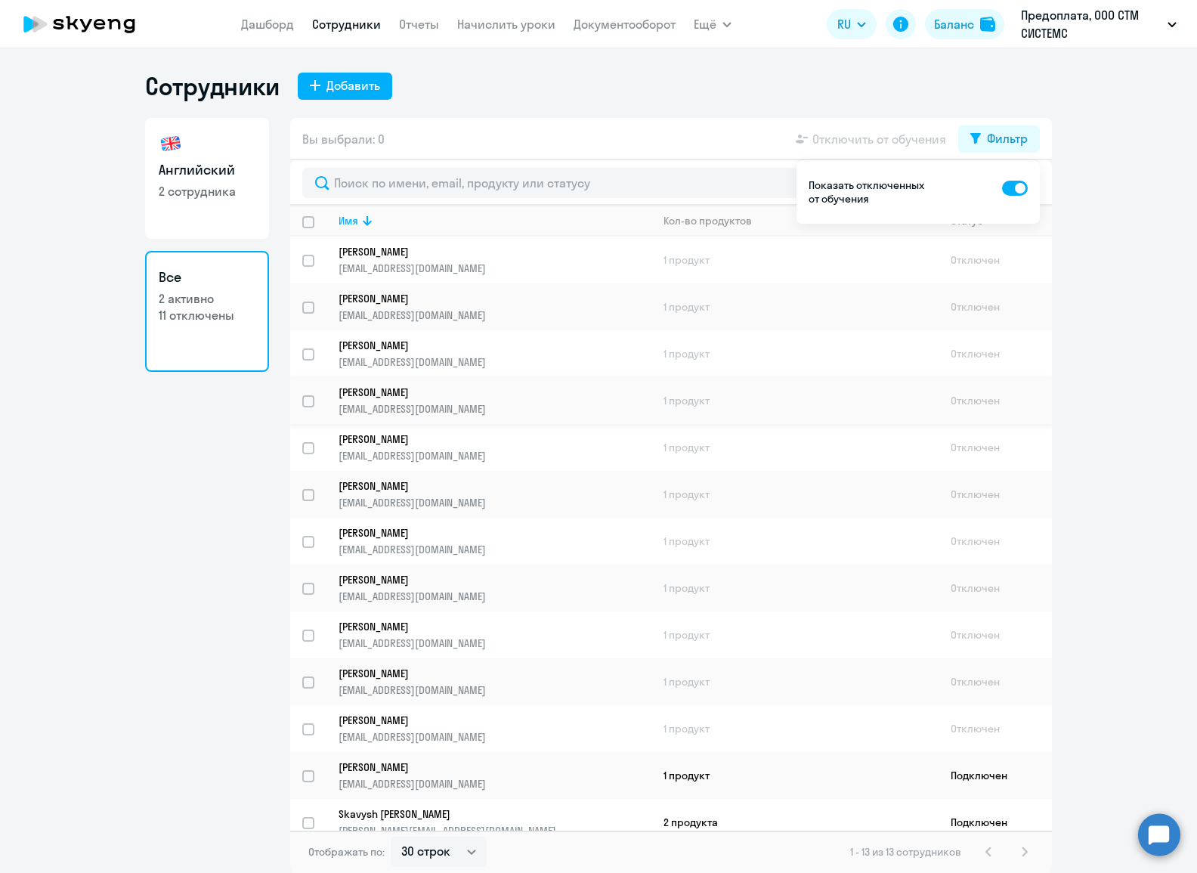
click at [402, 392] on p "[PERSON_NAME]" at bounding box center [485, 392] width 292 height 14
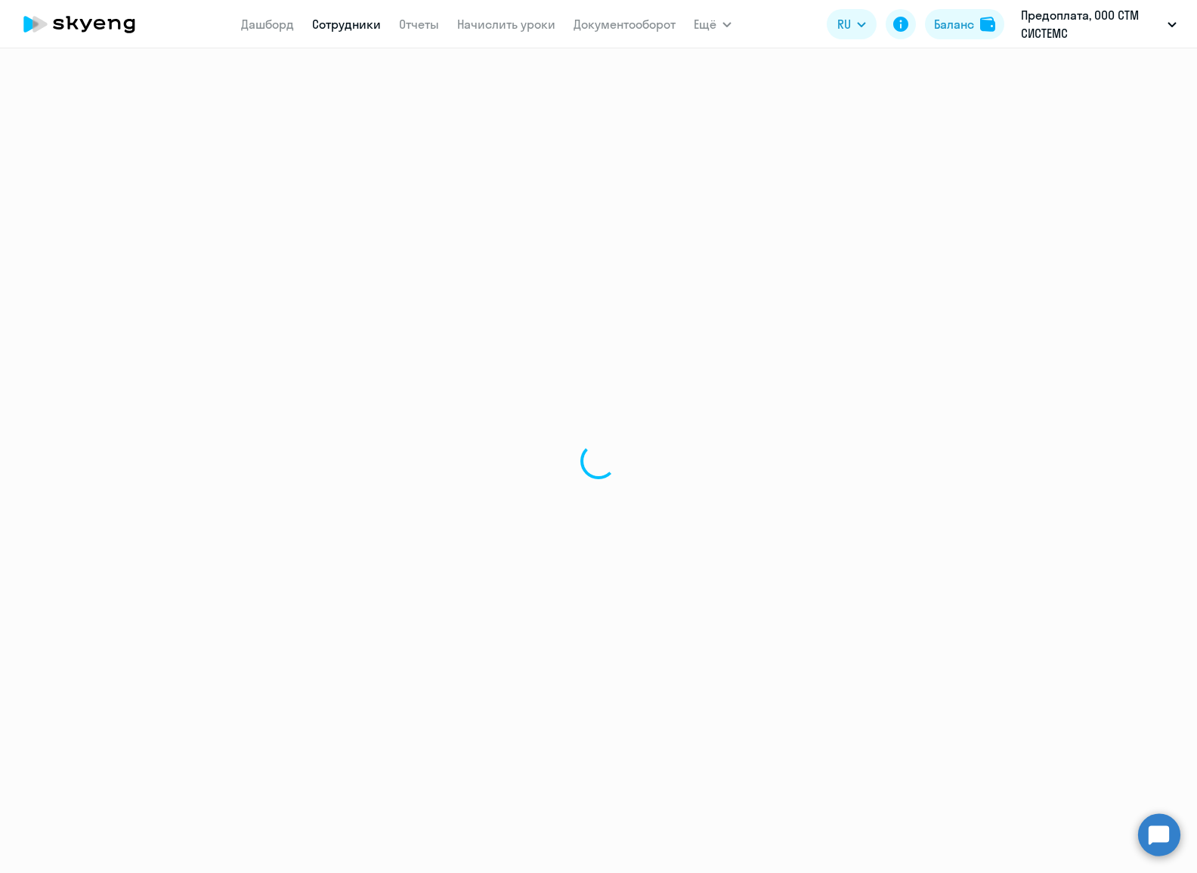
select select "english"
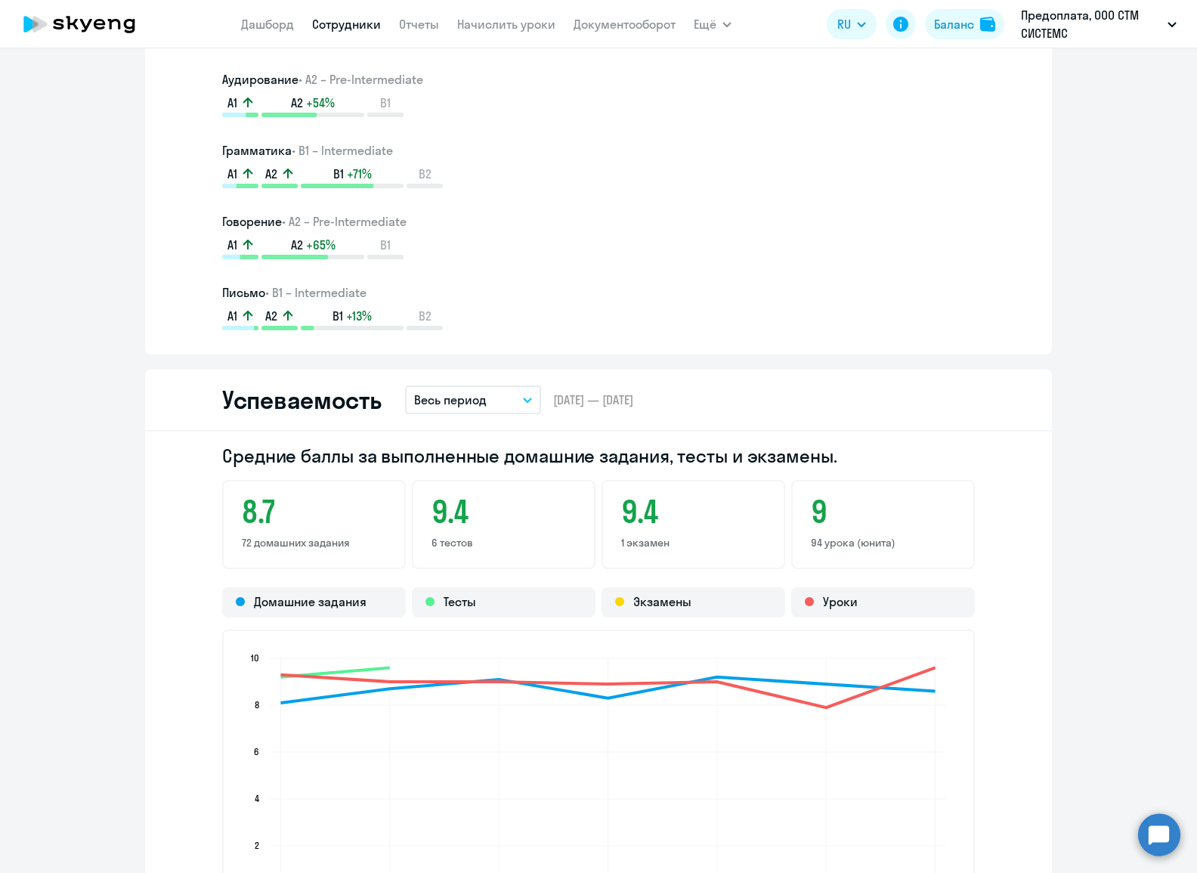
scroll to position [1511, 0]
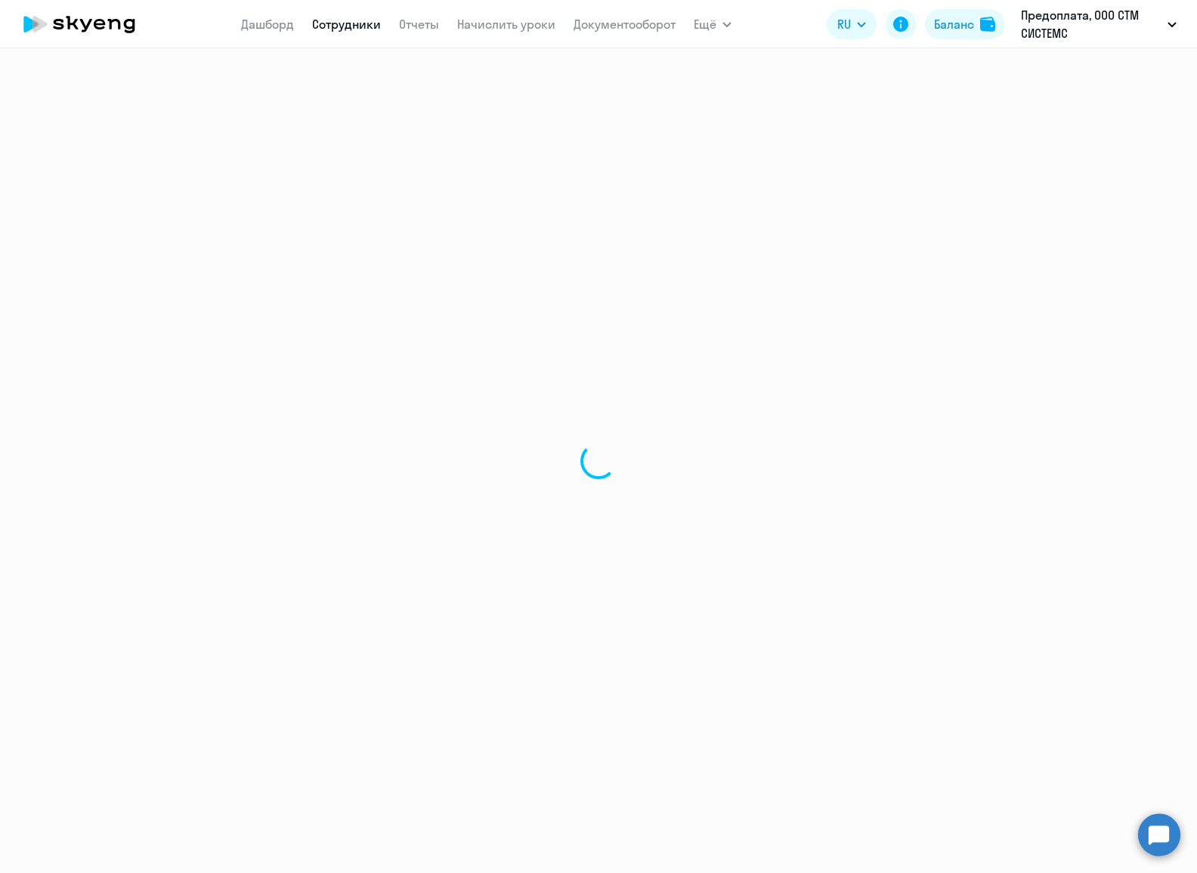
select select "30"
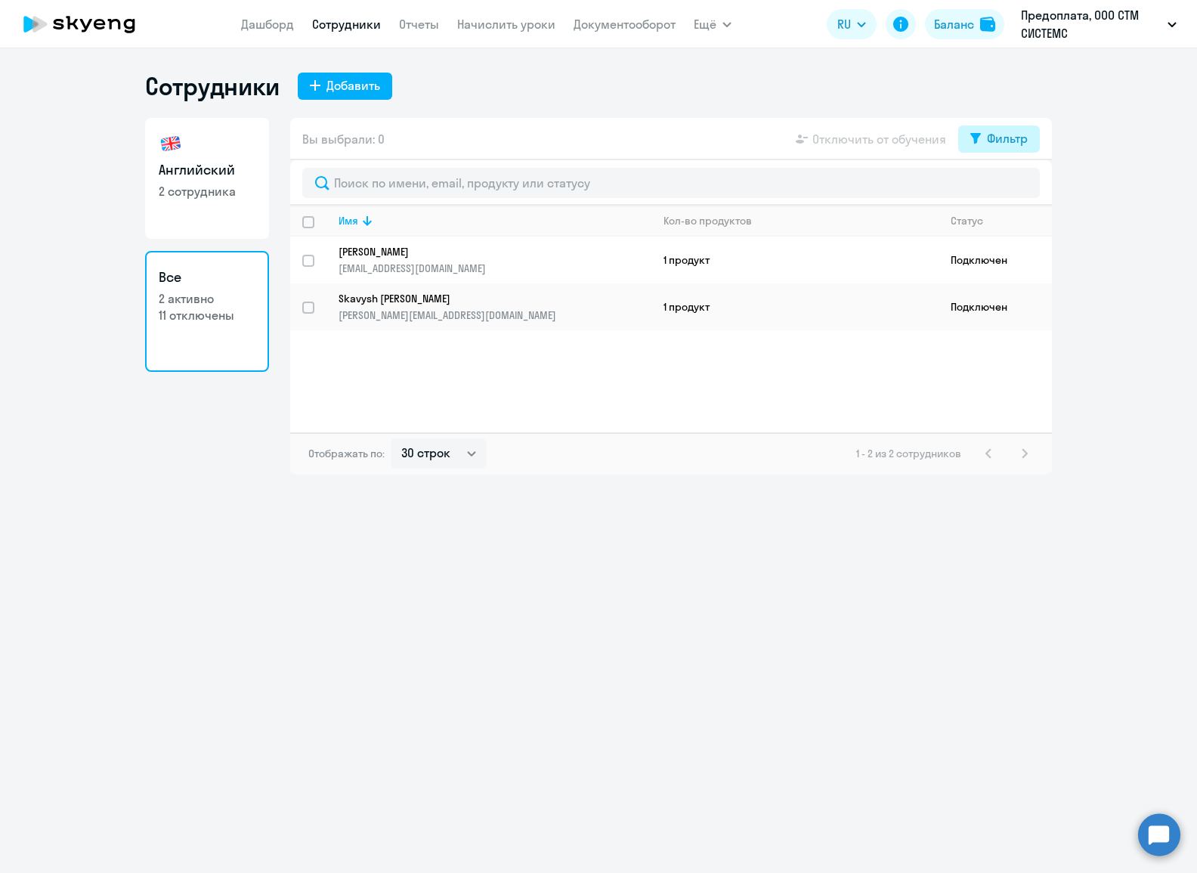
click at [990, 138] on div "Фильтр" at bounding box center [1007, 138] width 41 height 18
click at [1007, 185] on span at bounding box center [1015, 188] width 26 height 15
click at [1002, 187] on input "checkbox" at bounding box center [1001, 187] width 1 height 1
checkbox input "true"
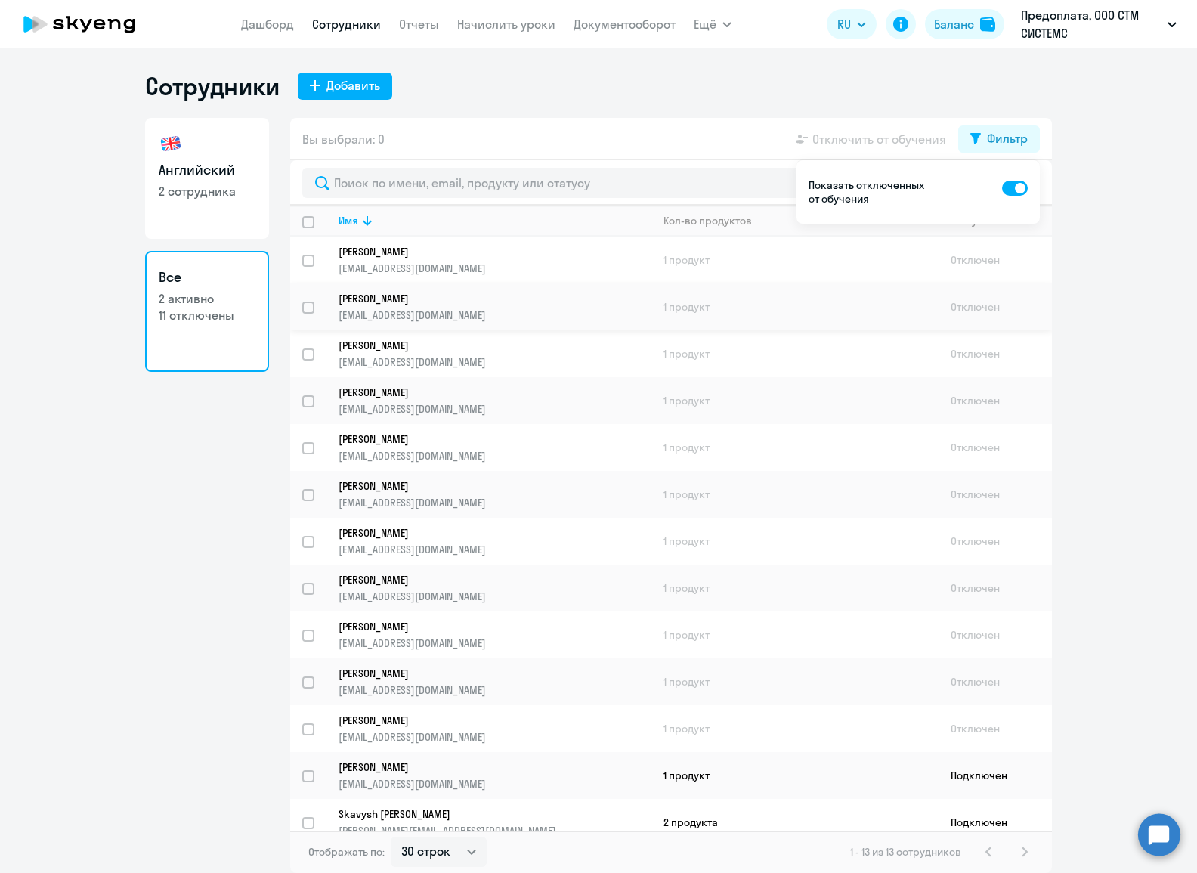
scroll to position [2, 0]
click at [378, 712] on p "[PERSON_NAME]" at bounding box center [485, 719] width 292 height 14
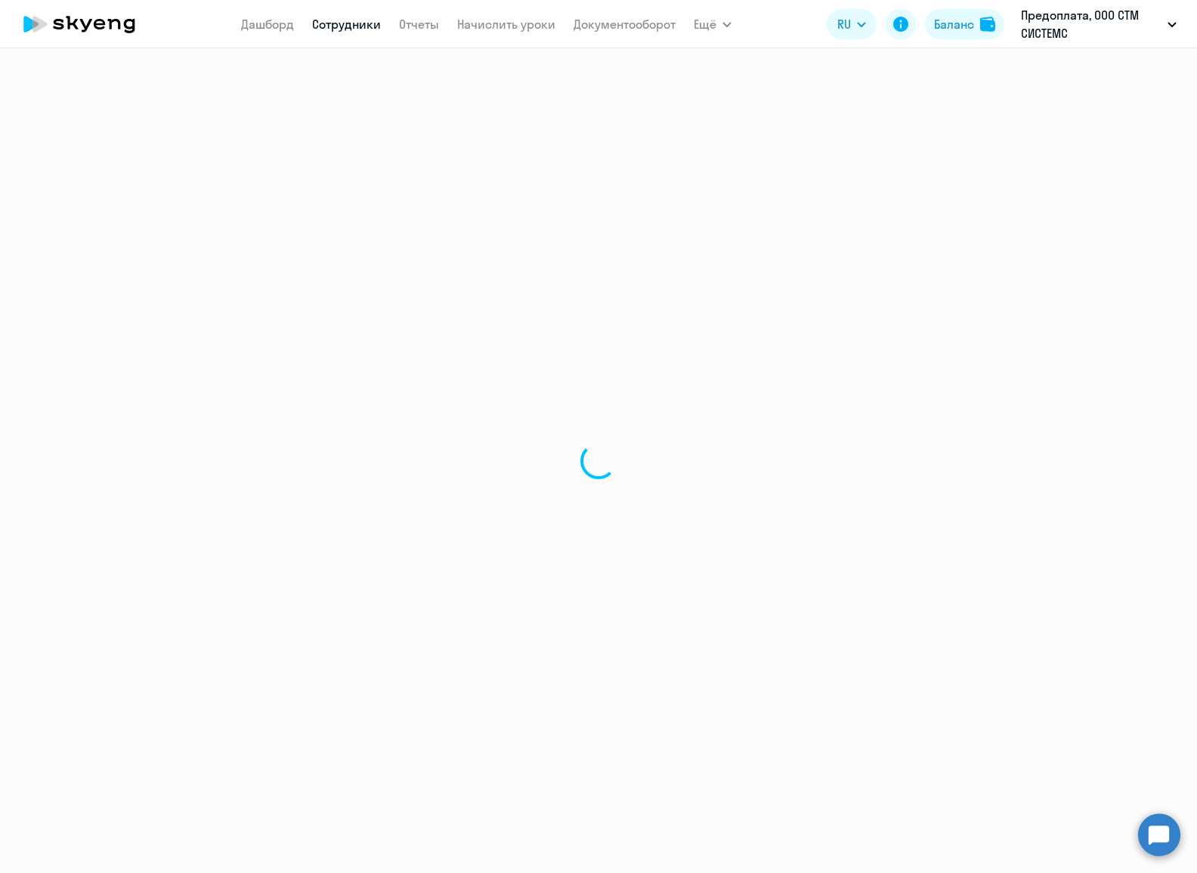
select select "english"
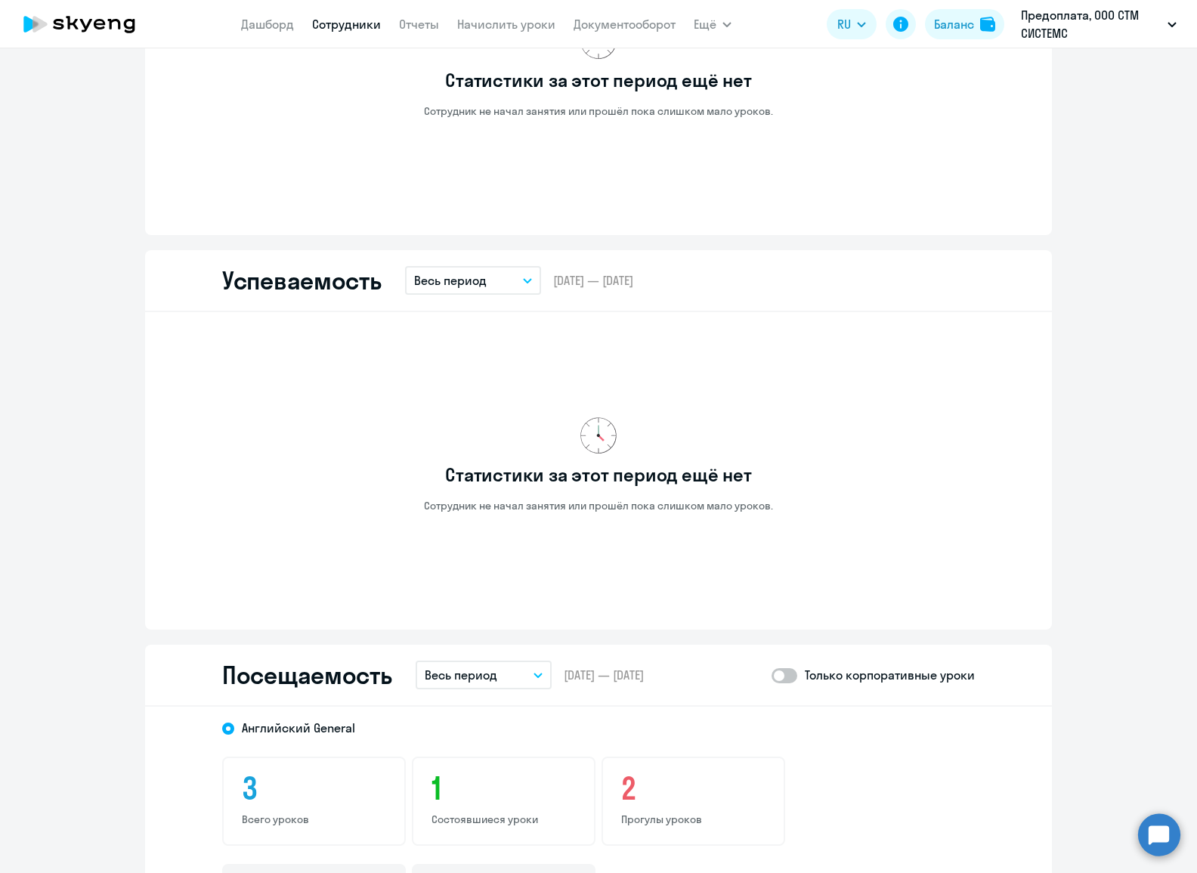
scroll to position [1511, 0]
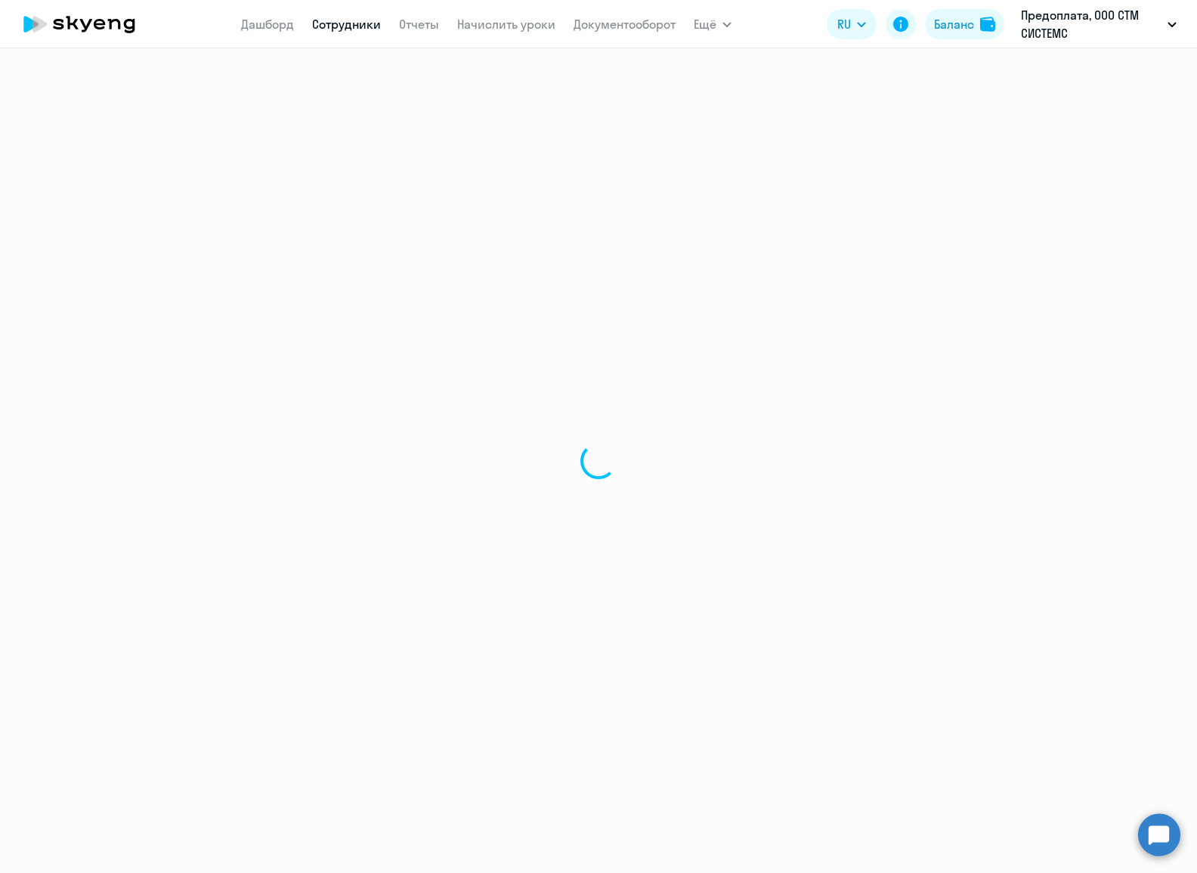
select select "30"
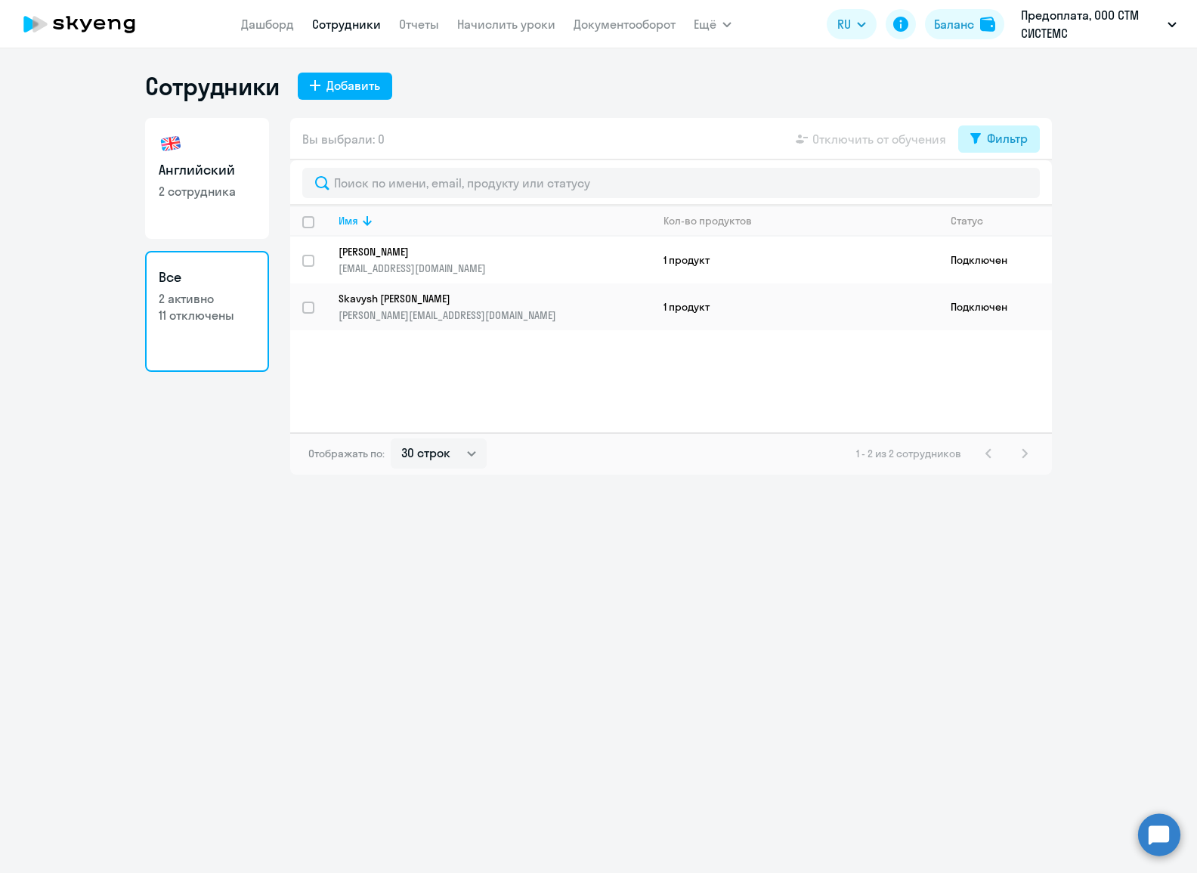
click at [964, 143] on button "Фильтр" at bounding box center [999, 138] width 82 height 27
click at [1011, 190] on span at bounding box center [1015, 188] width 26 height 15
click at [1002, 188] on input "checkbox" at bounding box center [1001, 187] width 1 height 1
checkbox input "true"
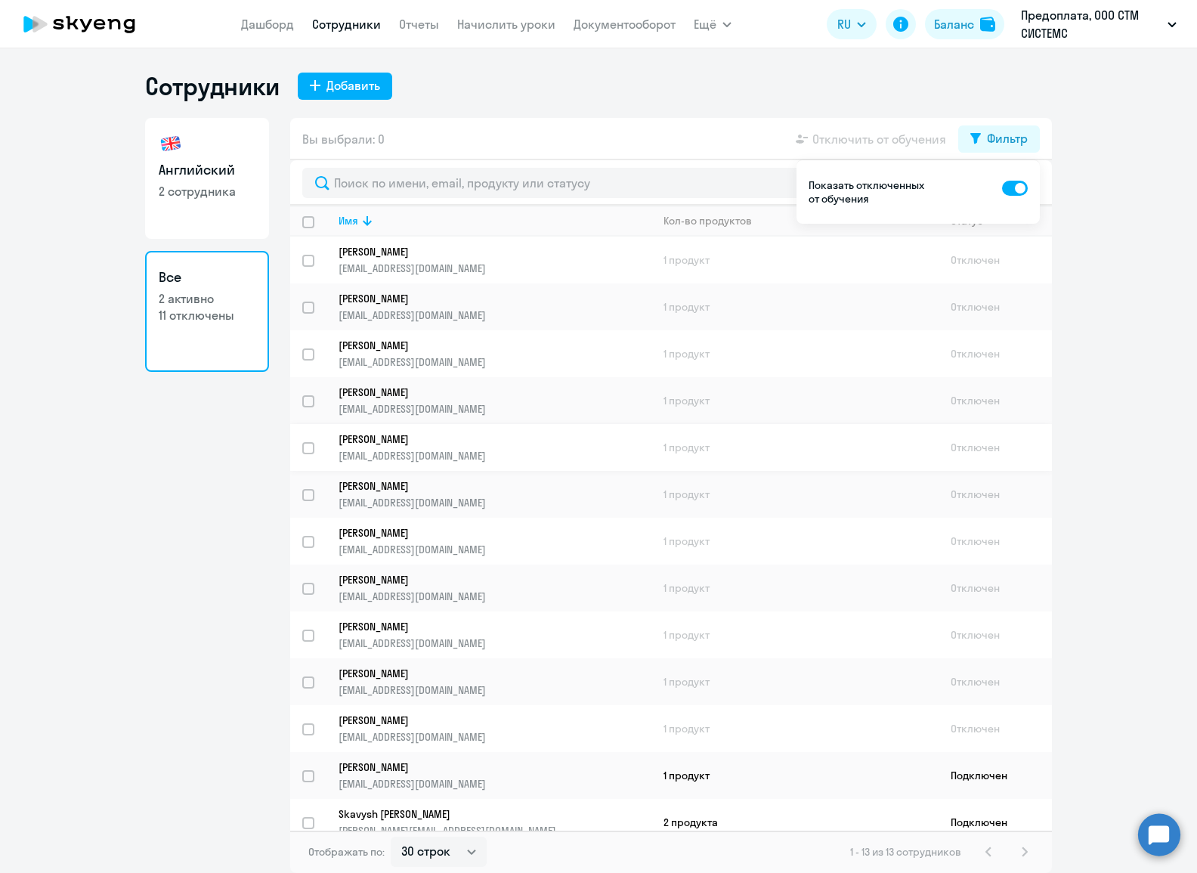
scroll to position [2, 0]
click at [487, 618] on p "[PERSON_NAME]" at bounding box center [485, 625] width 292 height 14
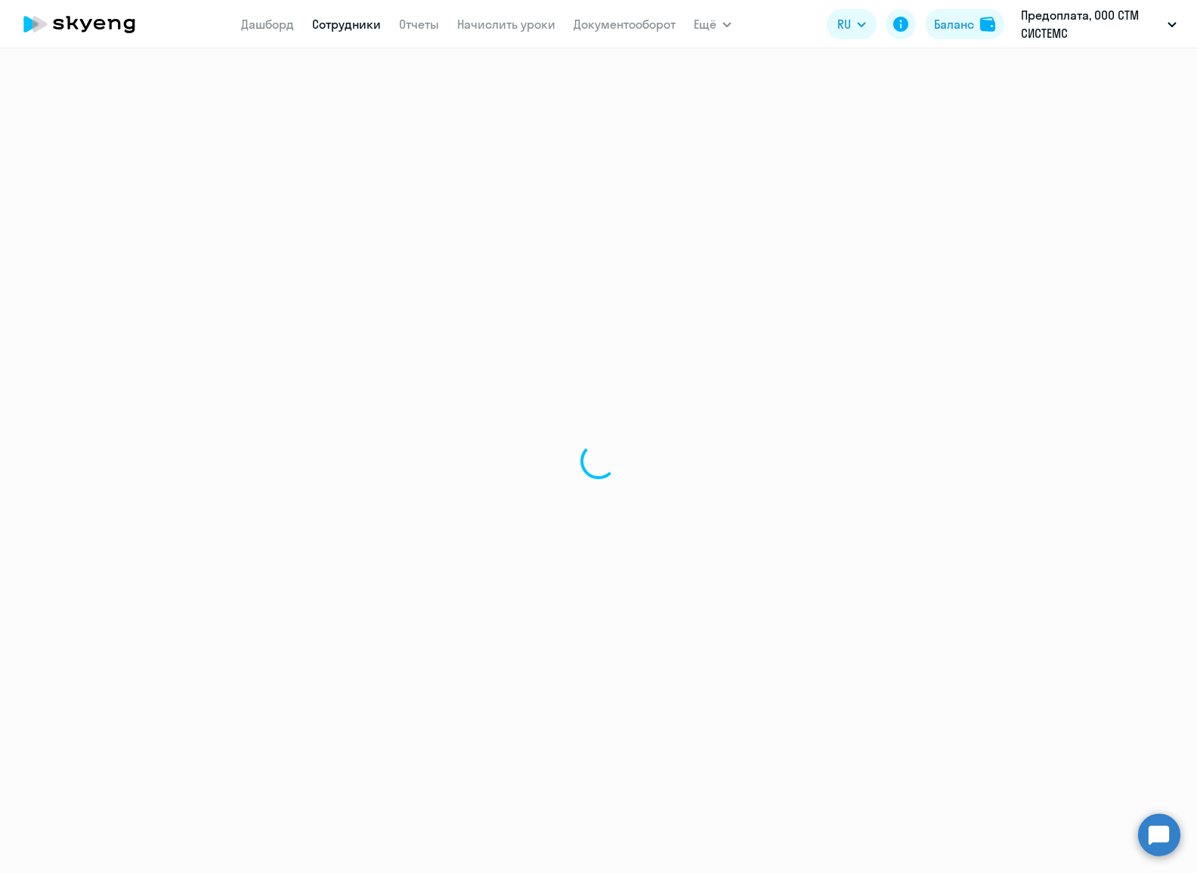
select select "english"
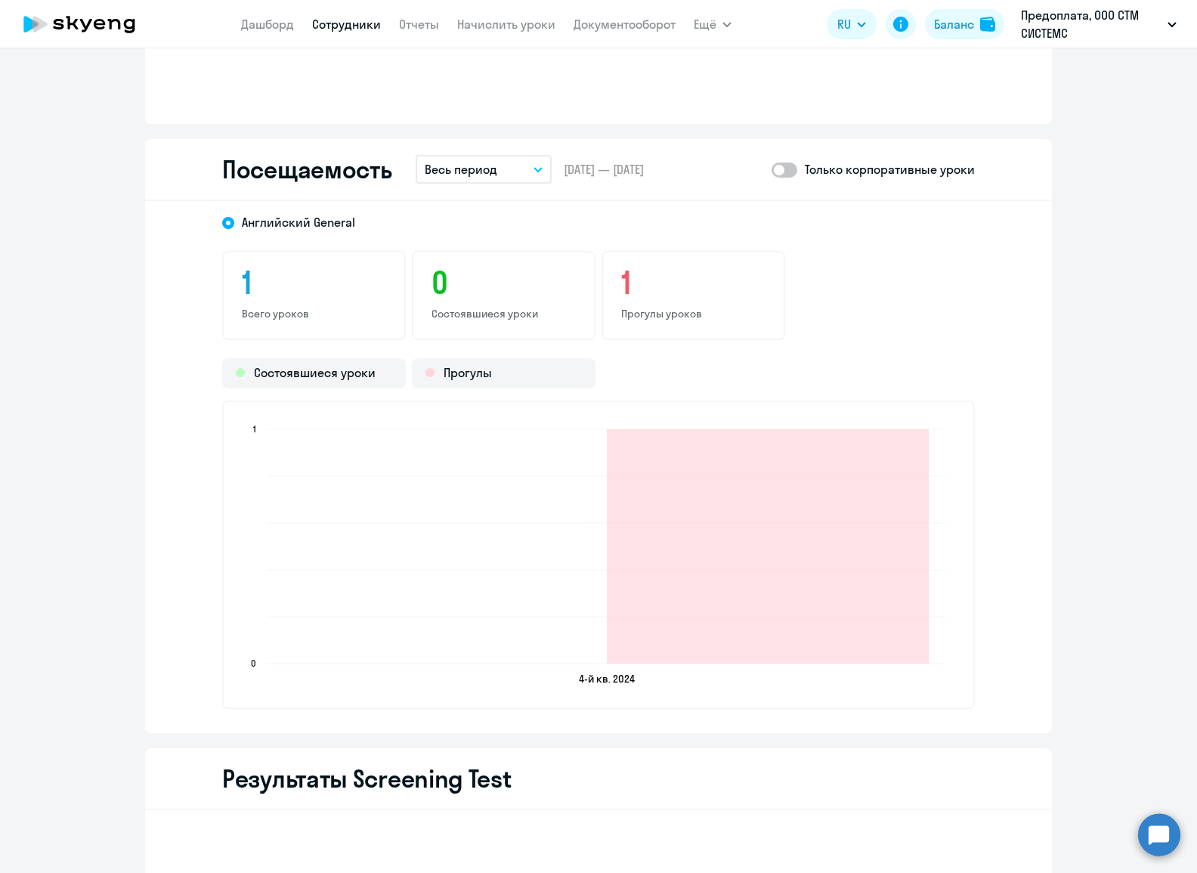
scroll to position [1511, 0]
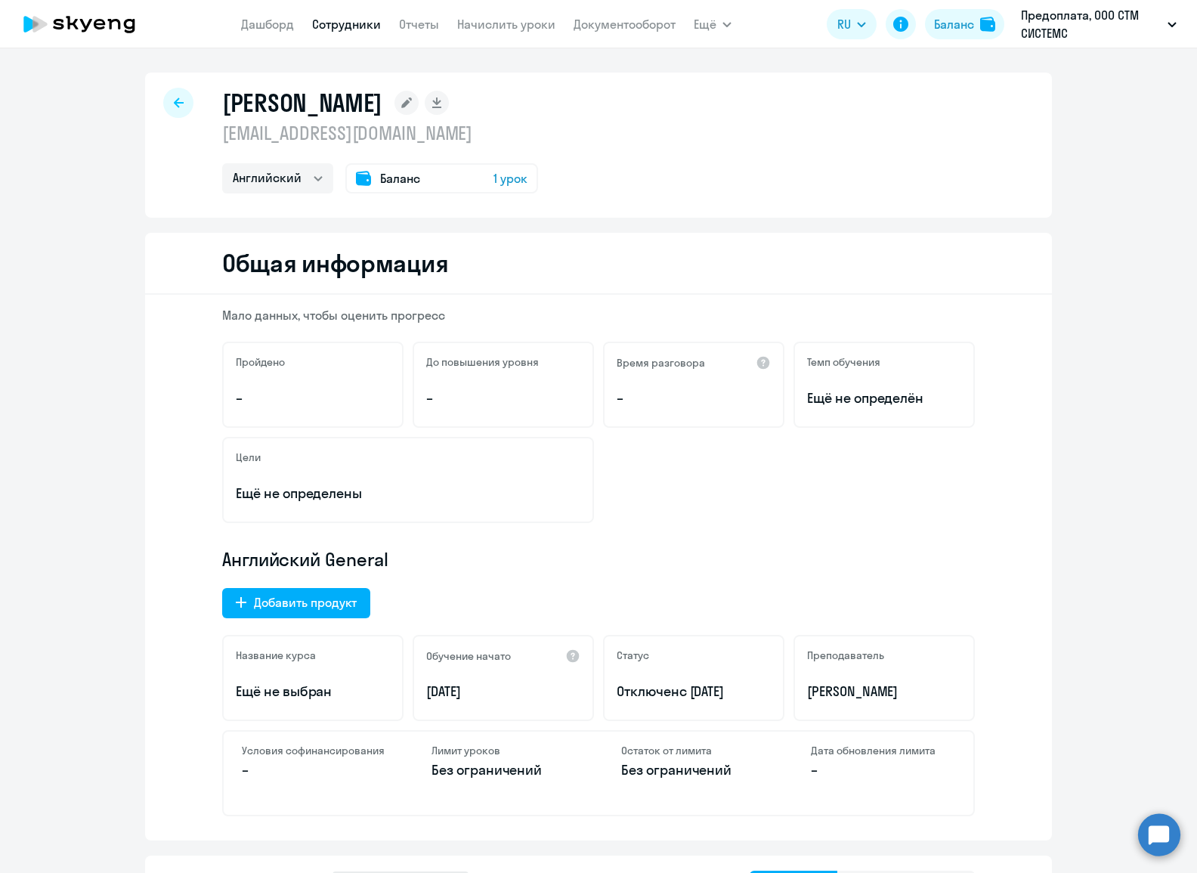
select select "30"
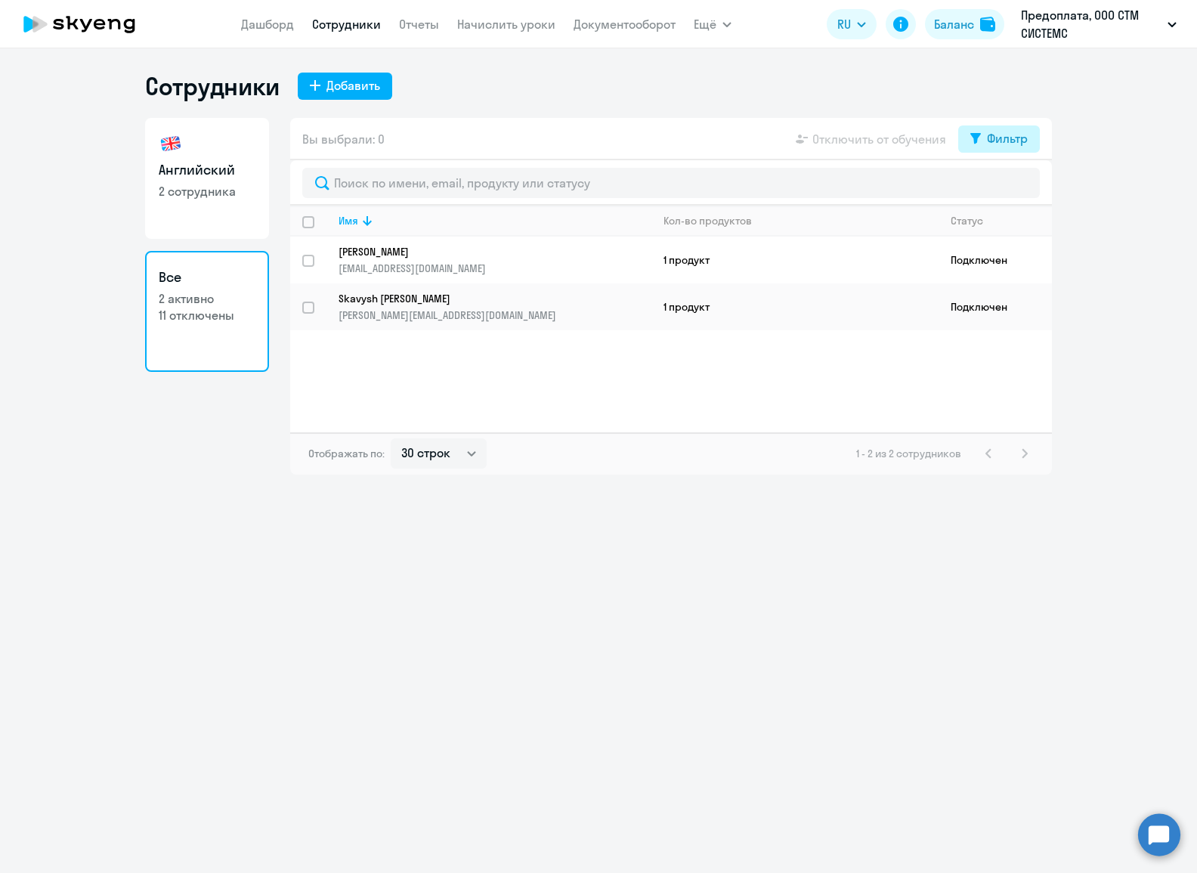
click at [997, 145] on div "Фильтр" at bounding box center [1007, 138] width 41 height 18
click at [1010, 184] on span at bounding box center [1015, 188] width 26 height 15
click at [1002, 187] on input "checkbox" at bounding box center [1001, 187] width 1 height 1
checkbox input "true"
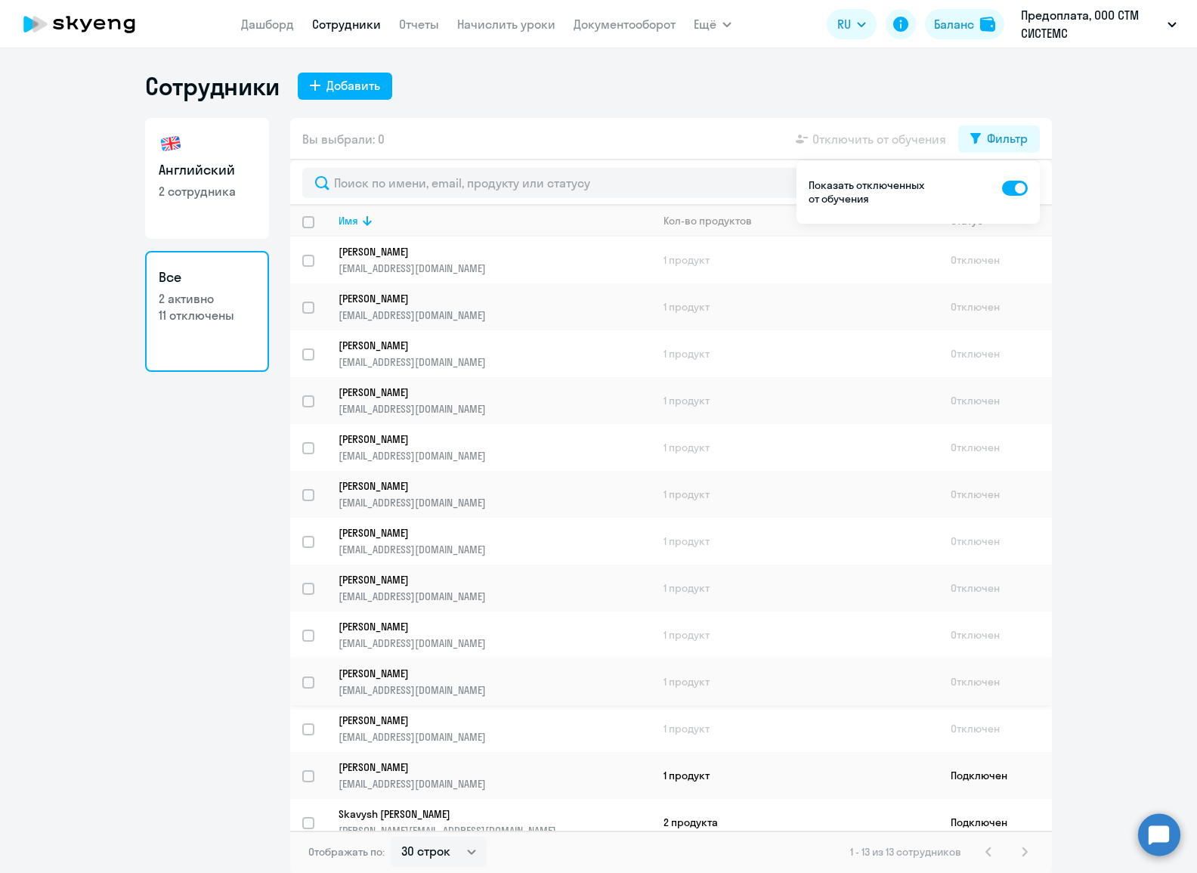
click at [396, 667] on p "[PERSON_NAME]" at bounding box center [485, 674] width 292 height 14
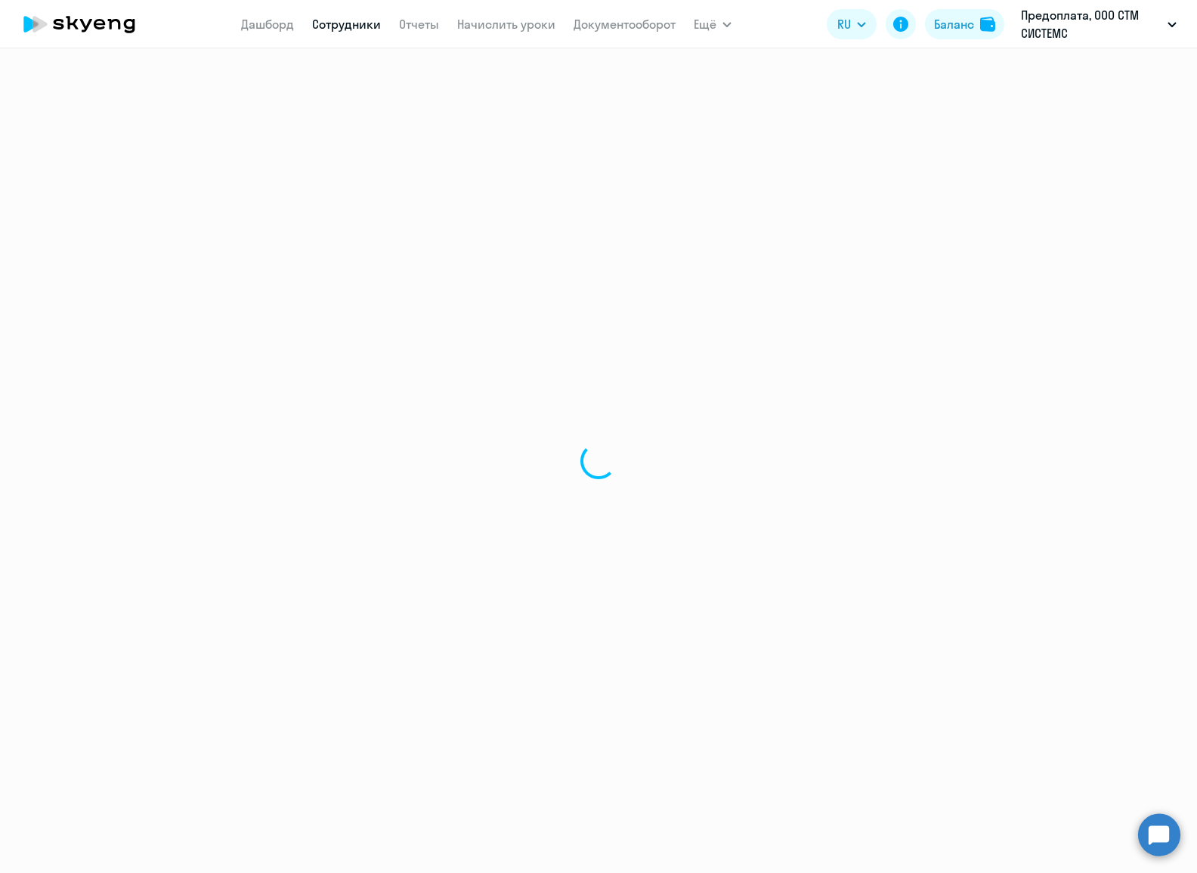
select select "english"
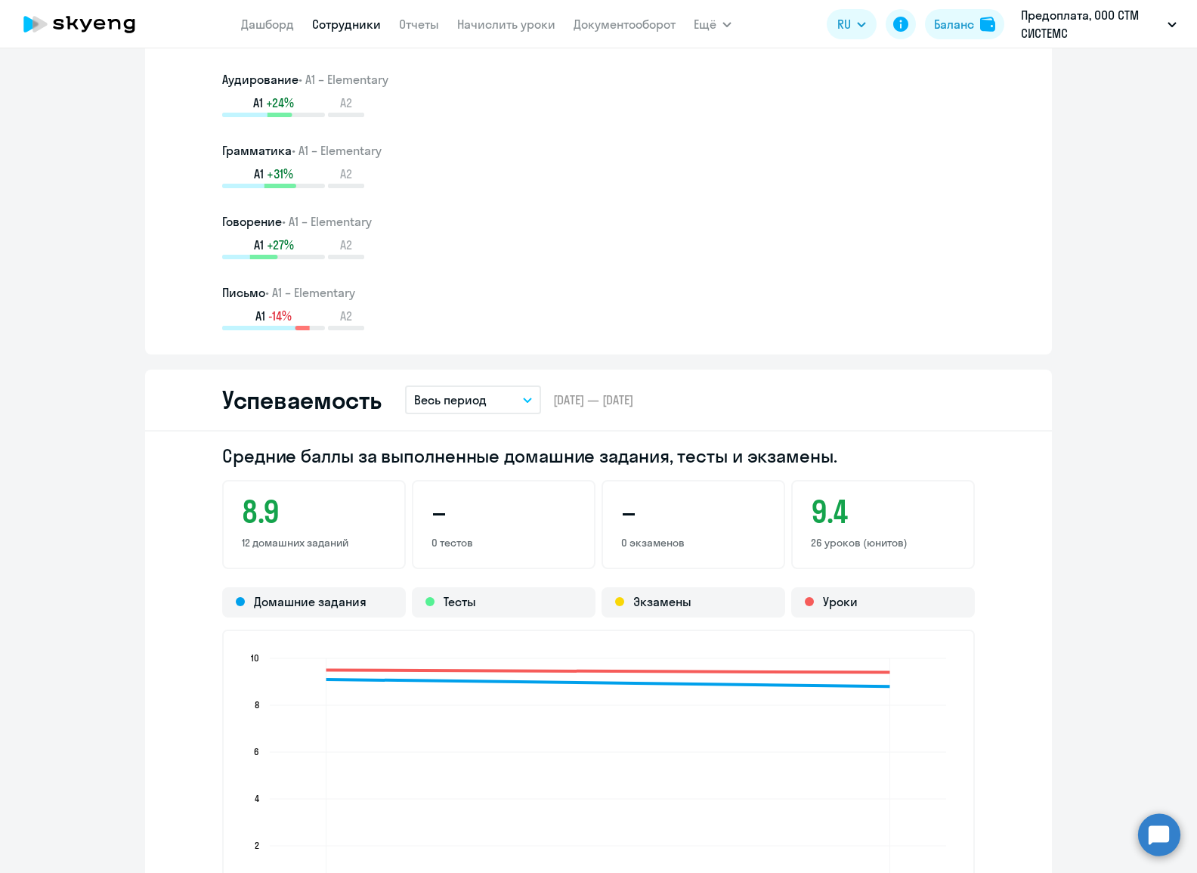
scroll to position [1511, 0]
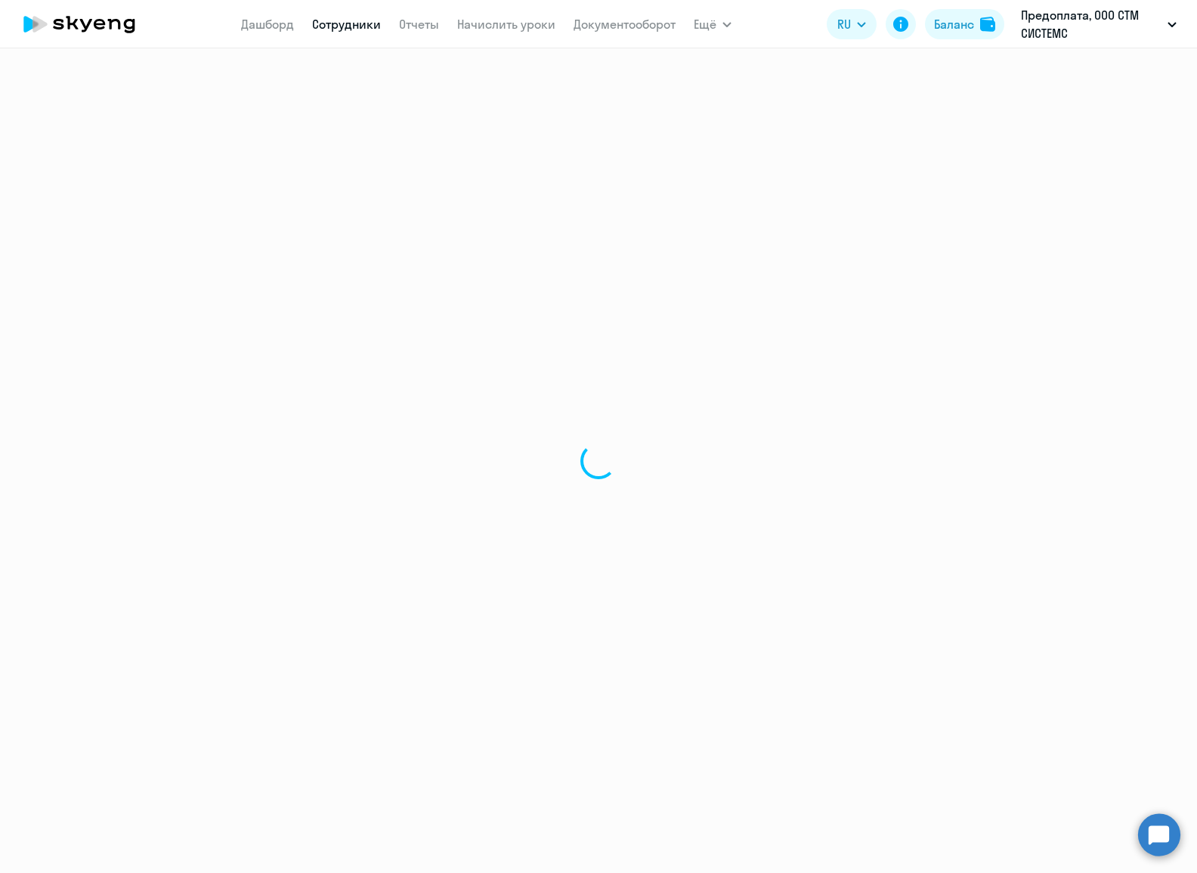
select select "30"
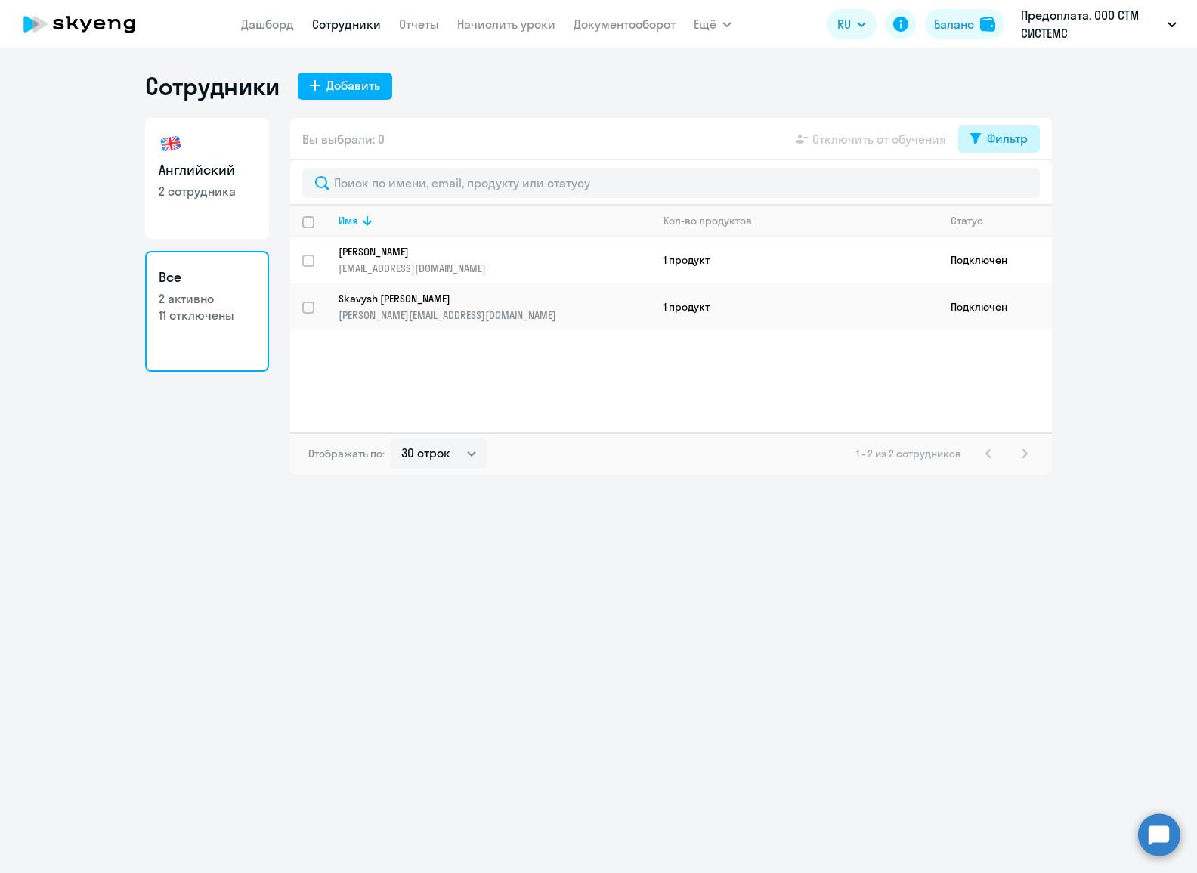
click at [990, 137] on div "Фильтр" at bounding box center [1007, 138] width 41 height 18
click at [1017, 187] on span at bounding box center [1015, 188] width 26 height 15
click at [1002, 187] on input "checkbox" at bounding box center [1001, 187] width 1 height 1
checkbox input "true"
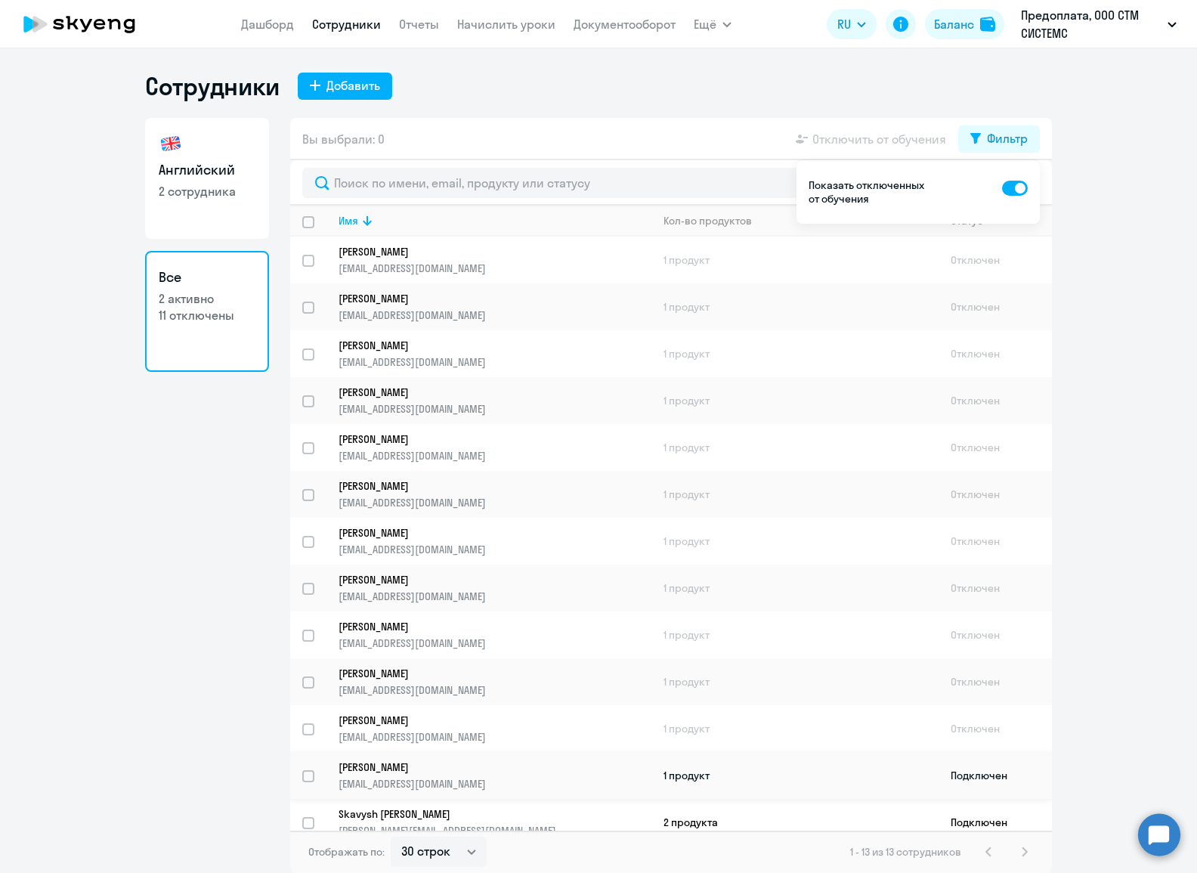
scroll to position [2, 0]
click at [472, 571] on p "[PERSON_NAME]" at bounding box center [485, 578] width 292 height 14
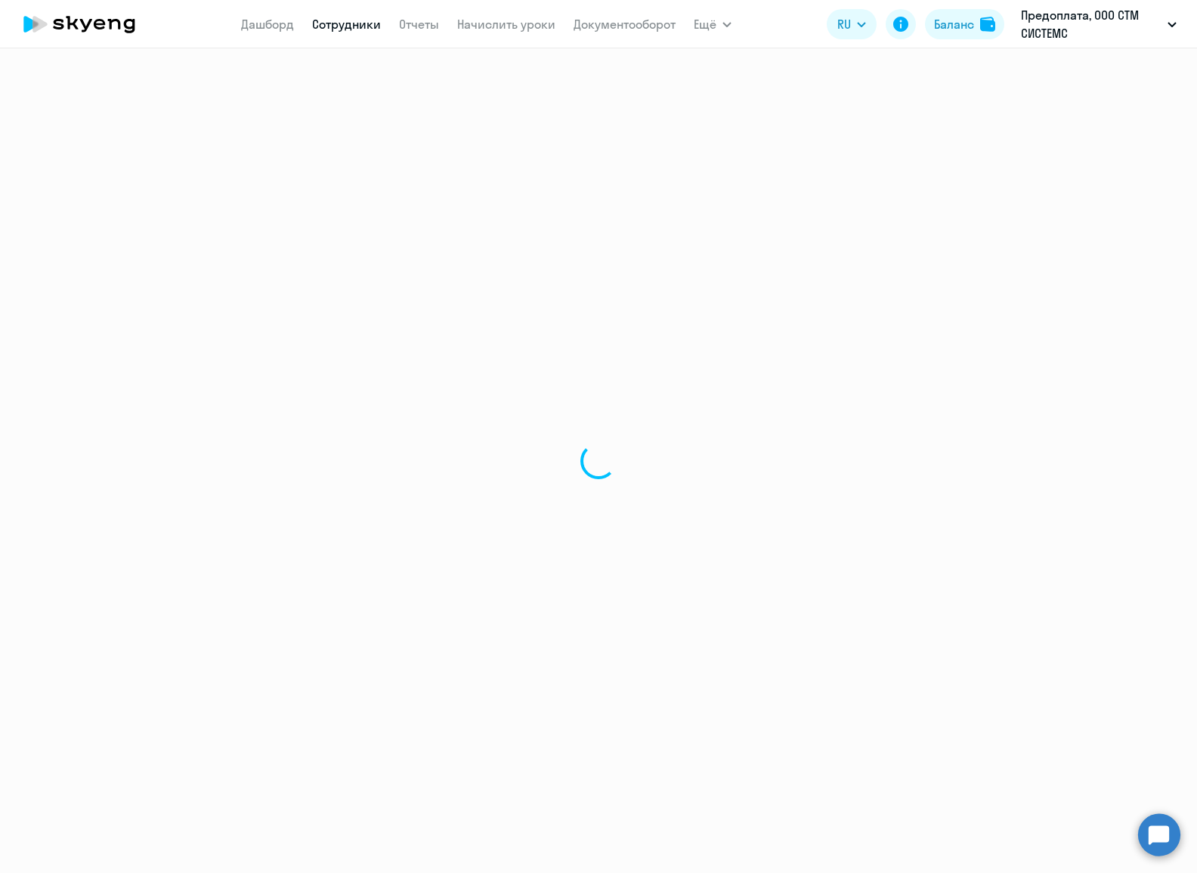
select select "english"
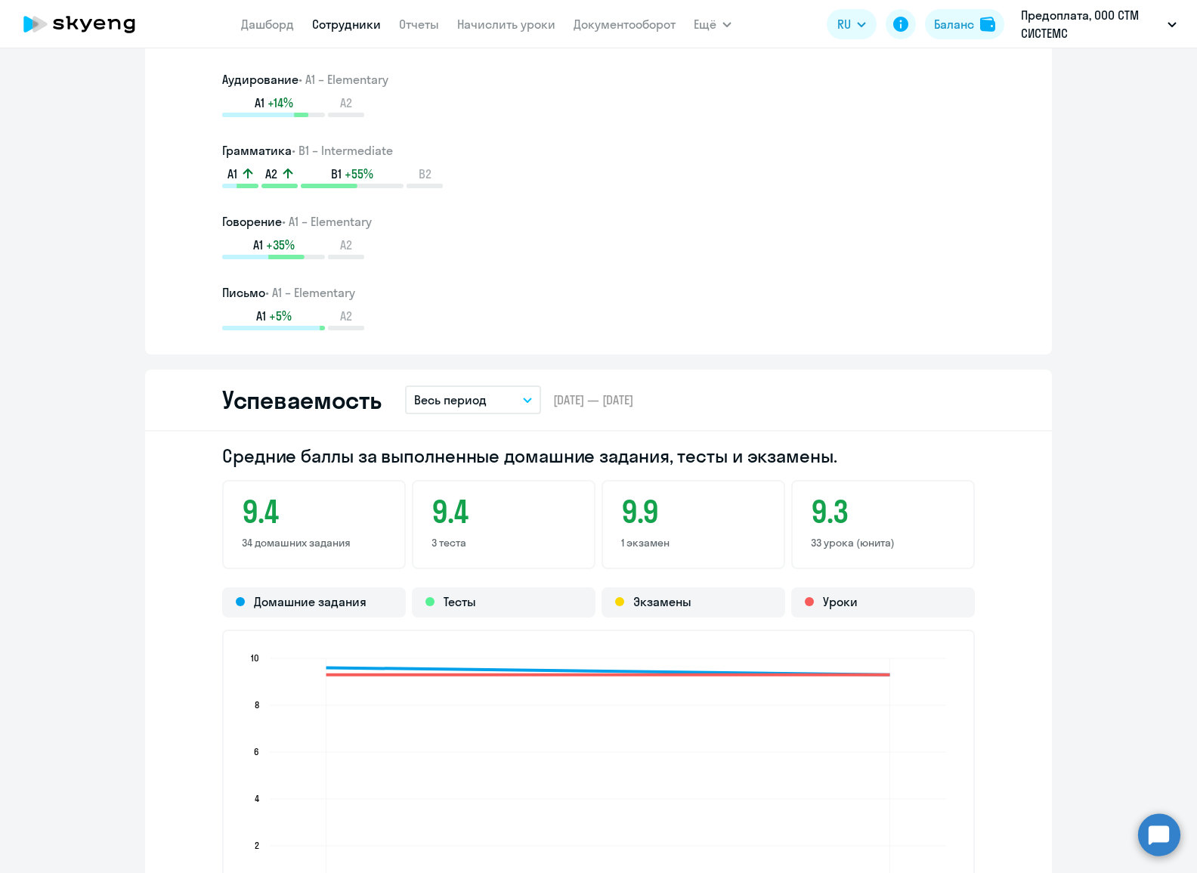
scroll to position [1511, 0]
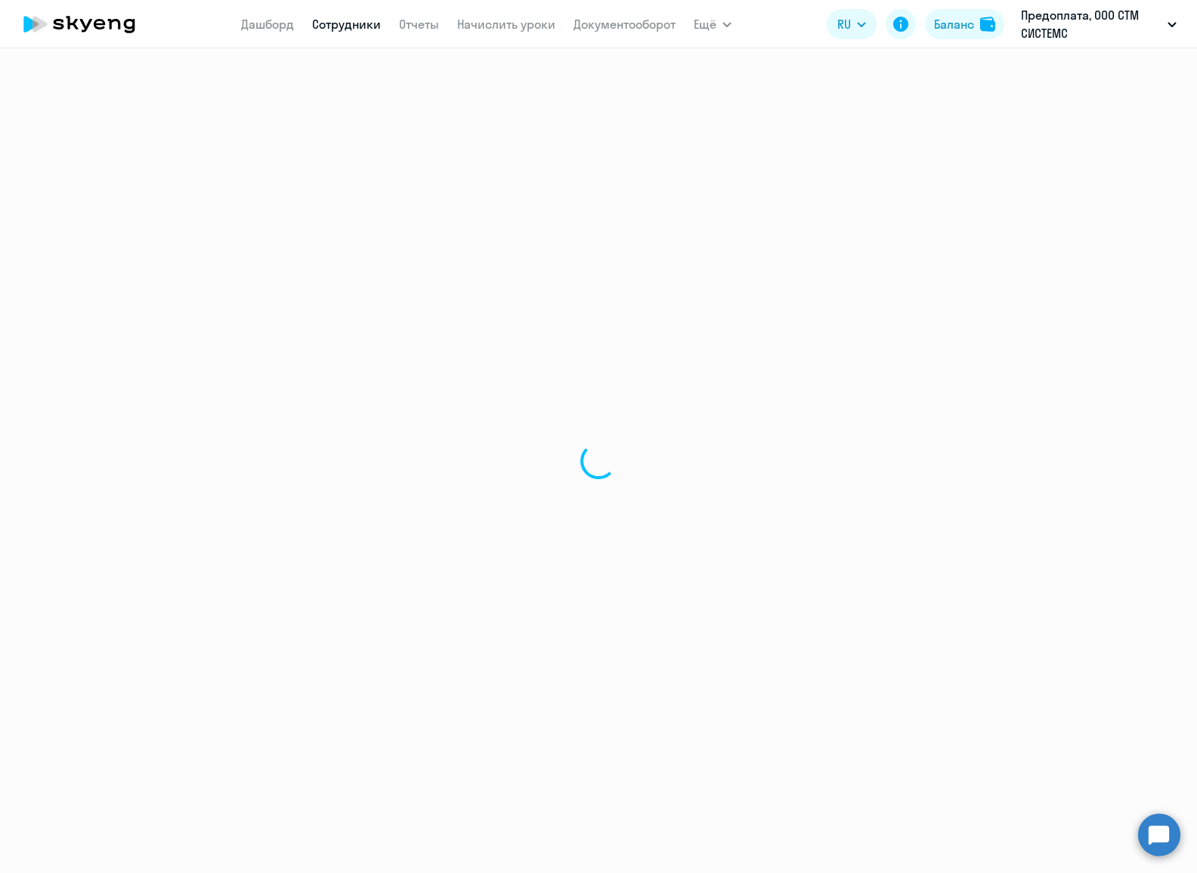
select select "30"
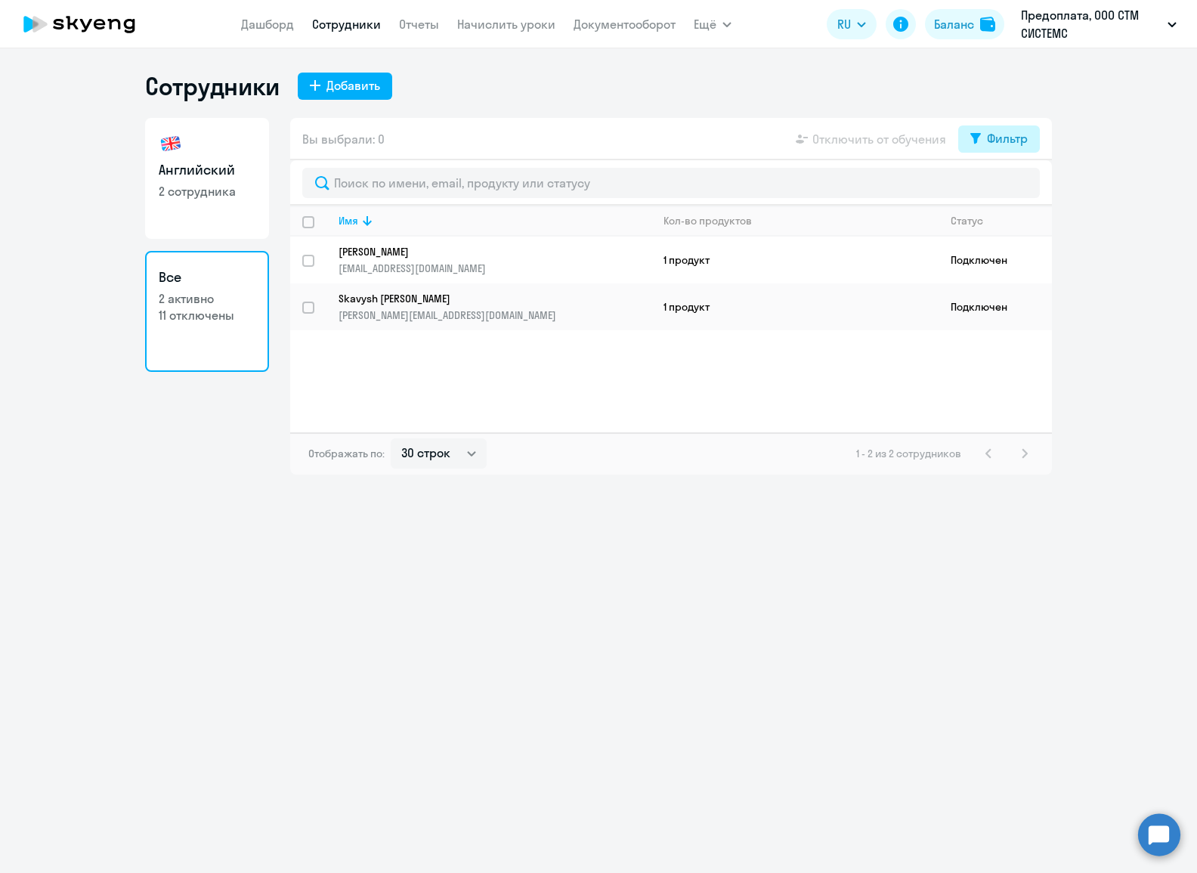
click at [991, 143] on div "Фильтр" at bounding box center [1007, 138] width 41 height 18
click at [1013, 183] on span at bounding box center [1015, 188] width 26 height 15
click at [1002, 187] on input "checkbox" at bounding box center [1001, 187] width 1 height 1
checkbox input "true"
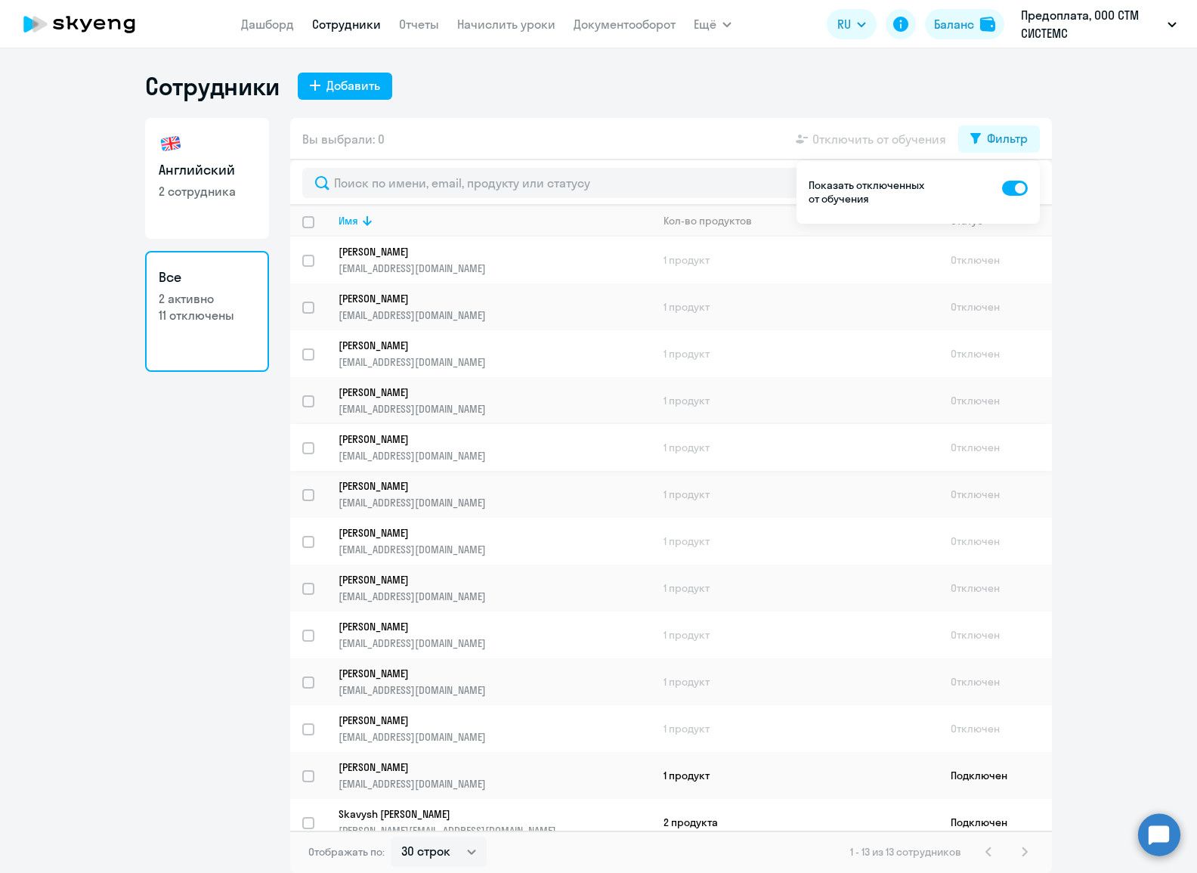
click at [384, 441] on link "[PERSON_NAME] [PERSON_NAME][EMAIL_ADDRESS][DOMAIN_NAME]" at bounding box center [495, 447] width 312 height 30
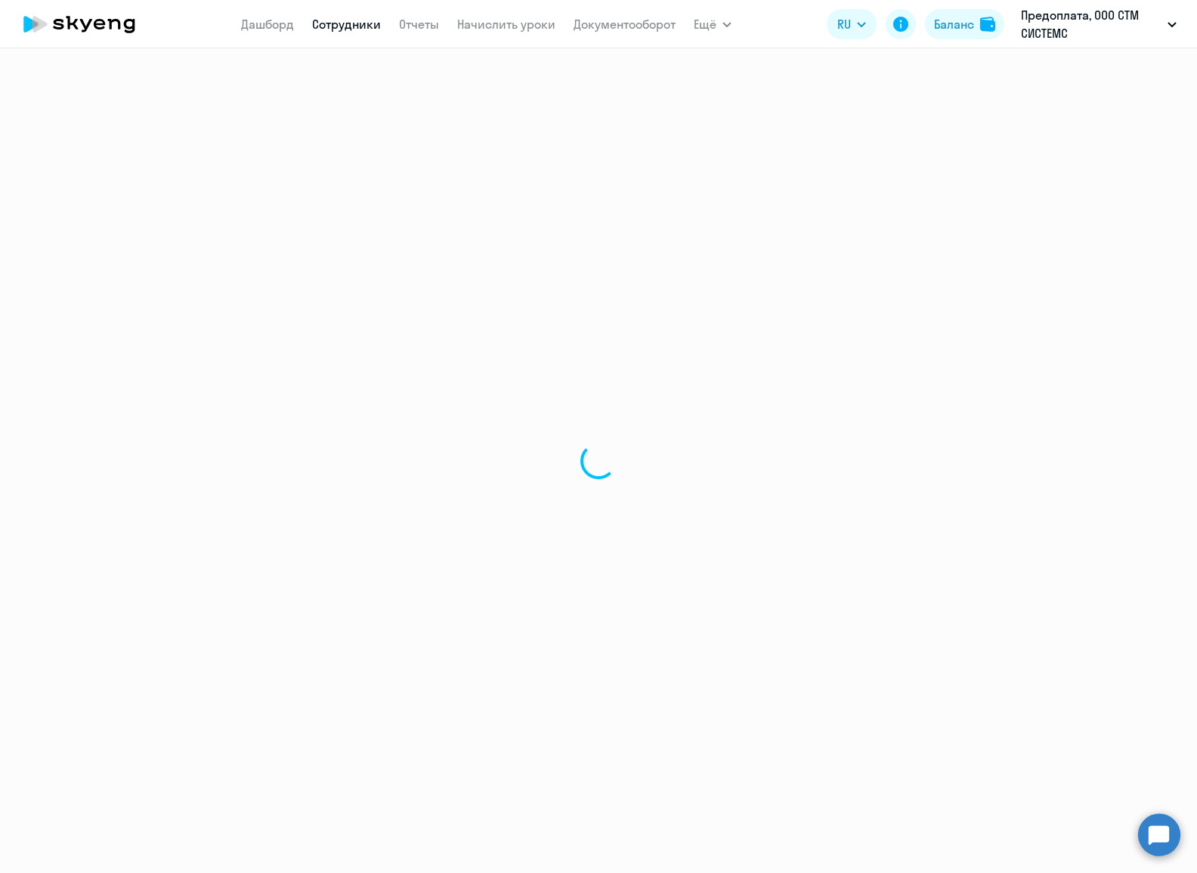
select select "english"
select select "30"
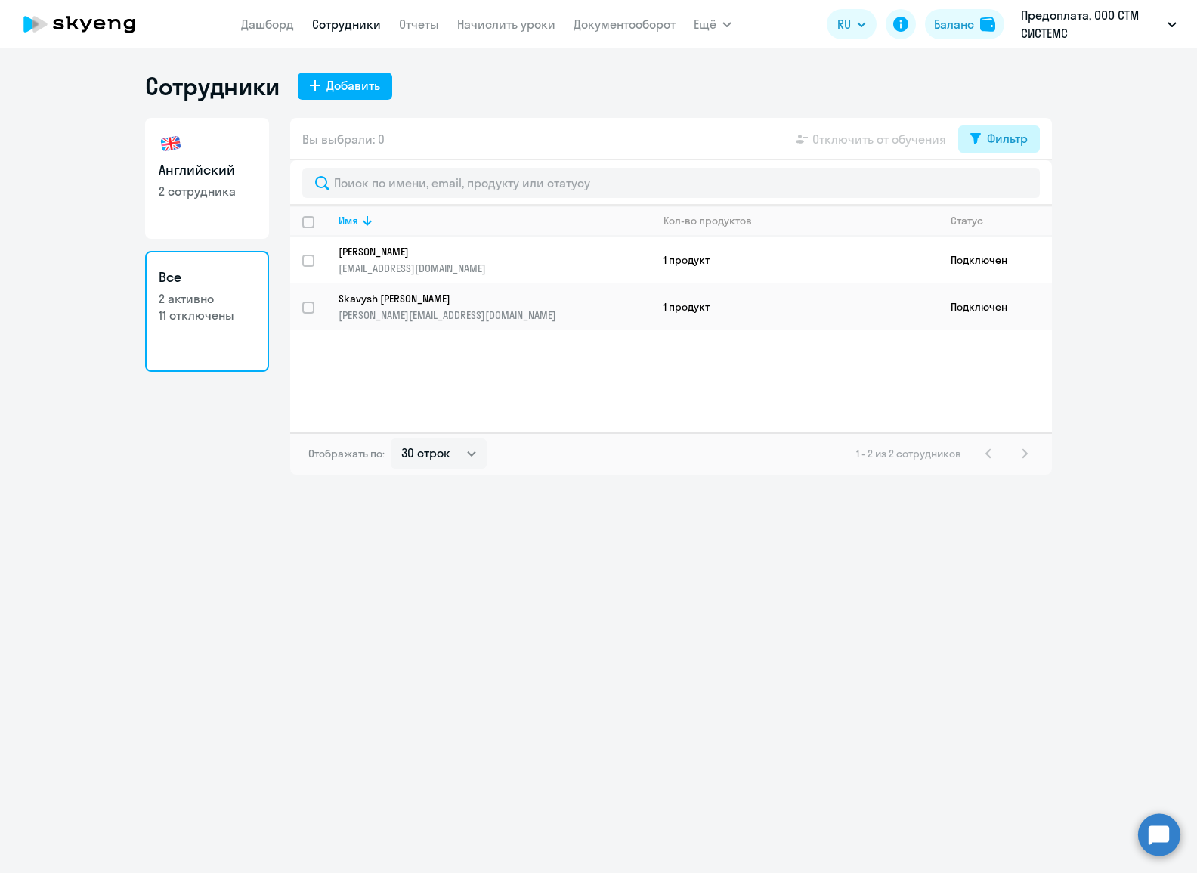
click at [1005, 140] on div "Фильтр" at bounding box center [1007, 138] width 41 height 18
click at [1011, 185] on span at bounding box center [1015, 188] width 26 height 15
click at [1002, 187] on input "checkbox" at bounding box center [1001, 187] width 1 height 1
checkbox input "true"
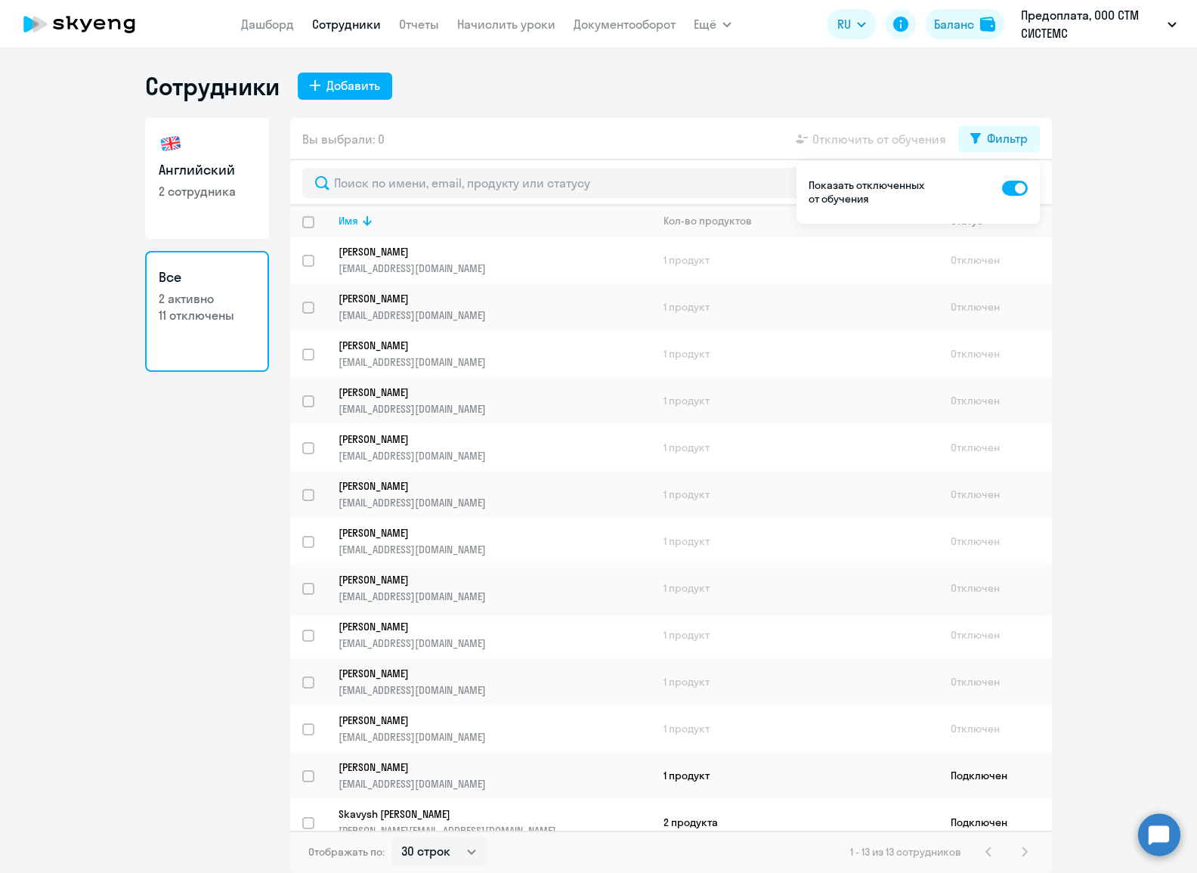
scroll to position [2, 0]
click at [405, 527] on p "[PERSON_NAME]" at bounding box center [485, 531] width 292 height 14
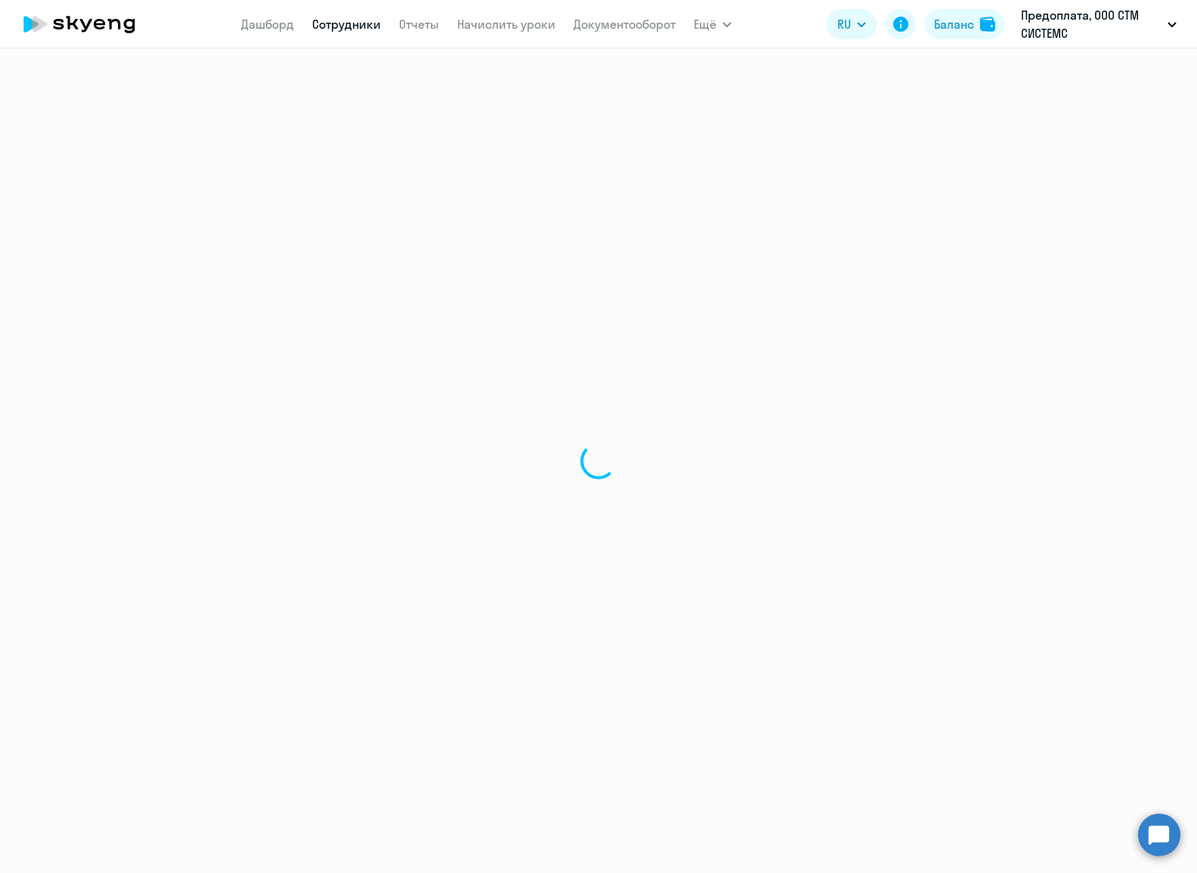
select select "english"
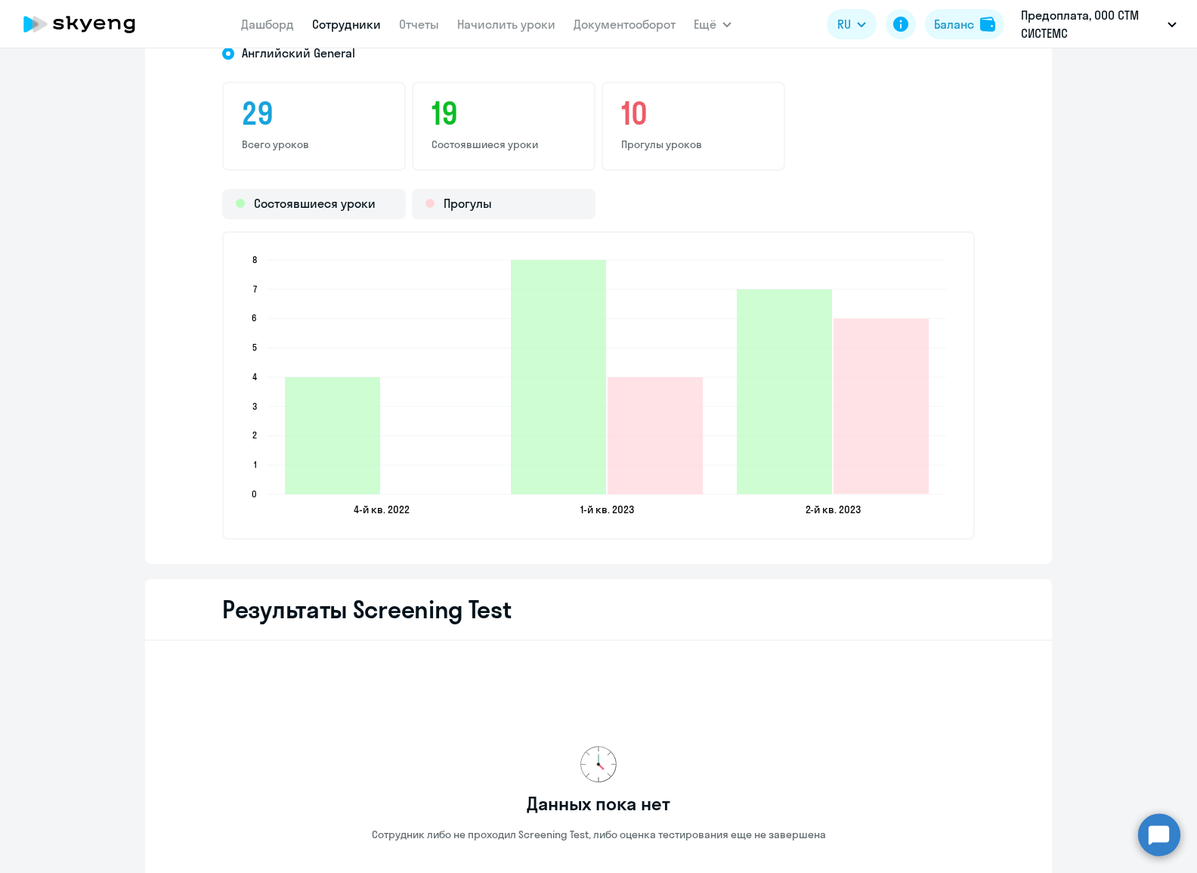
scroll to position [2210, 0]
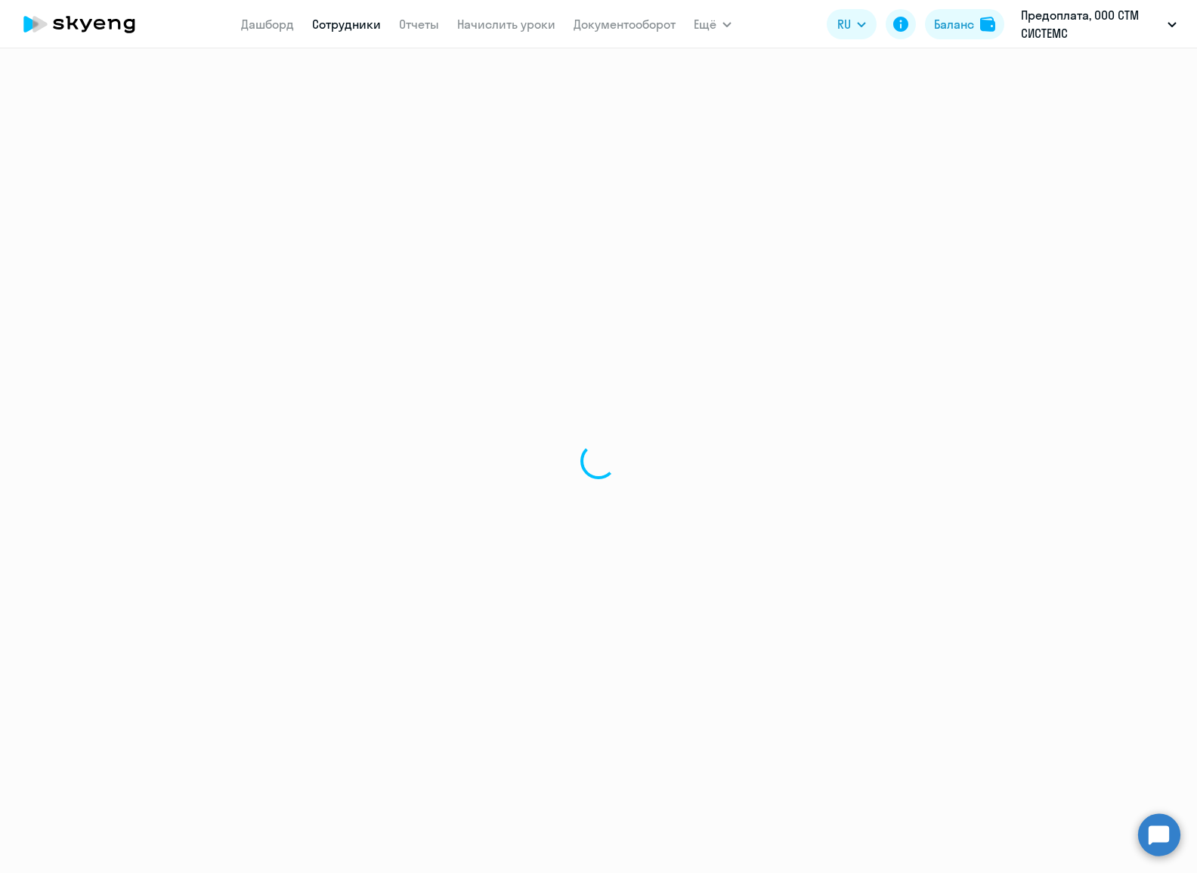
select select "30"
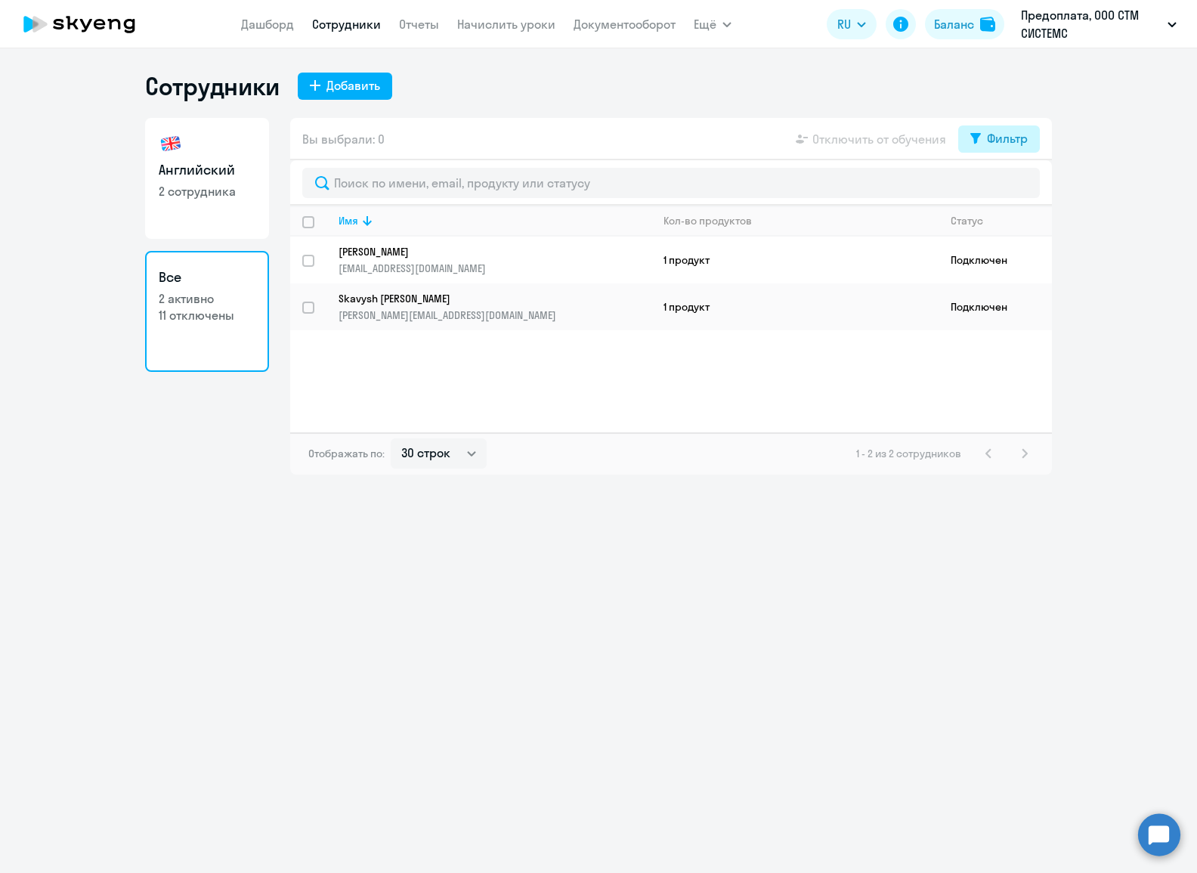
click at [1013, 142] on div "Фильтр" at bounding box center [1007, 138] width 41 height 18
click at [818, 349] on div "Имя Кол-во продуктов Статус [PERSON_NAME] [EMAIL_ADDRESS][DOMAIN_NAME] 1 продук…" at bounding box center [671, 319] width 762 height 227
click at [397, 295] on p "Skavysh [PERSON_NAME]" at bounding box center [485, 299] width 292 height 14
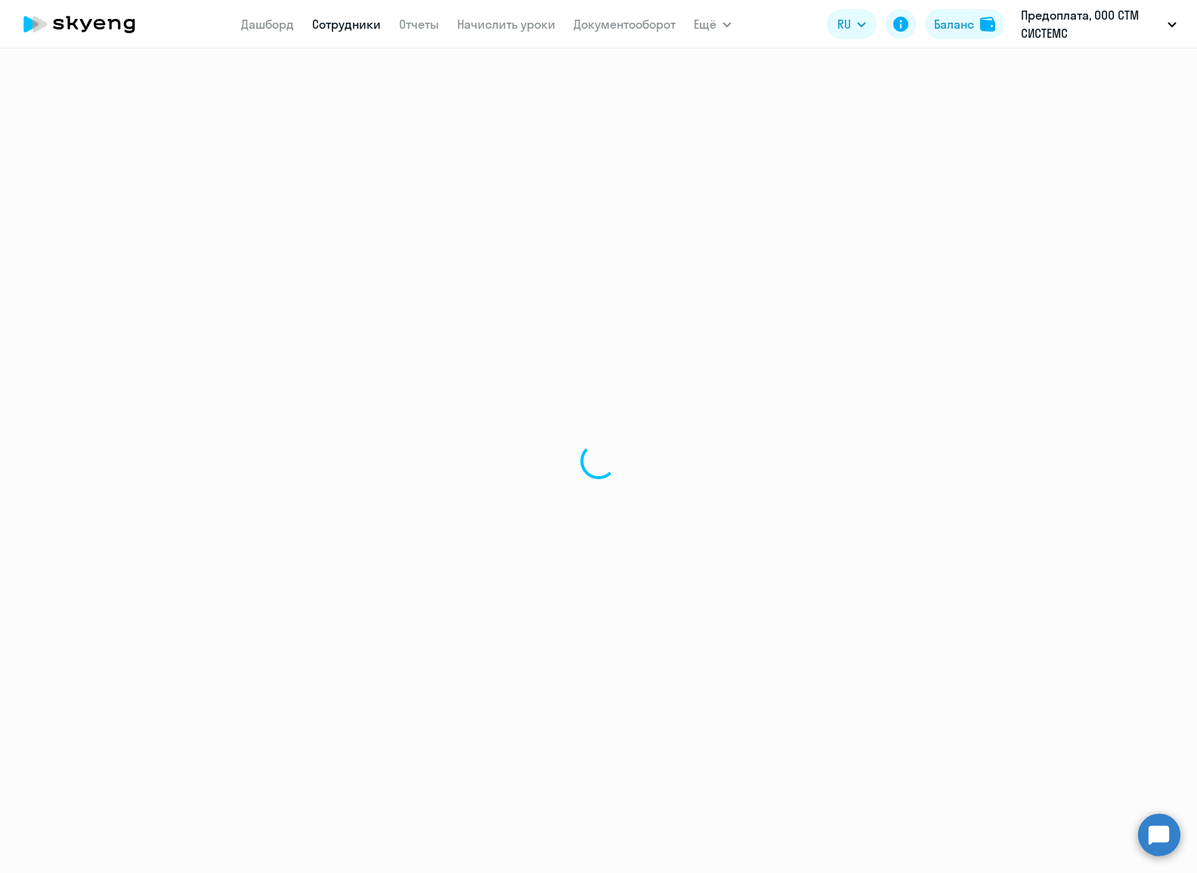
select select "english"
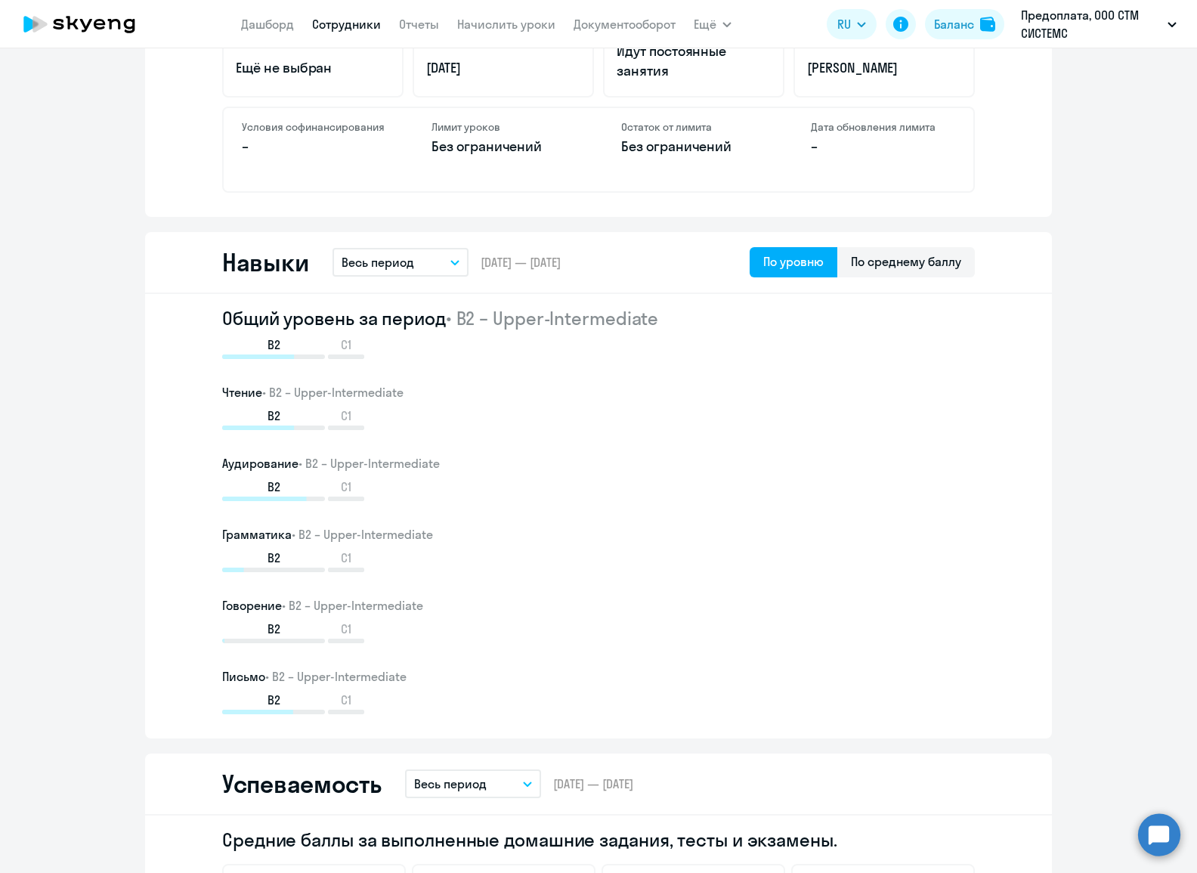
scroll to position [677, 0]
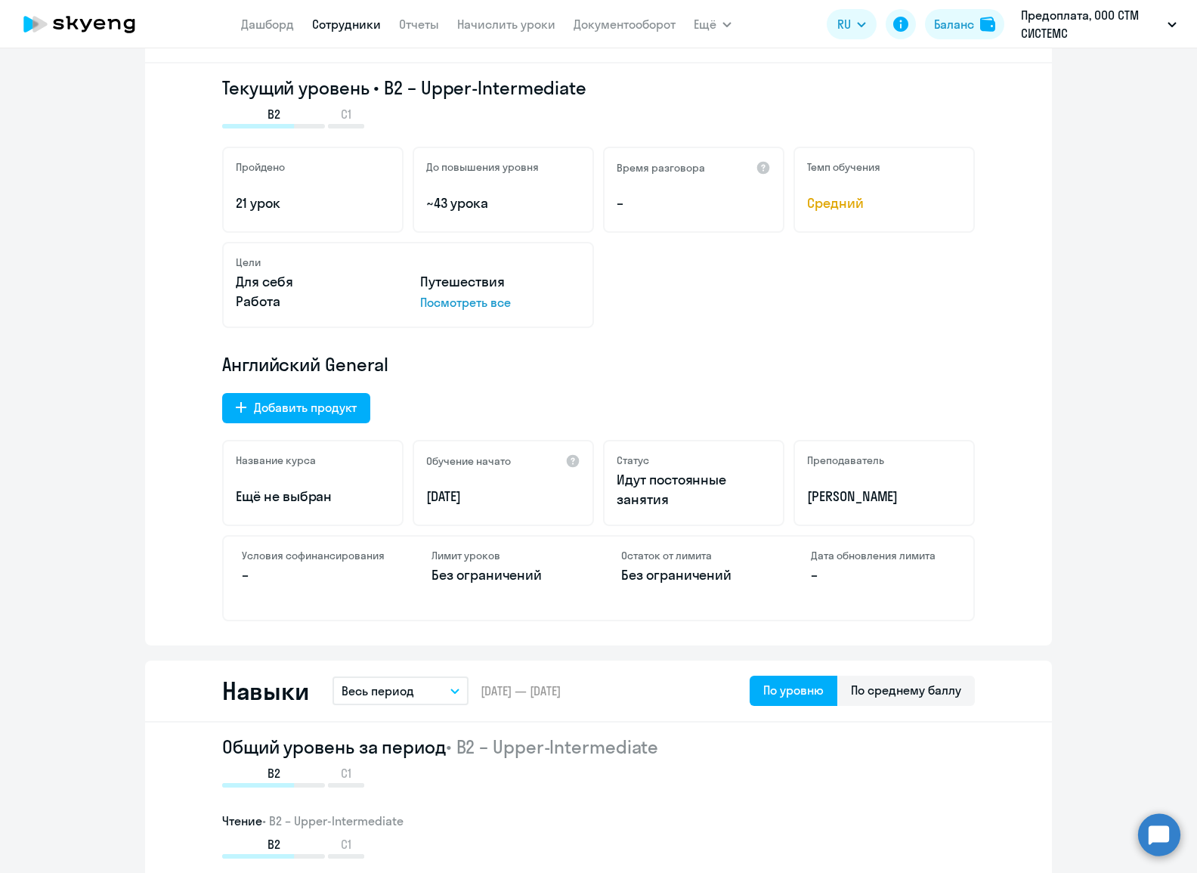
scroll to position [0, 0]
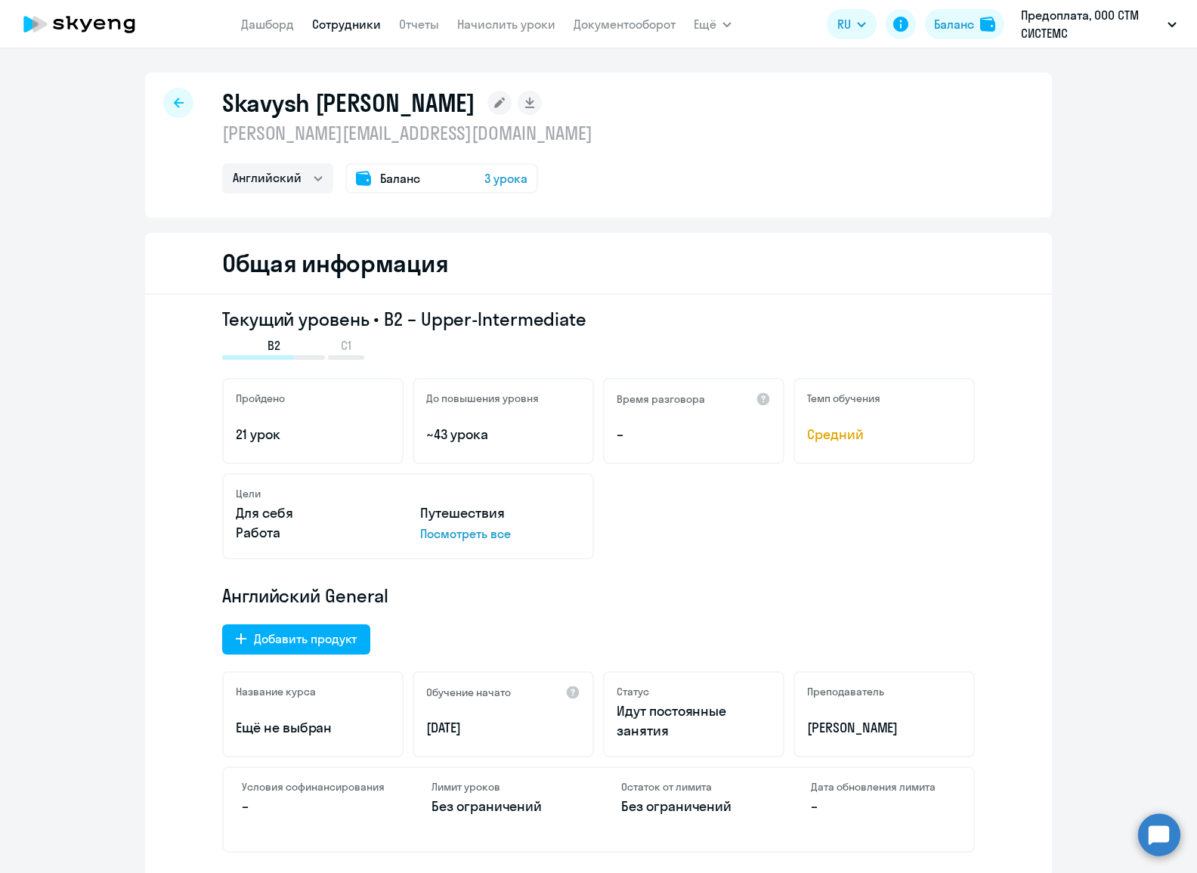
click at [80, 20] on icon at bounding box center [86, 25] width 12 height 13
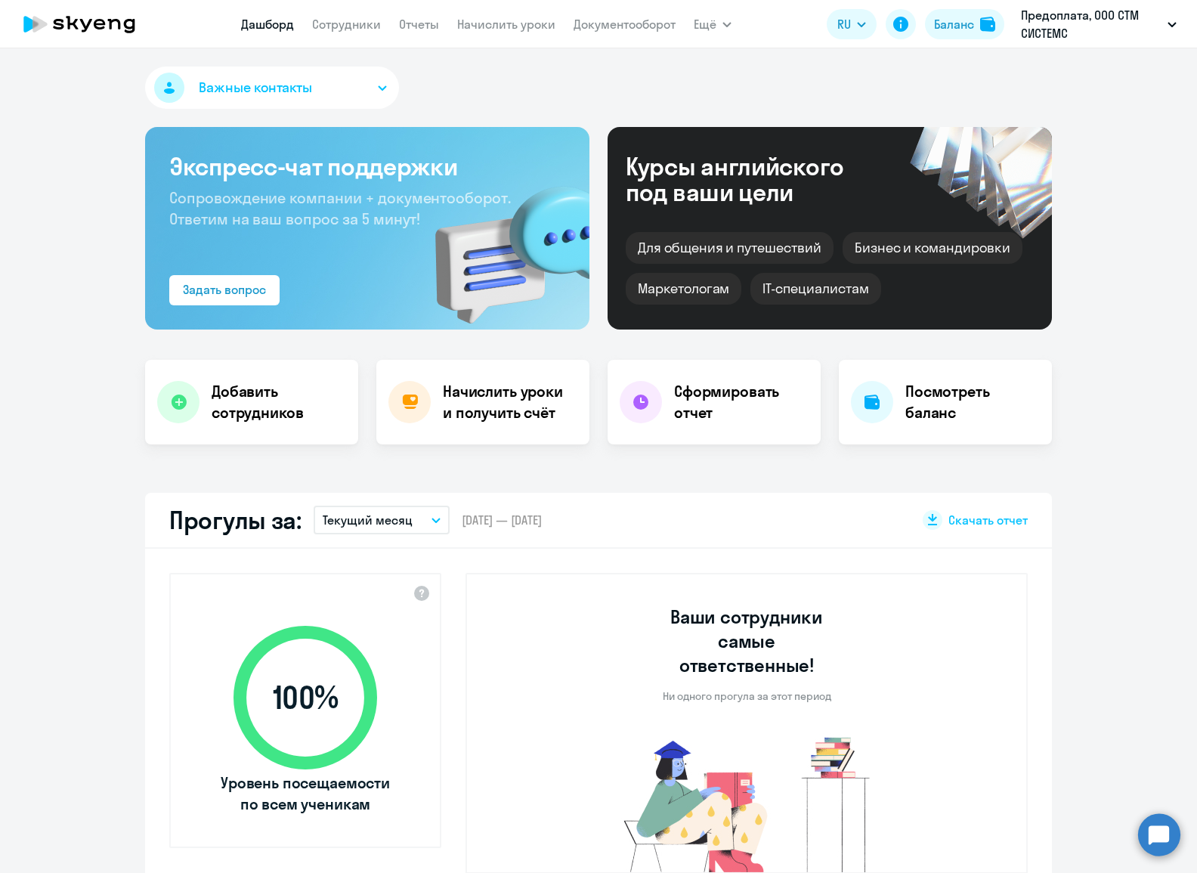
select select "30"
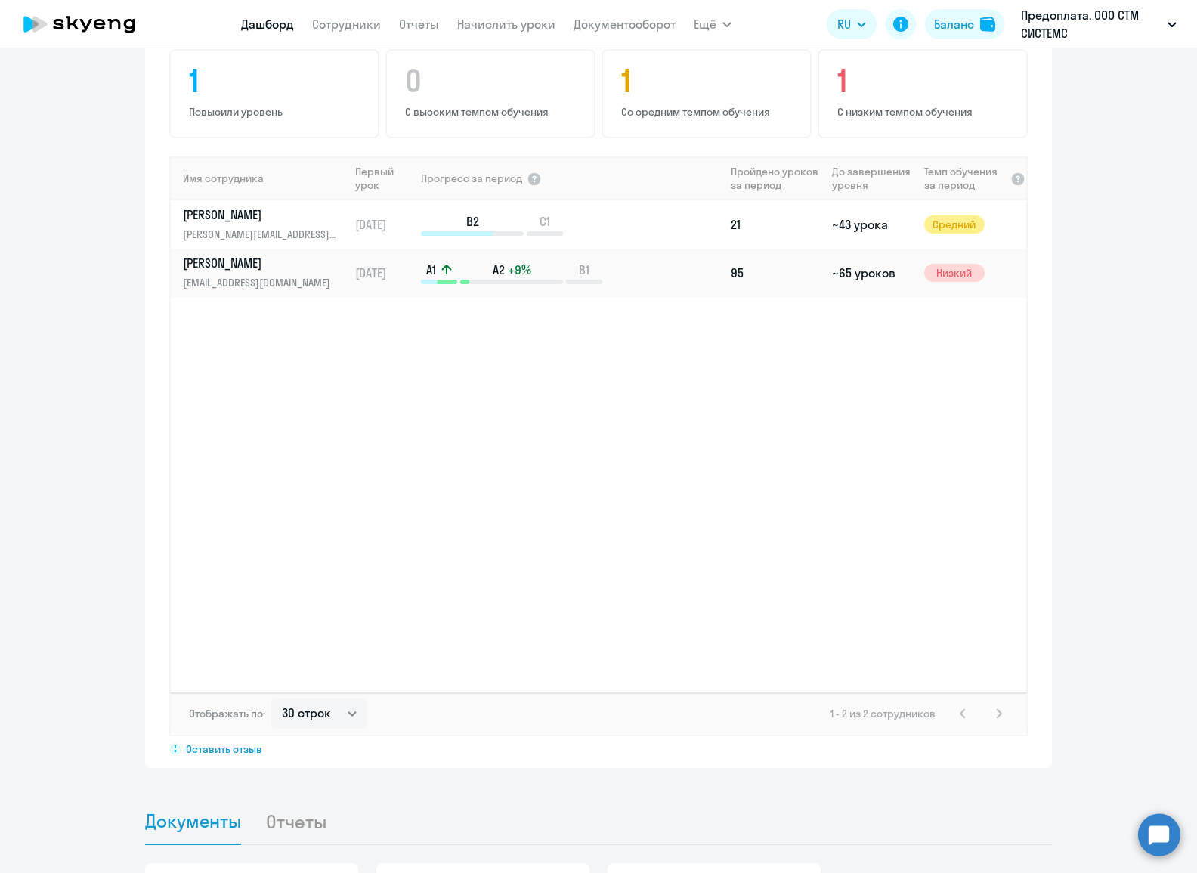
scroll to position [1224, 0]
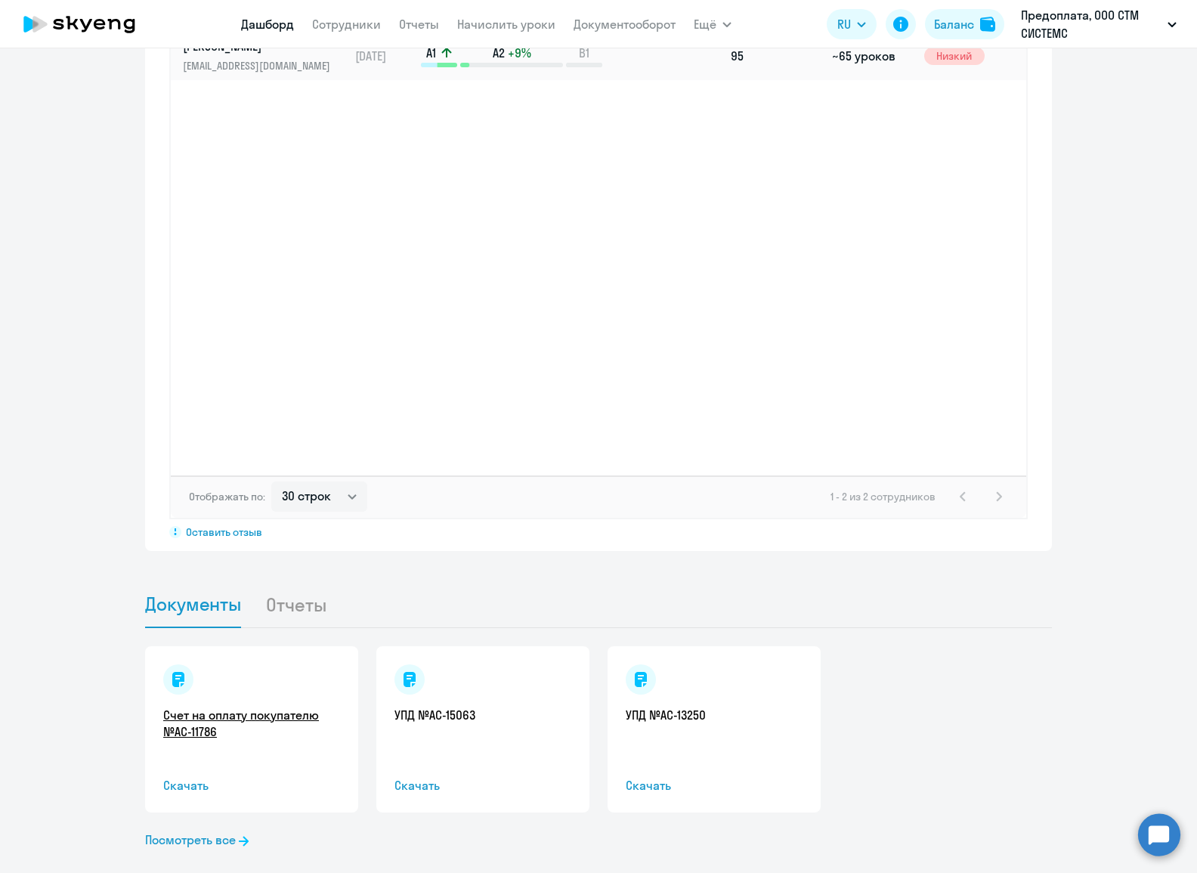
click at [259, 707] on link "Счет на оплату покупателю №AC-11786" at bounding box center [251, 723] width 177 height 33
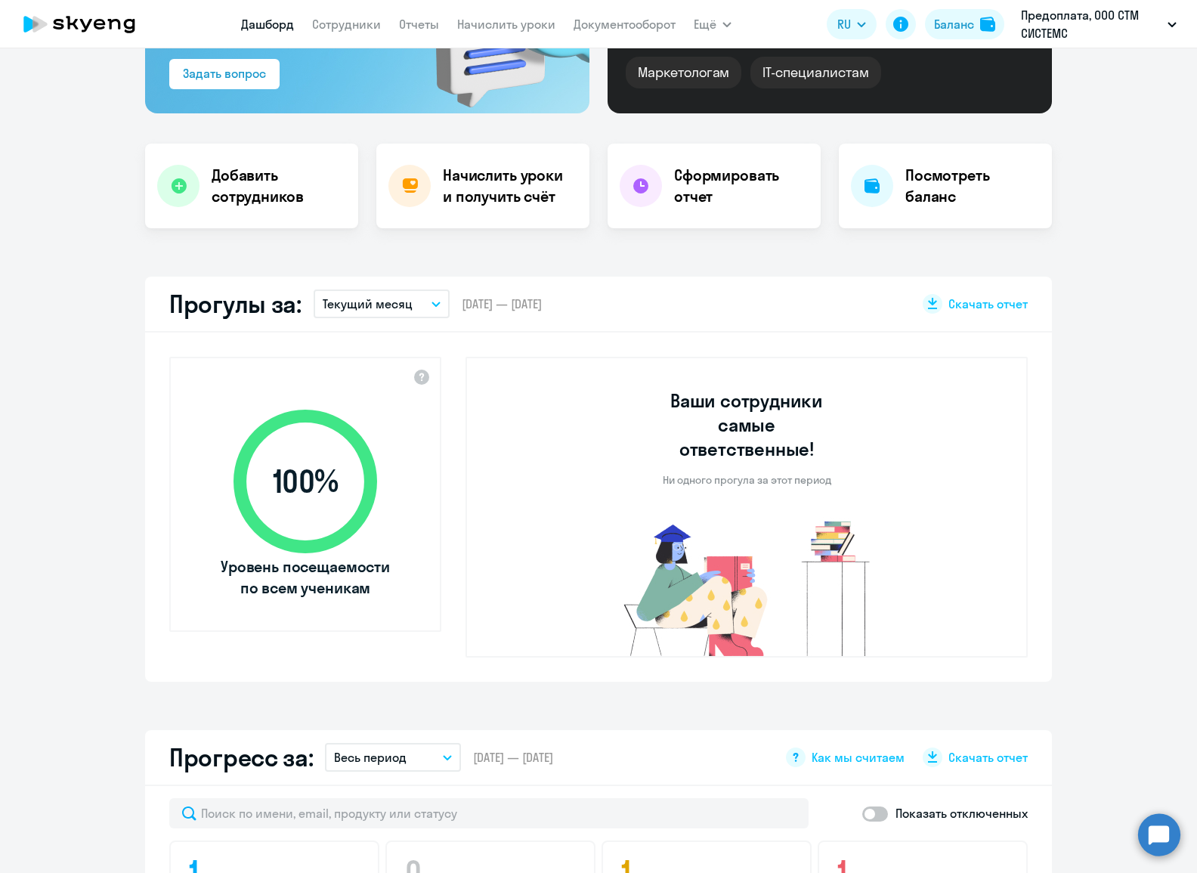
scroll to position [0, 0]
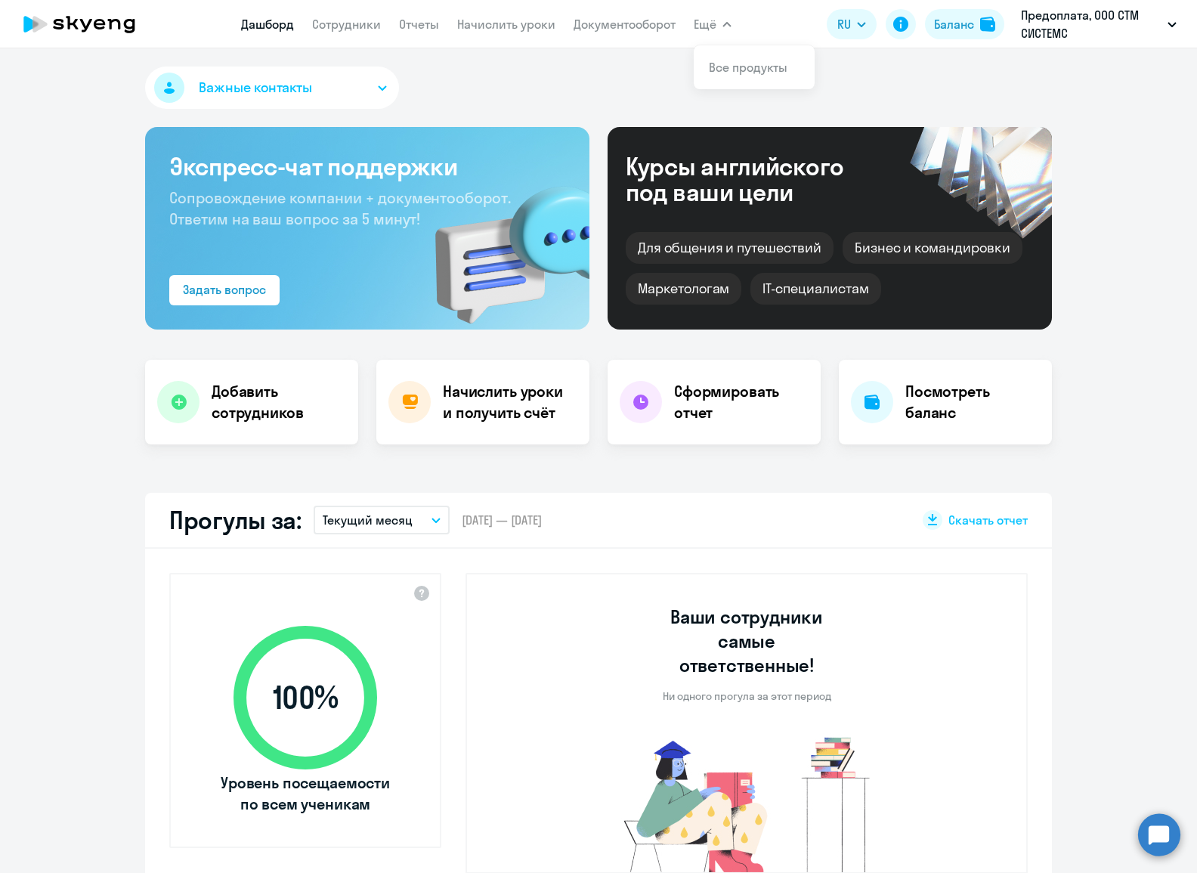
click at [707, 22] on span "Ещё" at bounding box center [705, 24] width 23 height 18
click at [726, 70] on link "Все продукты" at bounding box center [748, 67] width 79 height 15
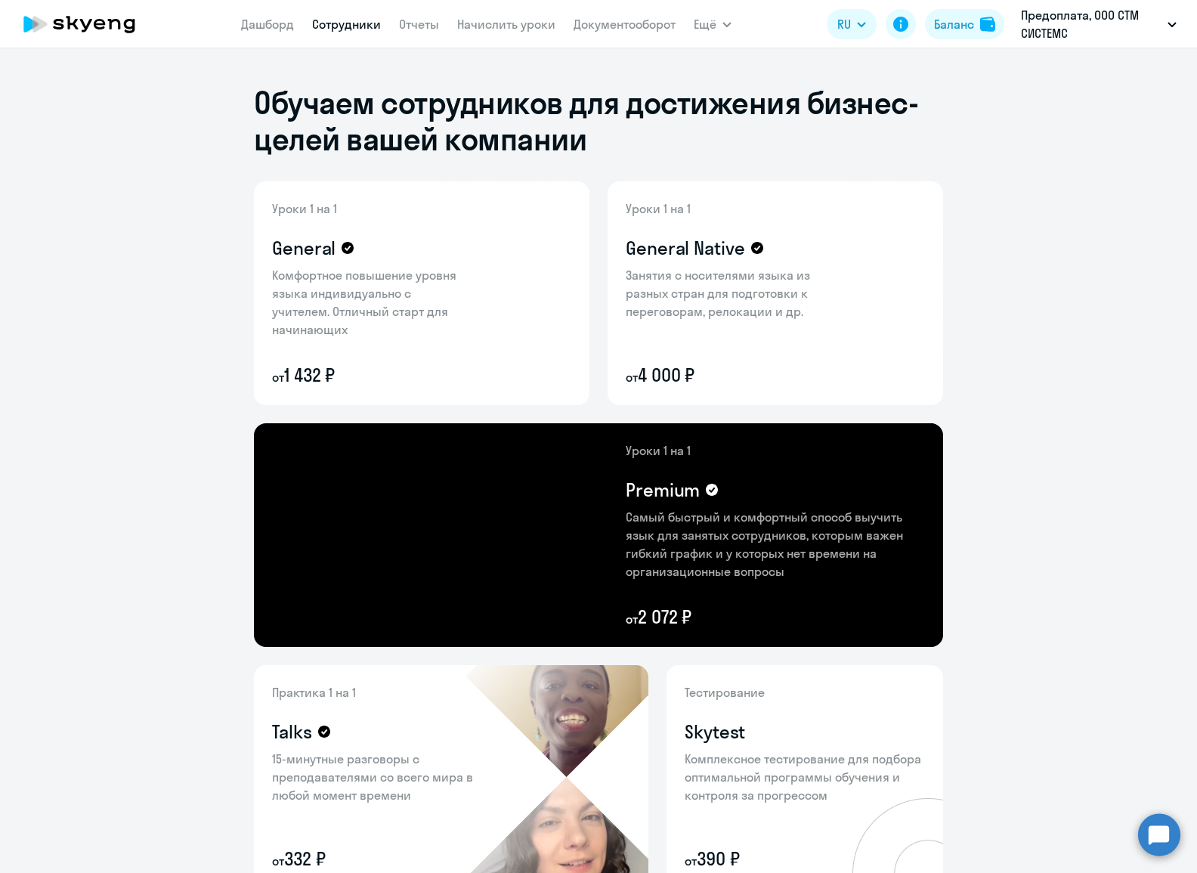
click at [348, 25] on link "Сотрудники" at bounding box center [346, 24] width 69 height 15
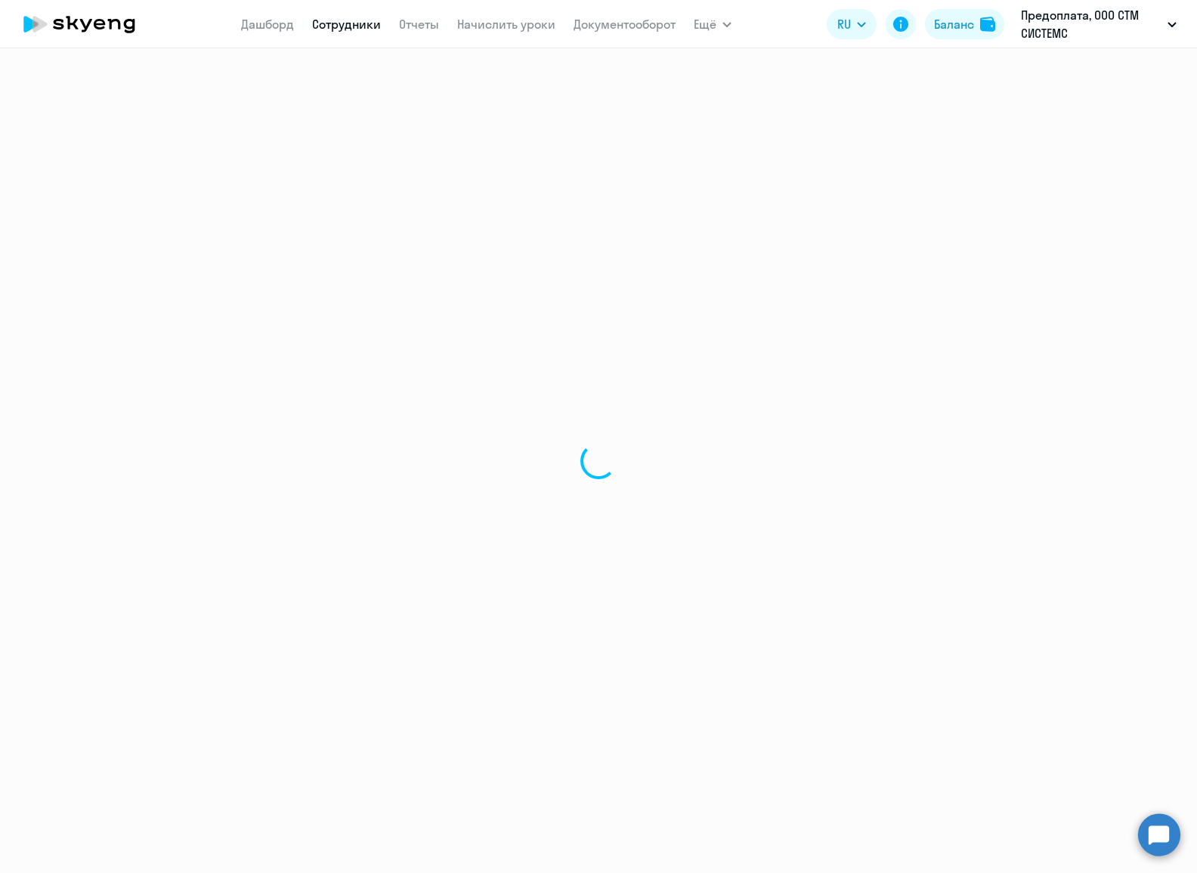
select select "30"
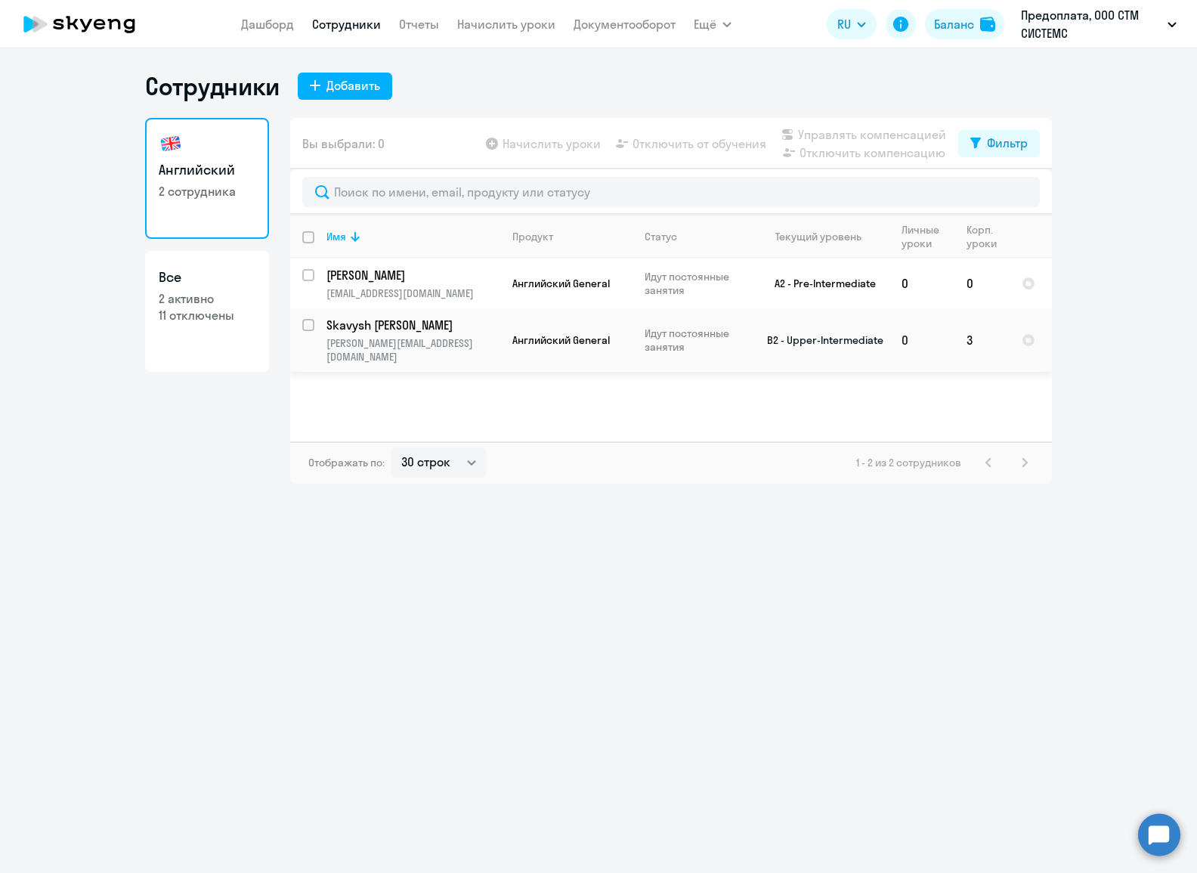
click at [369, 321] on p "Skavysh [PERSON_NAME]" at bounding box center [411, 325] width 171 height 17
select select "english"
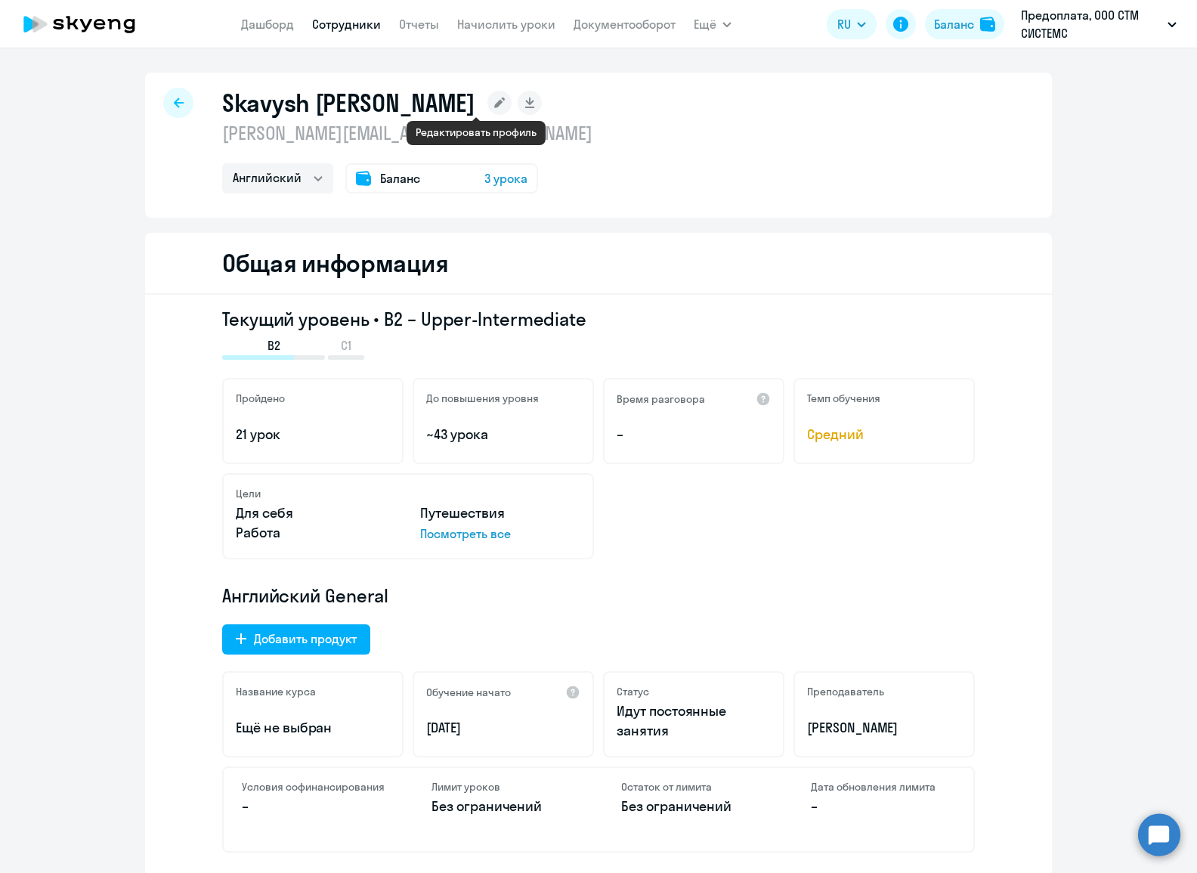
click at [494, 104] on icon at bounding box center [499, 102] width 11 height 11
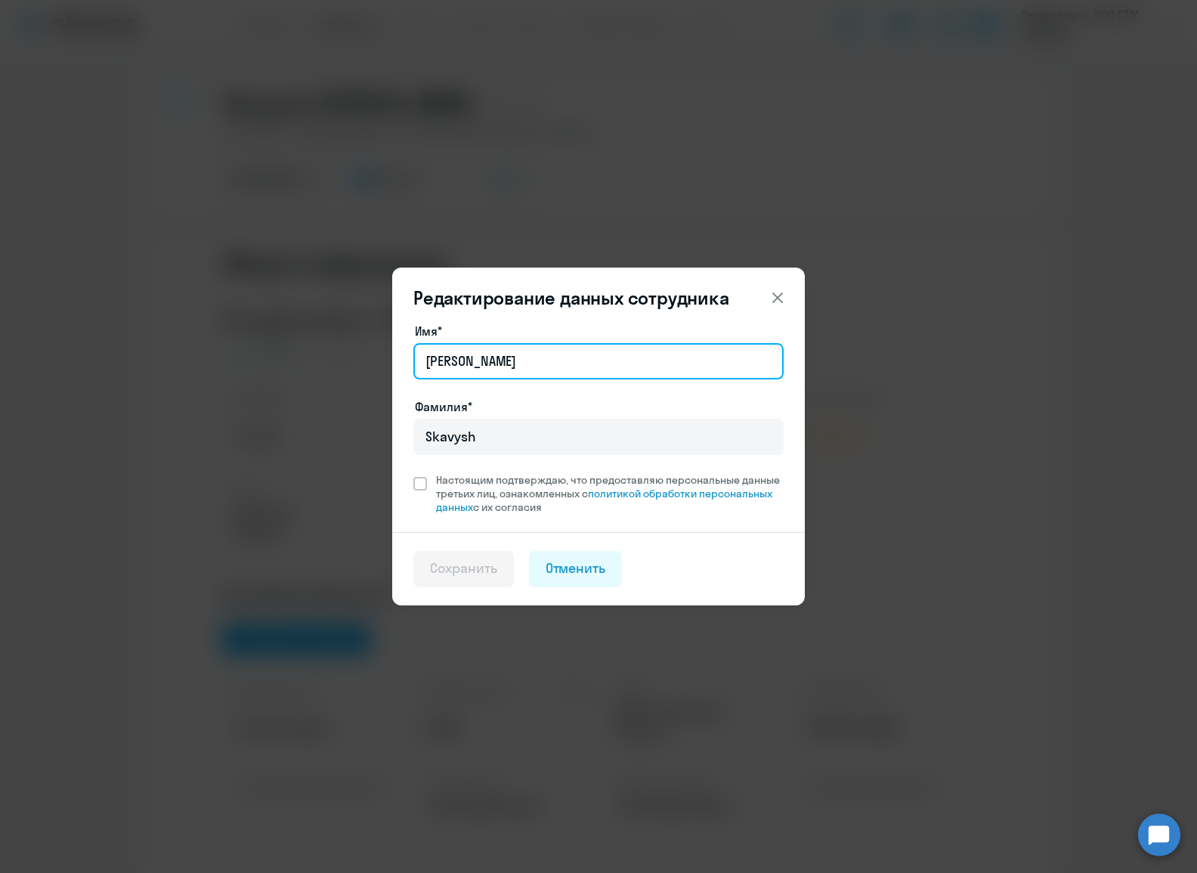
drag, startPoint x: 505, startPoint y: 360, endPoint x: 459, endPoint y: 353, distance: 45.8
click at [459, 353] on input "[PERSON_NAME]" at bounding box center [598, 361] width 370 height 36
type input "[PERSON_NAME]"
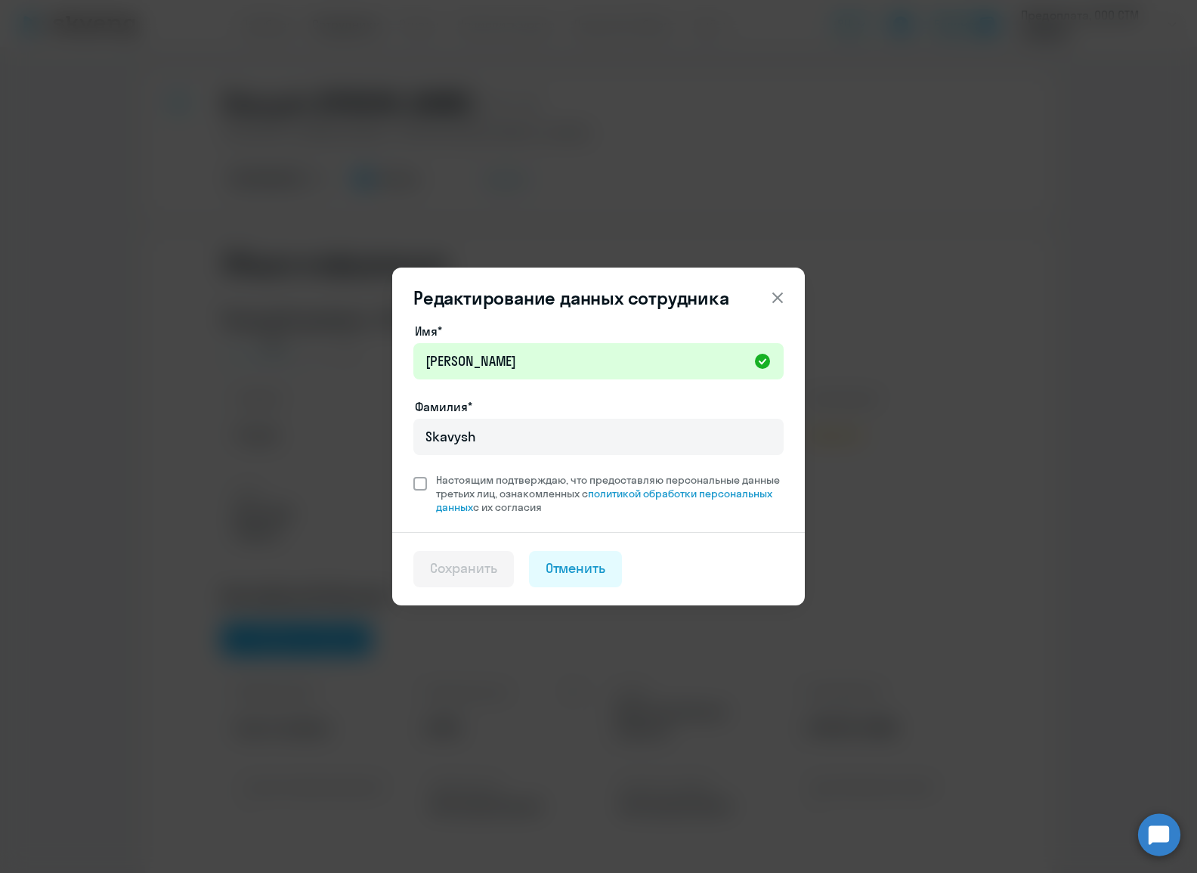
click at [422, 484] on span at bounding box center [420, 484] width 14 height 14
click at [413, 473] on input "Настоящим подтверждаю, что предоставляю персональные данные третьих лиц, ознако…" at bounding box center [413, 472] width 1 height 1
checkbox input "true"
click at [491, 576] on div "Сохранить" at bounding box center [463, 568] width 67 height 20
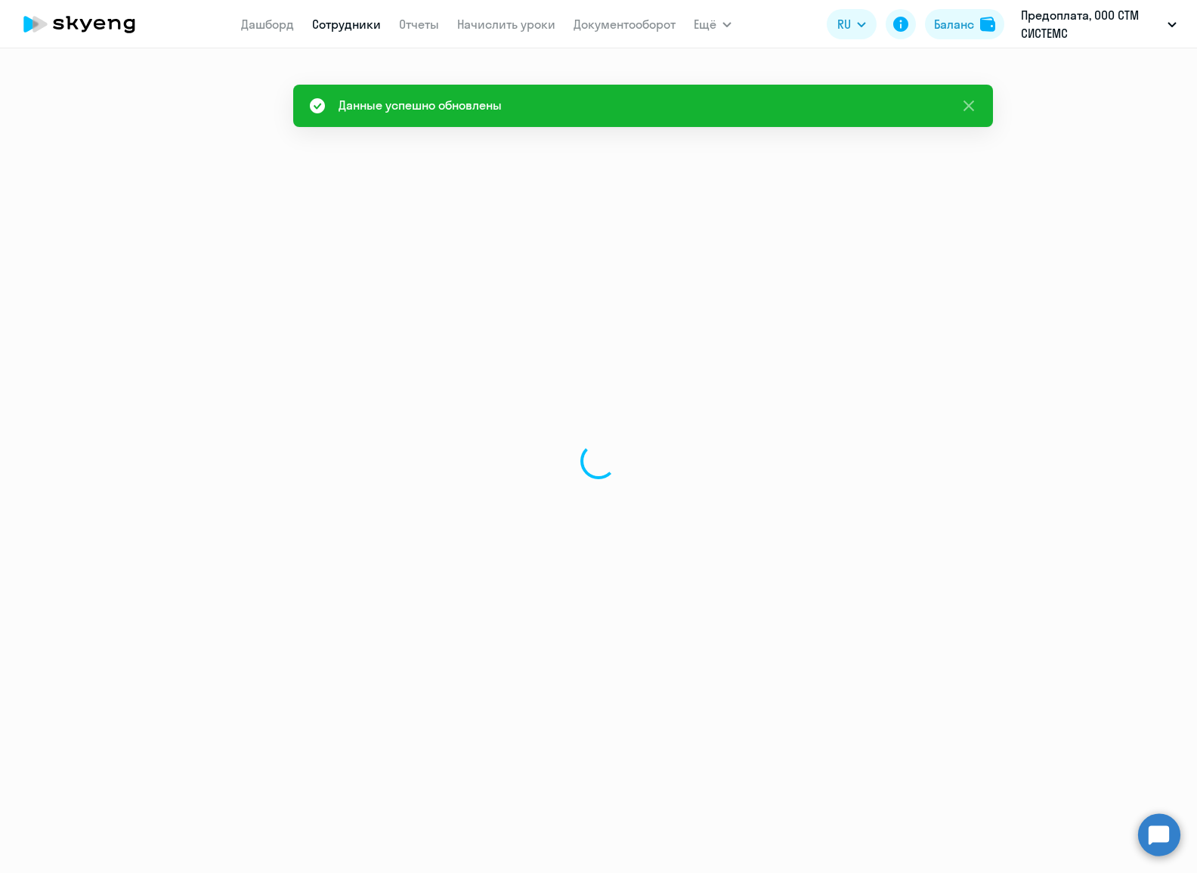
select select "english"
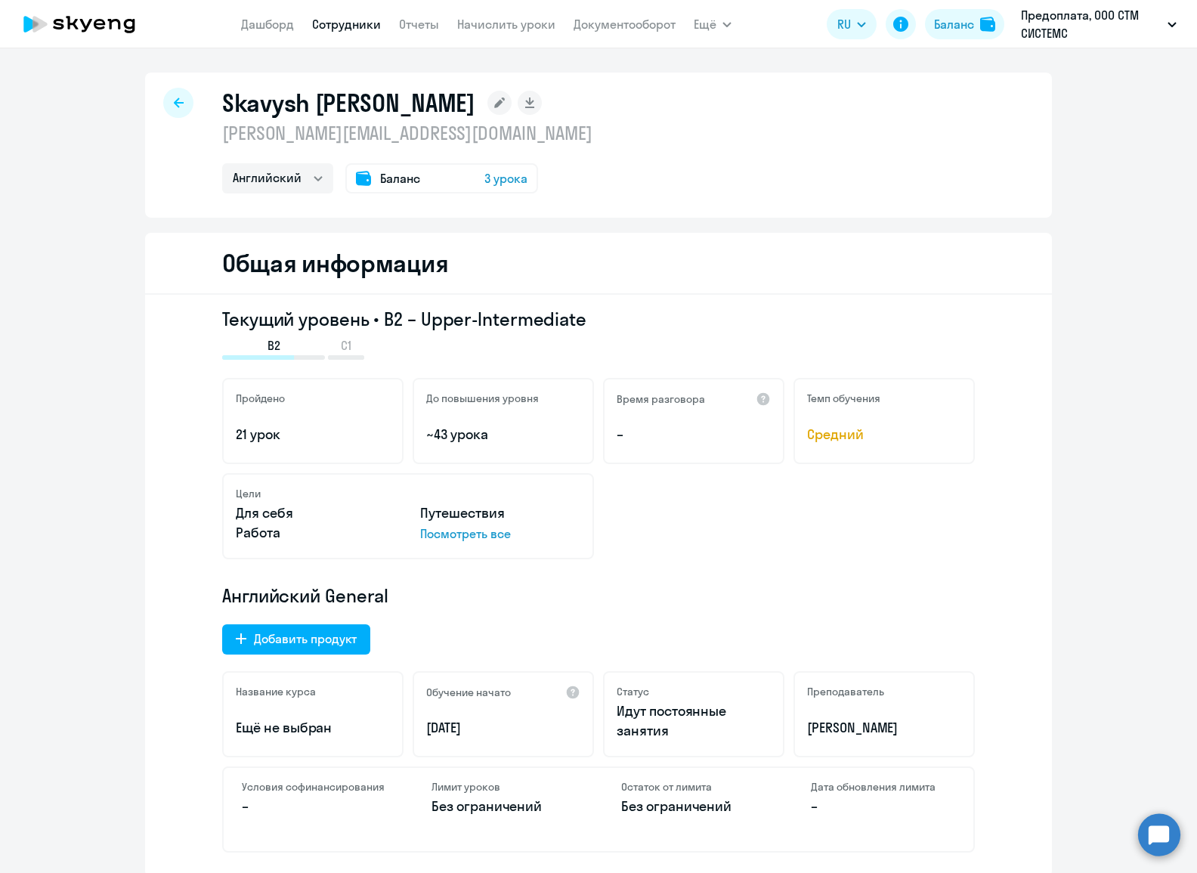
click at [494, 533] on p "Посмотреть все" at bounding box center [500, 533] width 160 height 18
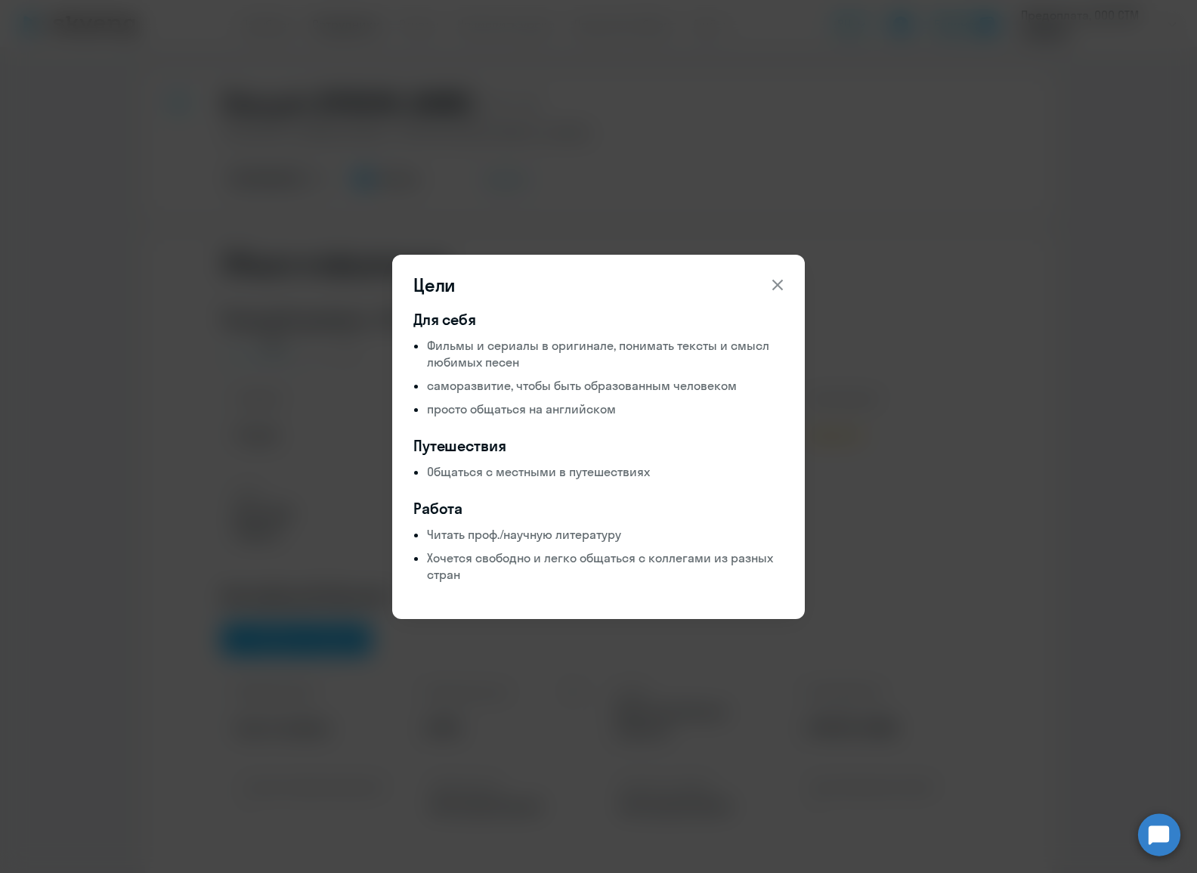
click at [787, 282] on button at bounding box center [777, 285] width 30 height 30
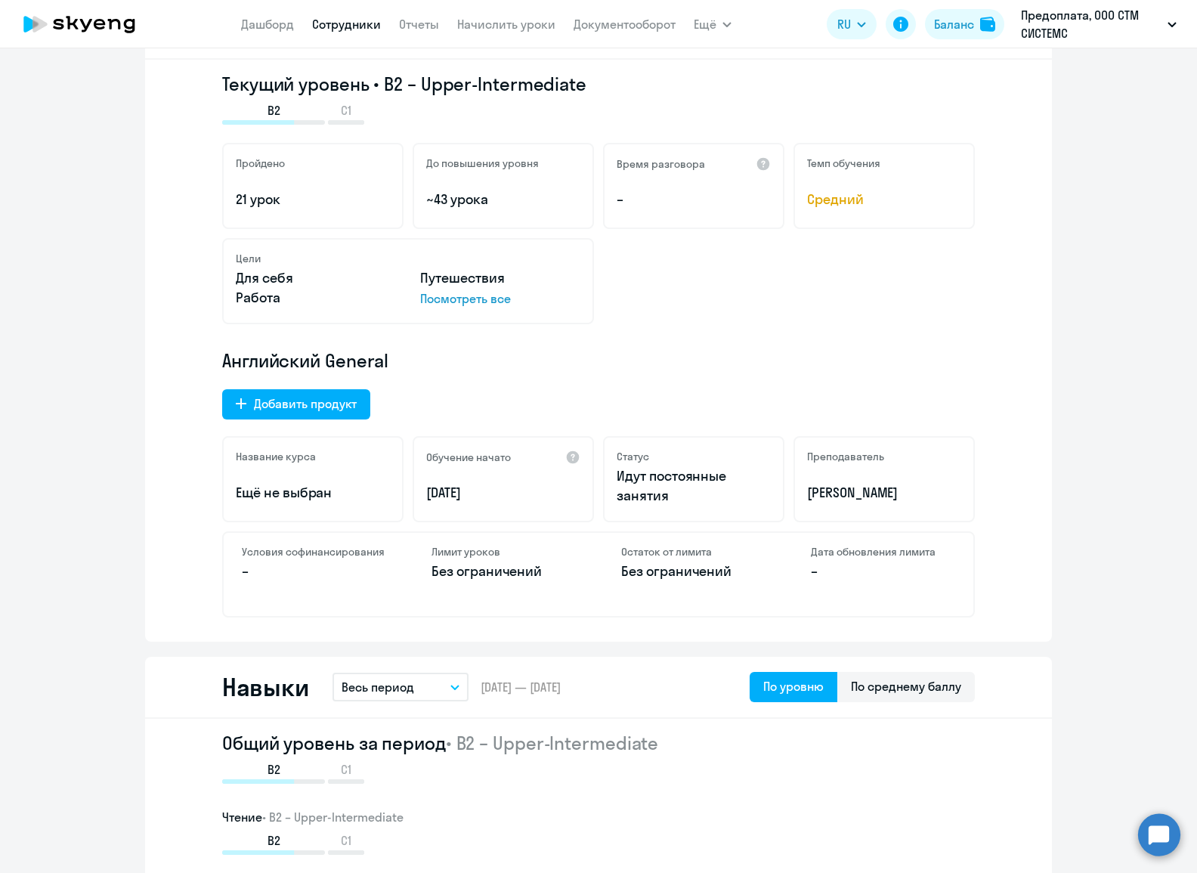
scroll to position [231, 0]
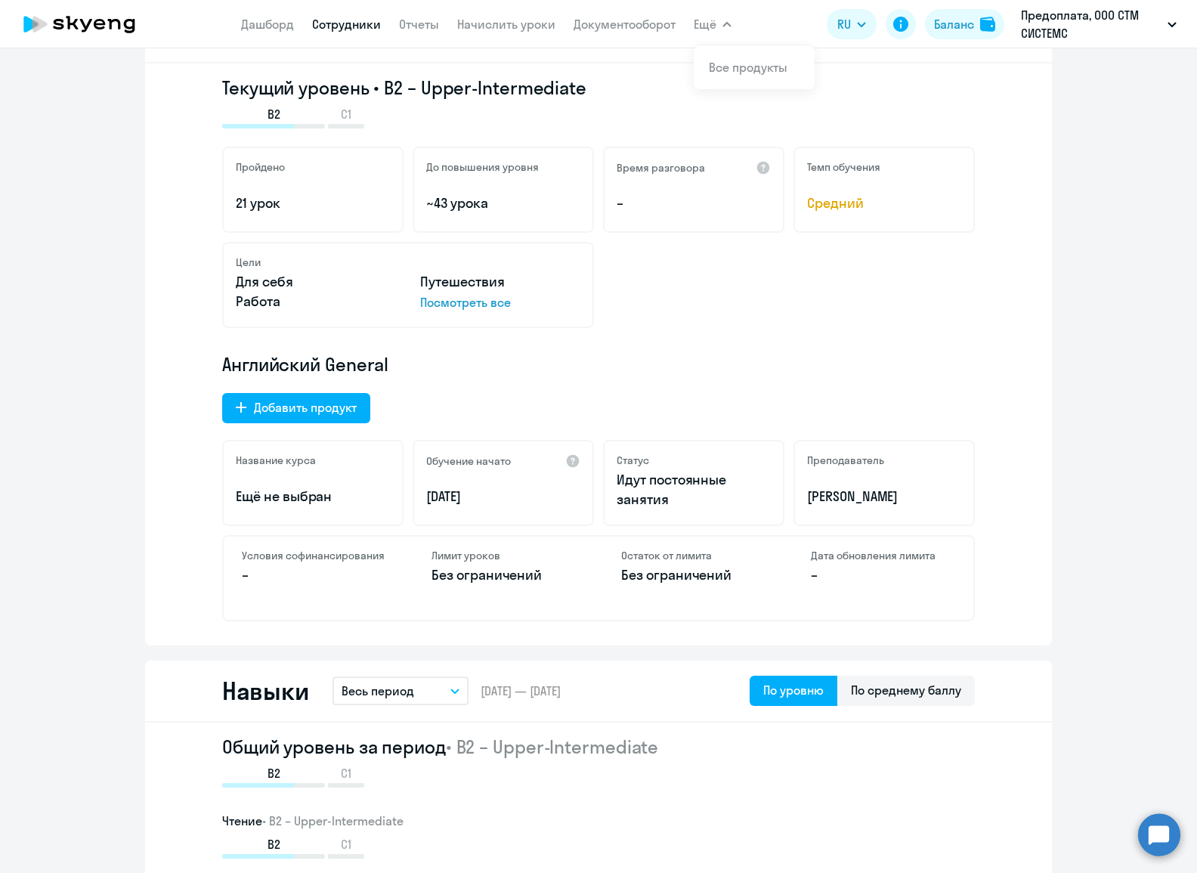
click at [76, 18] on icon at bounding box center [79, 24] width 133 height 38
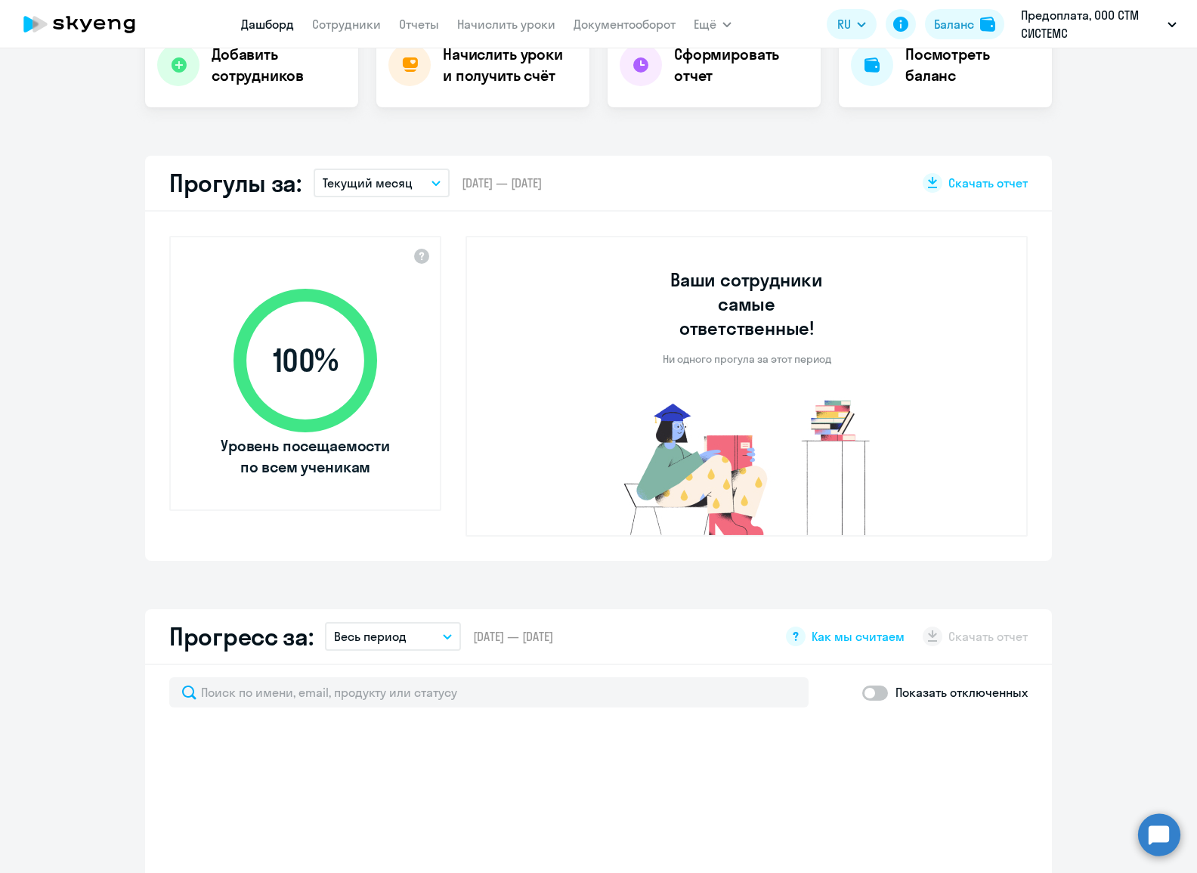
scroll to position [840, 0]
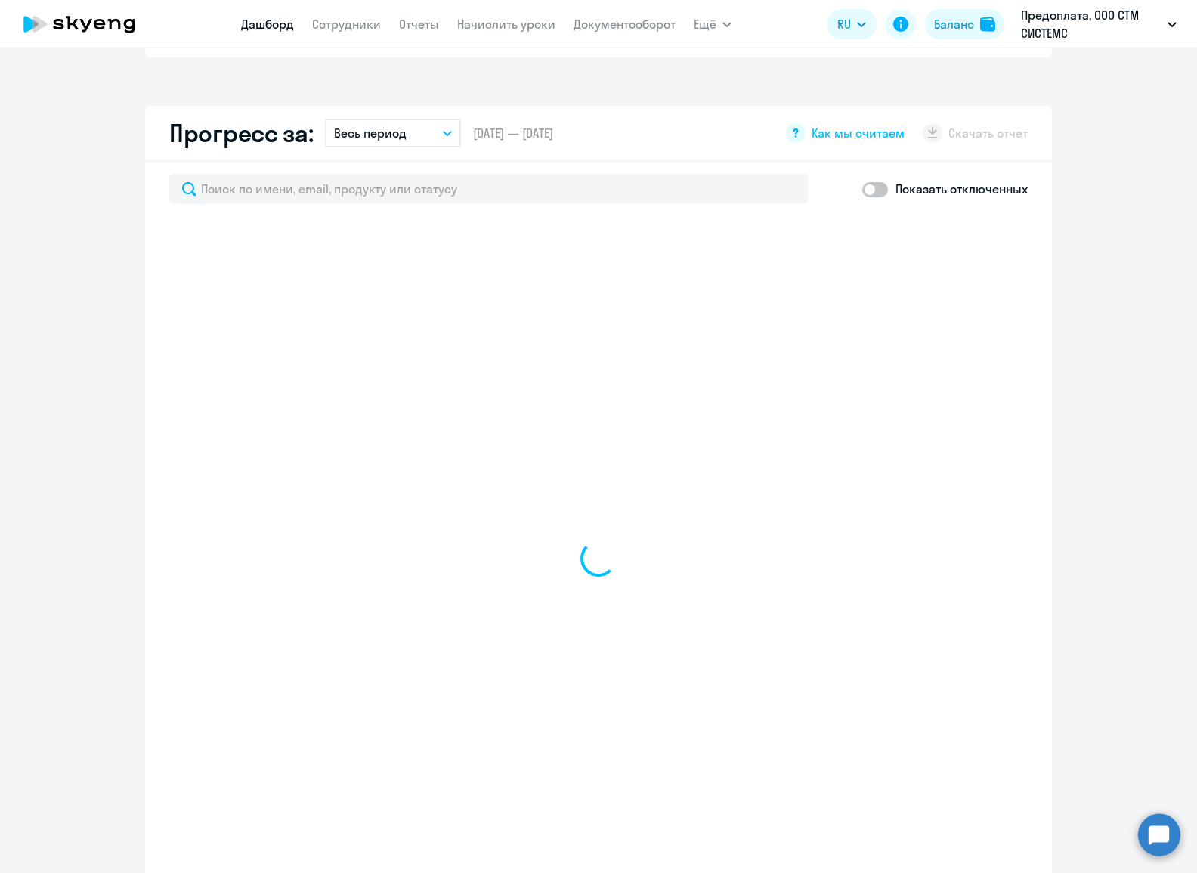
select select "30"
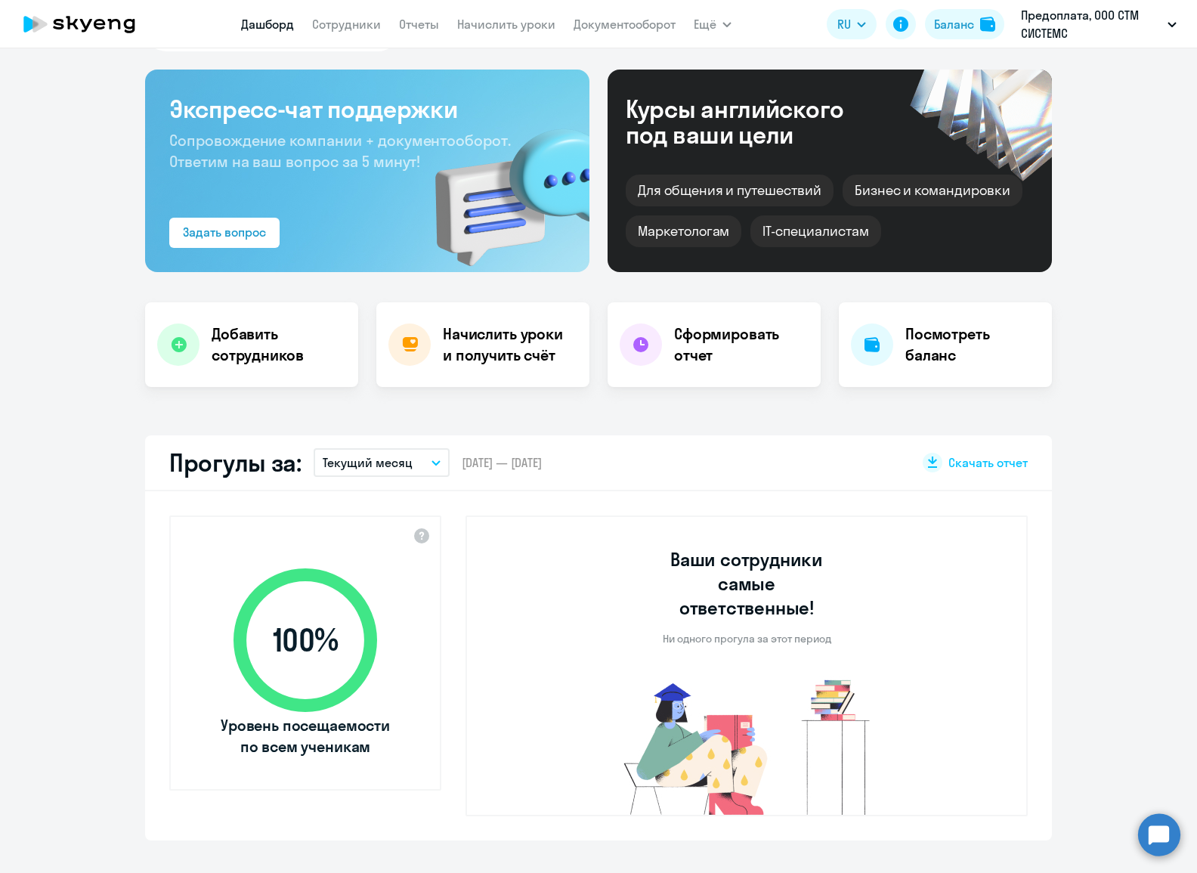
scroll to position [0, 0]
